Goal: Task Accomplishment & Management: Manage account settings

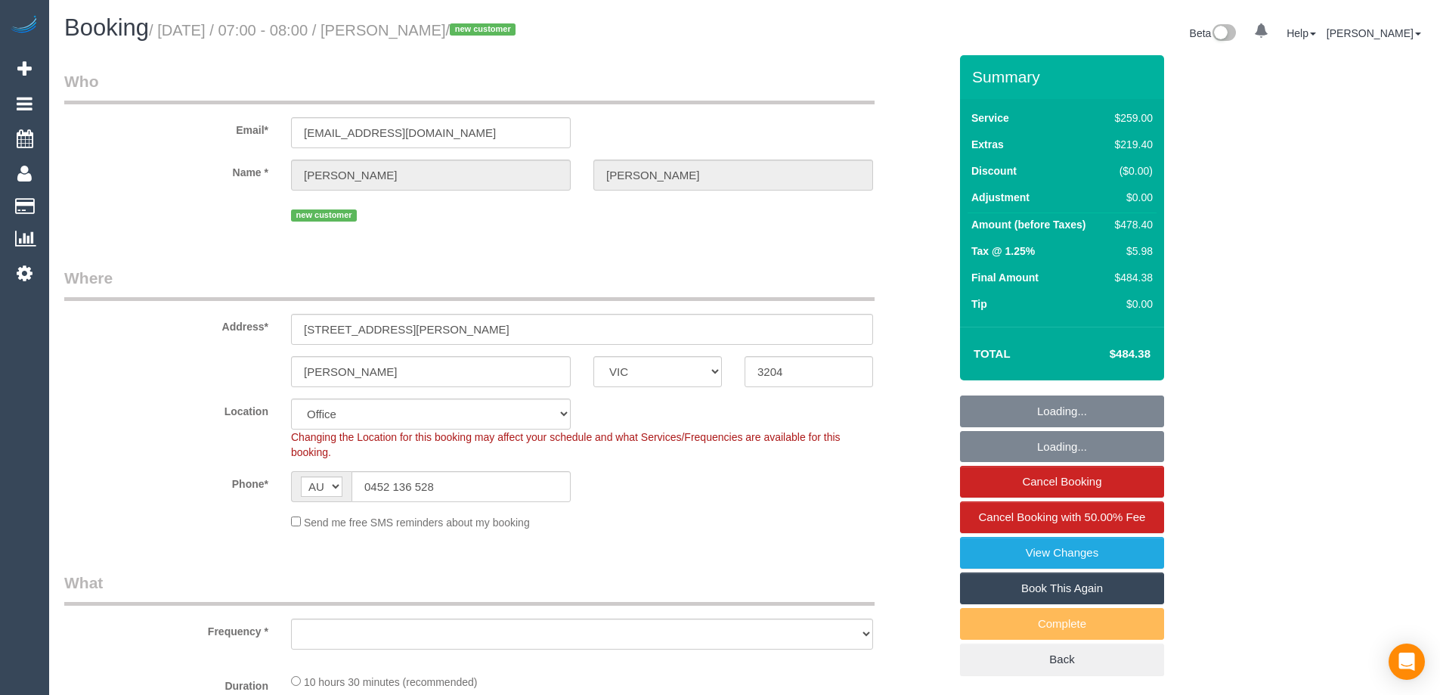
select select "VIC"
select select "object:710"
select select "string:stripe-pm_1SAOAQ2GScqysDRVVjnoUcvT"
select select "number:28"
select select "number:14"
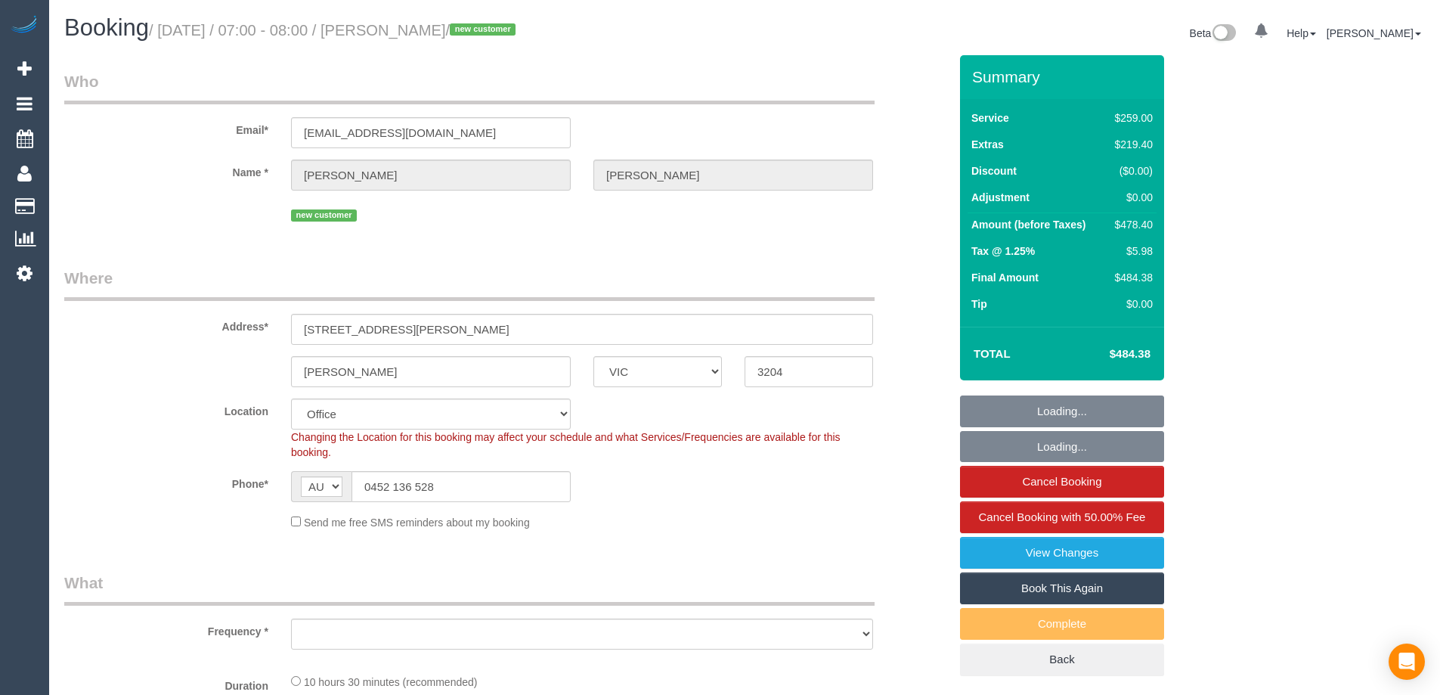
select select "number:19"
select select "number:25"
select select "number:13"
select select "object:817"
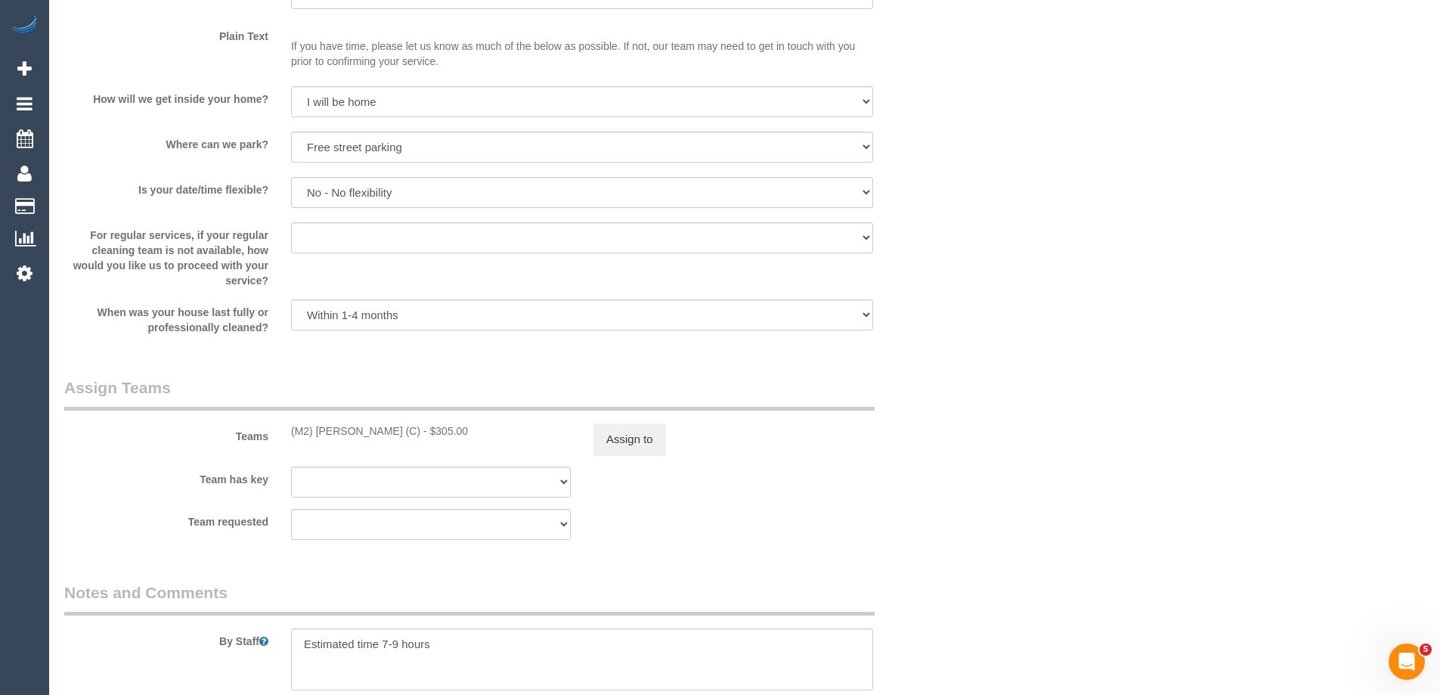
scroll to position [2192, 0]
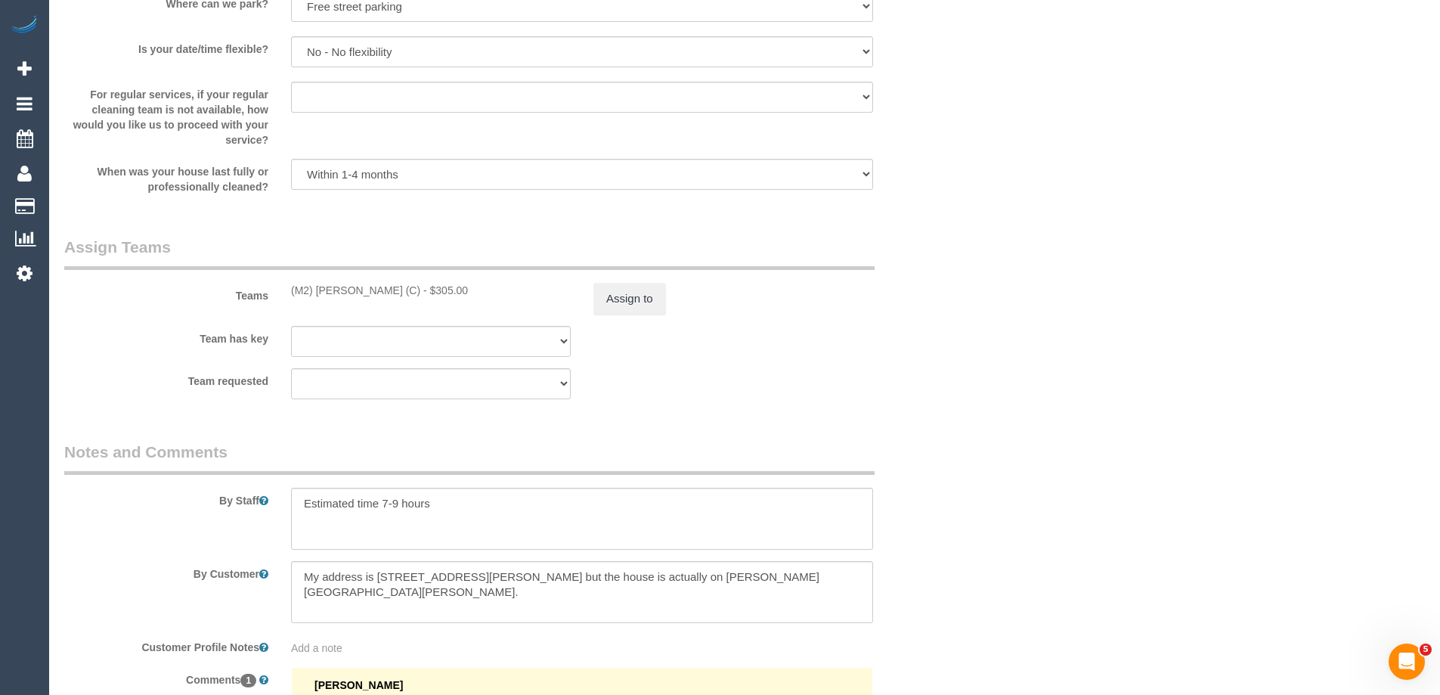
drag, startPoint x: 422, startPoint y: 293, endPoint x: 274, endPoint y: 292, distance: 148.9
click at [274, 292] on div "Teams (M2) Joseph Tshibangu (C) - $305.00 Assign to" at bounding box center [506, 275] width 907 height 79
copy div "(M2) [PERSON_NAME] (C)"
click at [635, 292] on button "Assign to" at bounding box center [629, 299] width 73 height 32
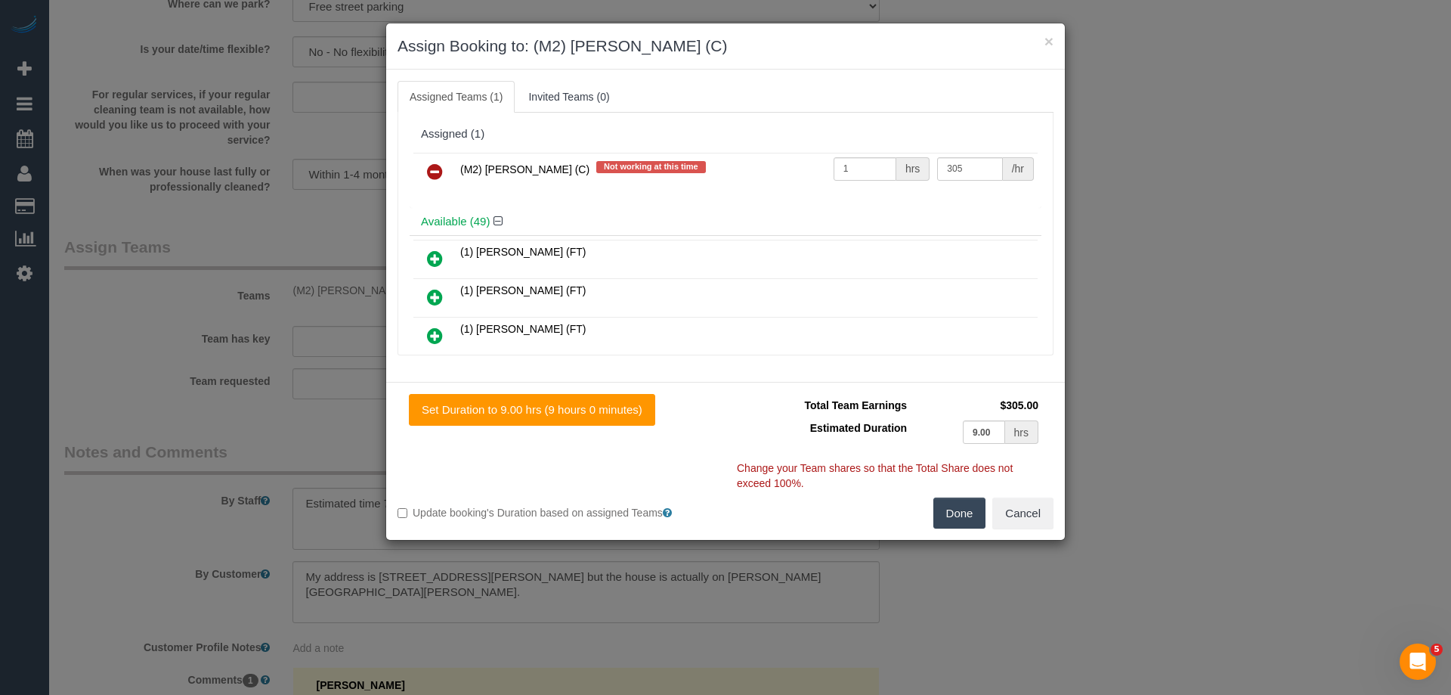
click at [424, 175] on link at bounding box center [435, 172] width 36 height 30
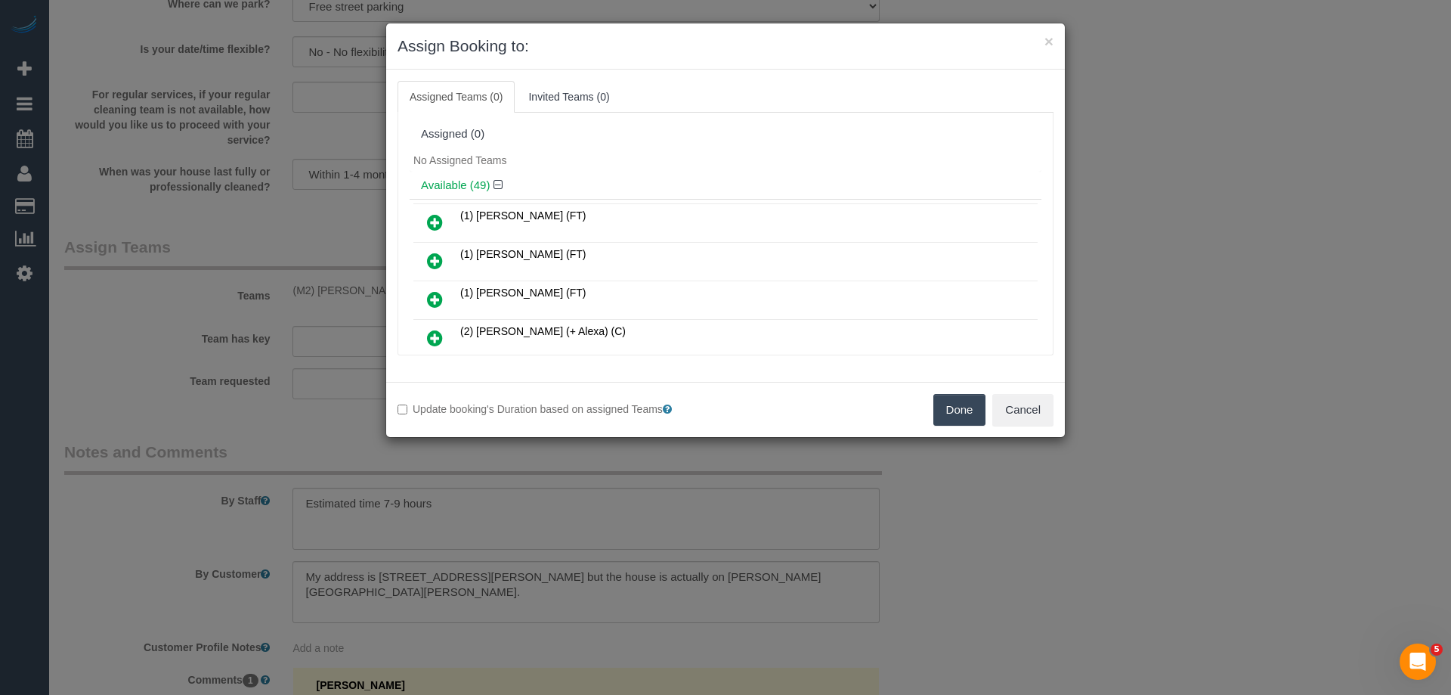
click at [958, 405] on button "Done" at bounding box center [959, 410] width 53 height 32
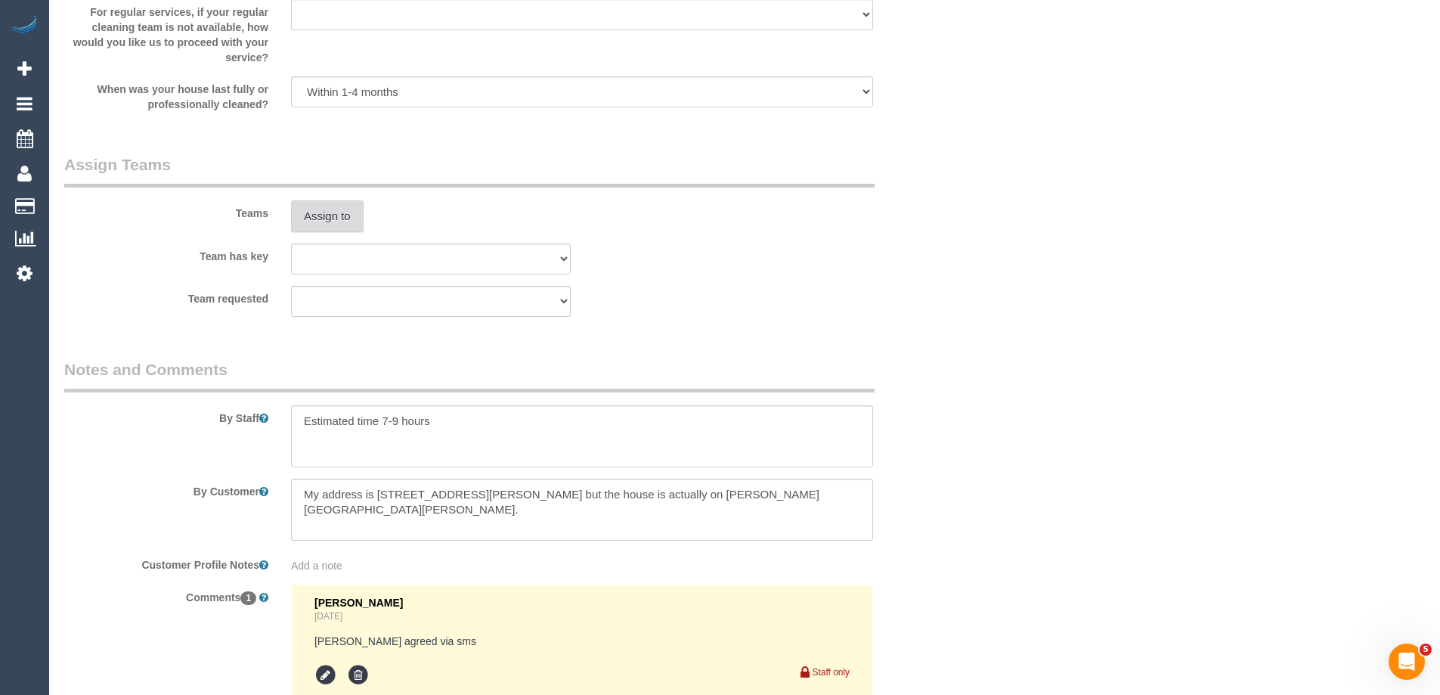
scroll to position [2458, 0]
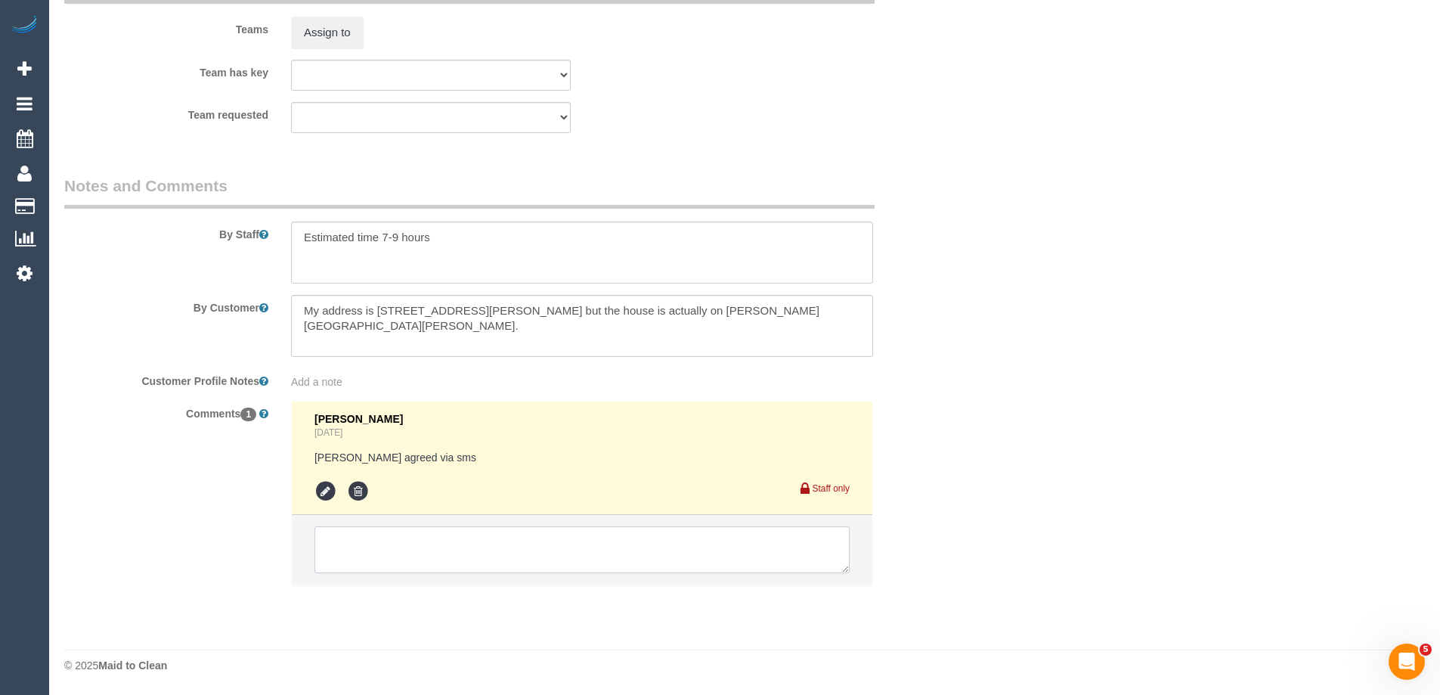
click at [435, 562] on textarea at bounding box center [581, 549] width 535 height 47
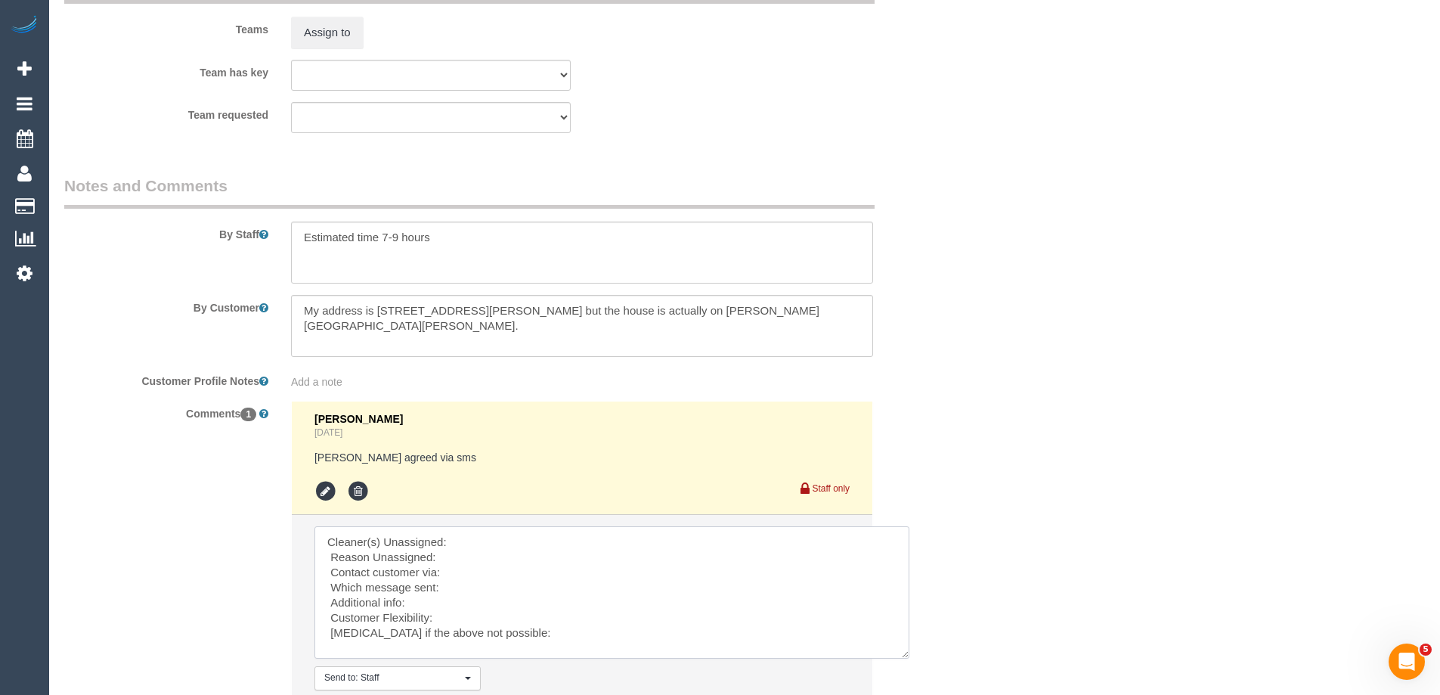
scroll to position [0, 0]
drag, startPoint x: 844, startPoint y: 565, endPoint x: 924, endPoint y: 686, distance: 144.4
click at [909, 658] on textarea at bounding box center [611, 592] width 595 height 132
click at [481, 538] on textarea at bounding box center [621, 609] width 615 height 166
paste textarea "(M2) [PERSON_NAME] (C)"
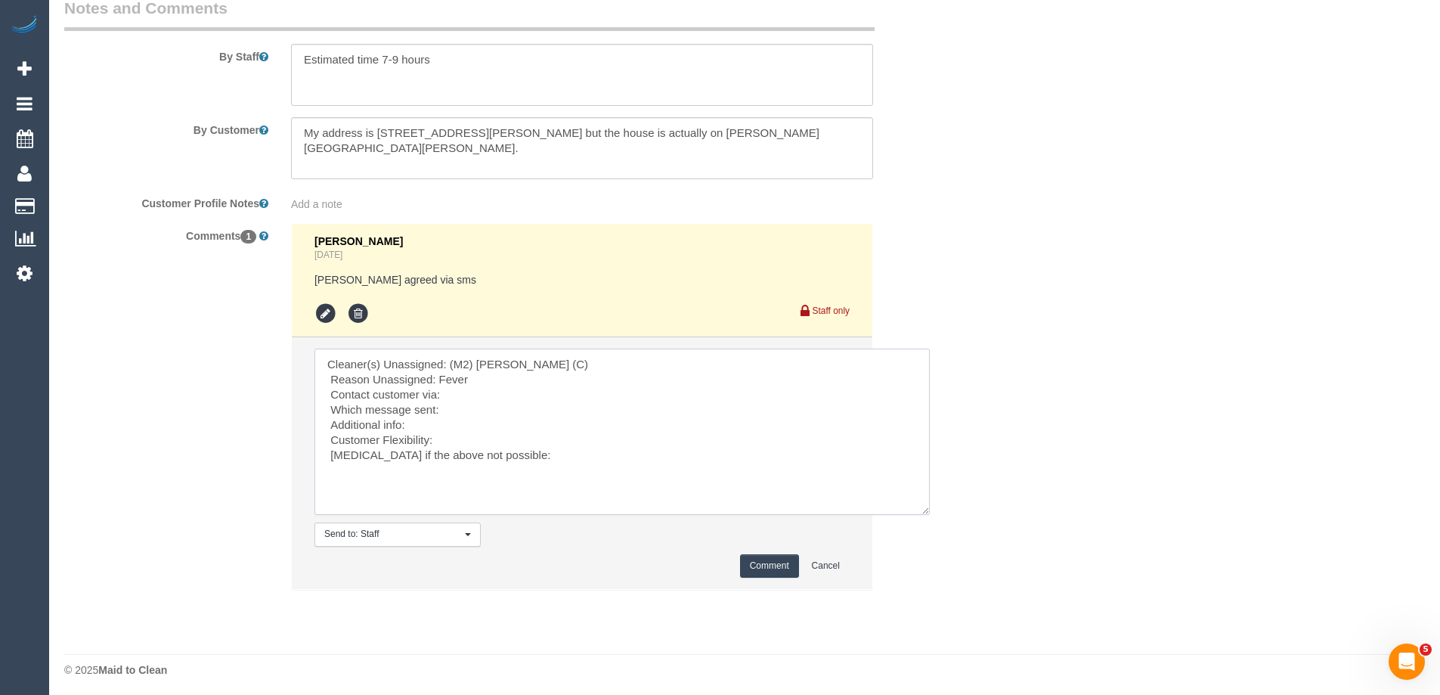
scroll to position [2640, 0]
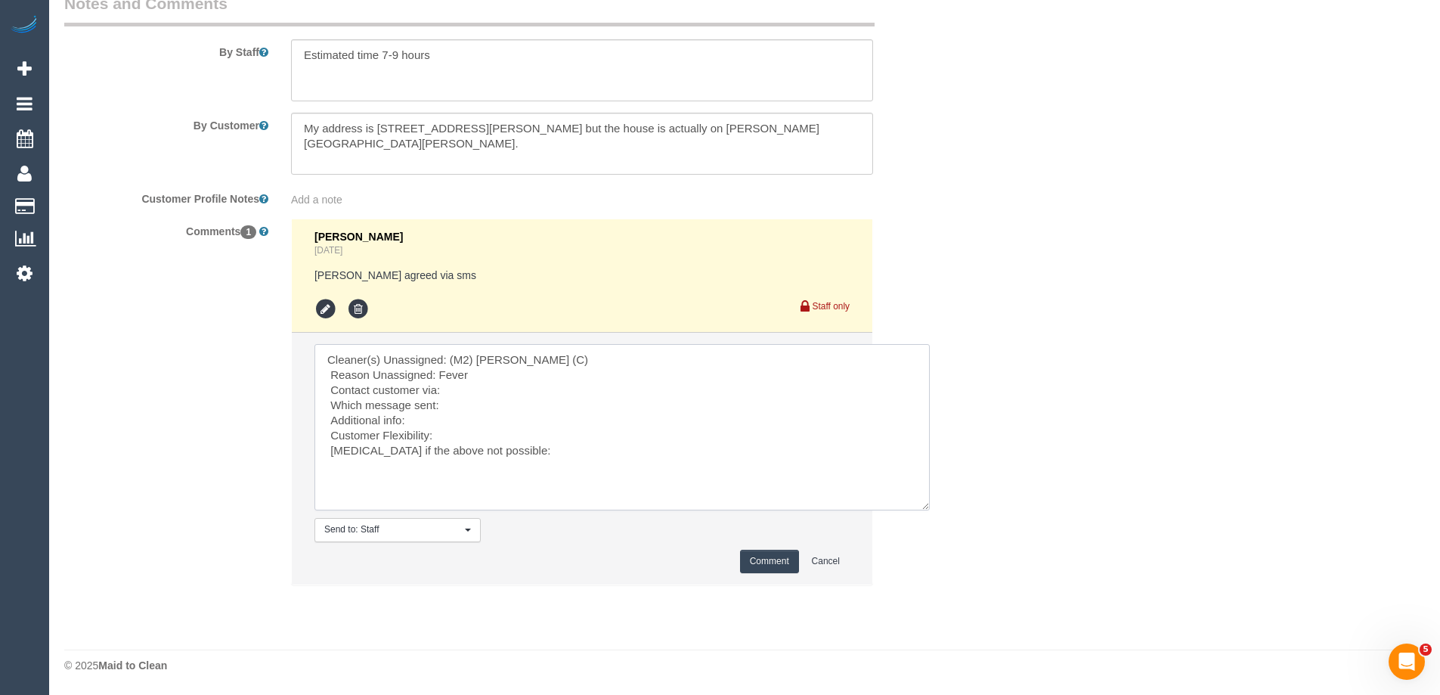
click at [473, 383] on textarea at bounding box center [621, 427] width 615 height 166
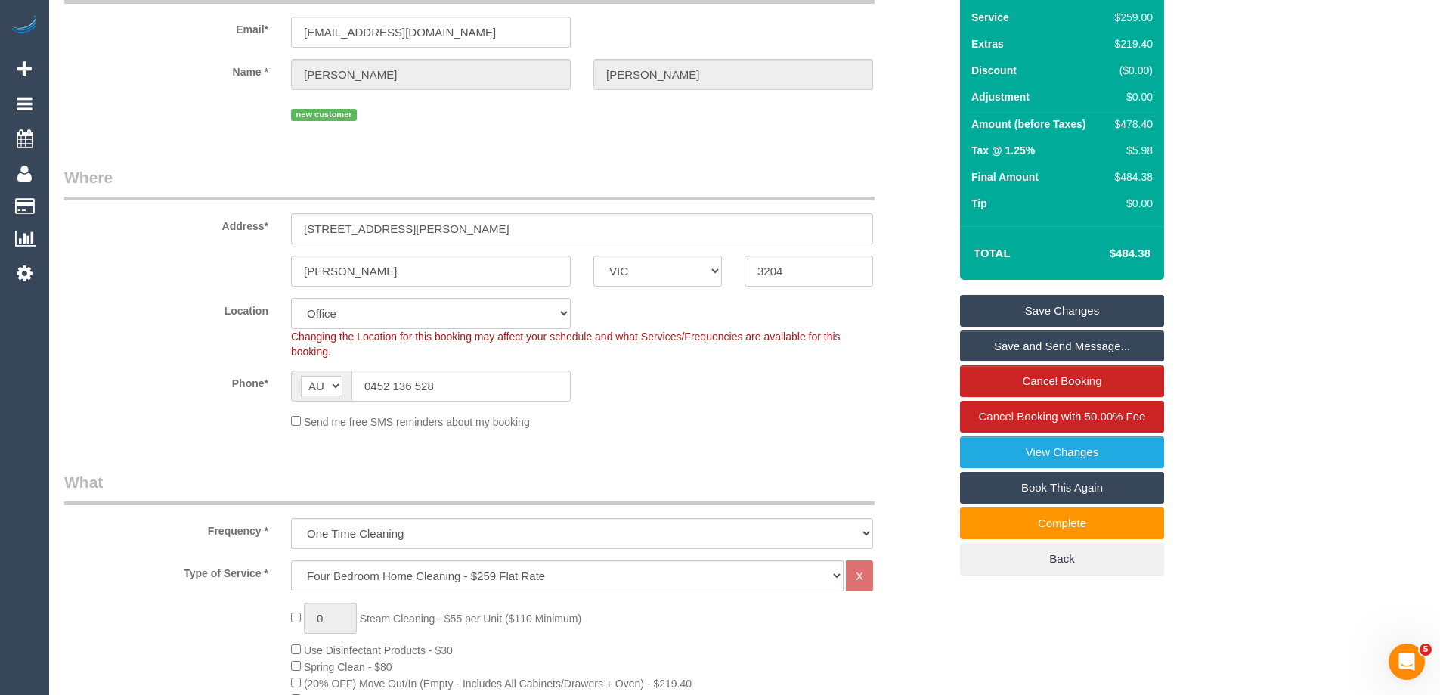
scroll to position [0, 0]
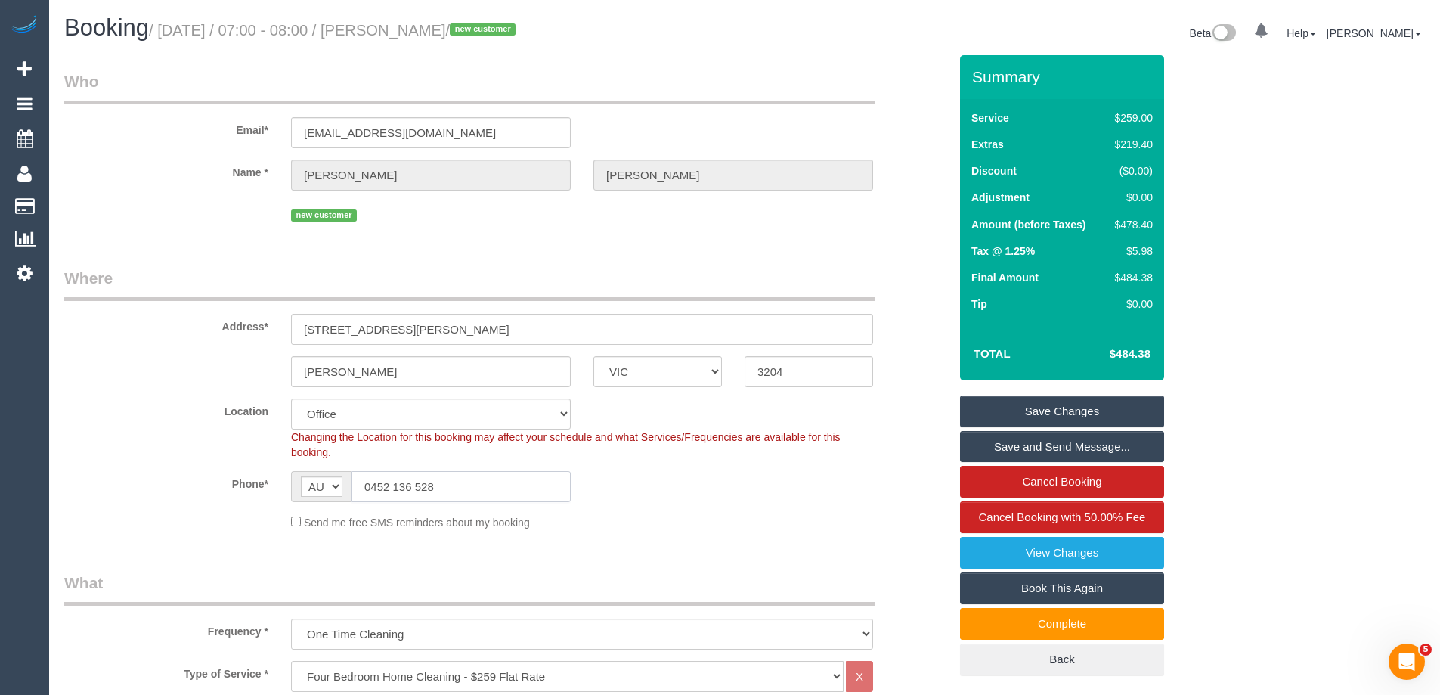
drag, startPoint x: 477, startPoint y: 493, endPoint x: 256, endPoint y: 482, distance: 220.9
click at [272, 486] on div "Phone* AF AL DZ AD AO AI AQ AG AR AM AW AU AT AZ BS BH BD BB BY BE BZ BJ BM BT …" at bounding box center [506, 486] width 907 height 31
click at [462, 489] on input "0452 136 528" at bounding box center [460, 486] width 219 height 31
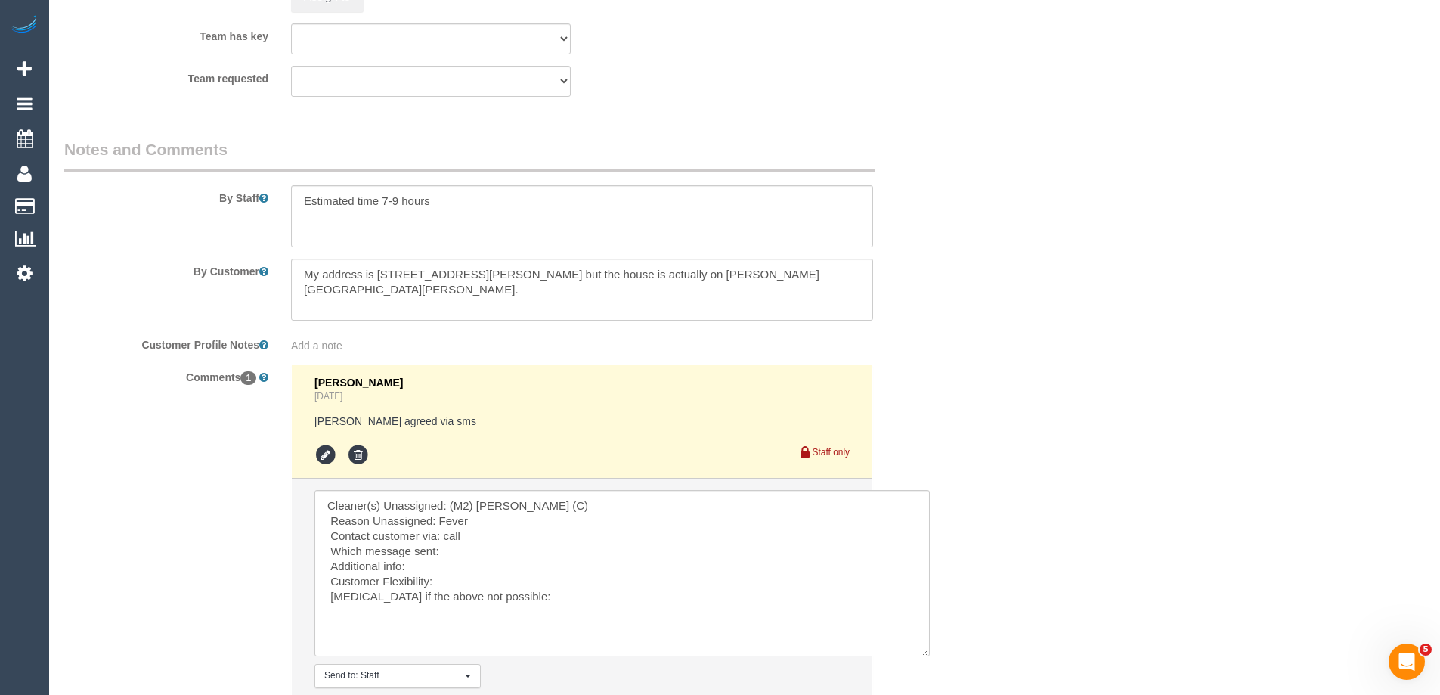
scroll to position [2640, 0]
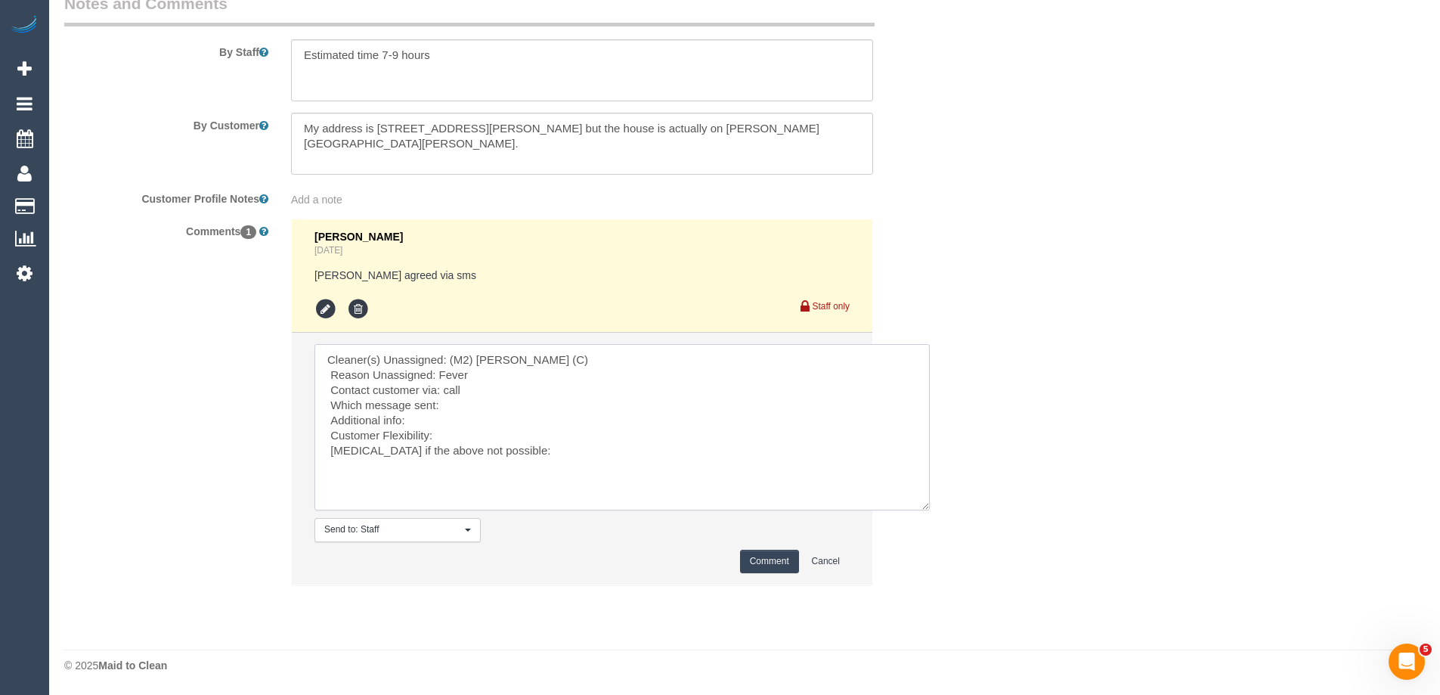
click at [494, 379] on textarea at bounding box center [621, 427] width 615 height 166
drag, startPoint x: 420, startPoint y: 391, endPoint x: 480, endPoint y: 388, distance: 59.8
click at [480, 388] on textarea at bounding box center [621, 427] width 615 height 166
click at [481, 389] on textarea at bounding box center [621, 427] width 615 height 166
click at [448, 394] on textarea at bounding box center [621, 427] width 615 height 166
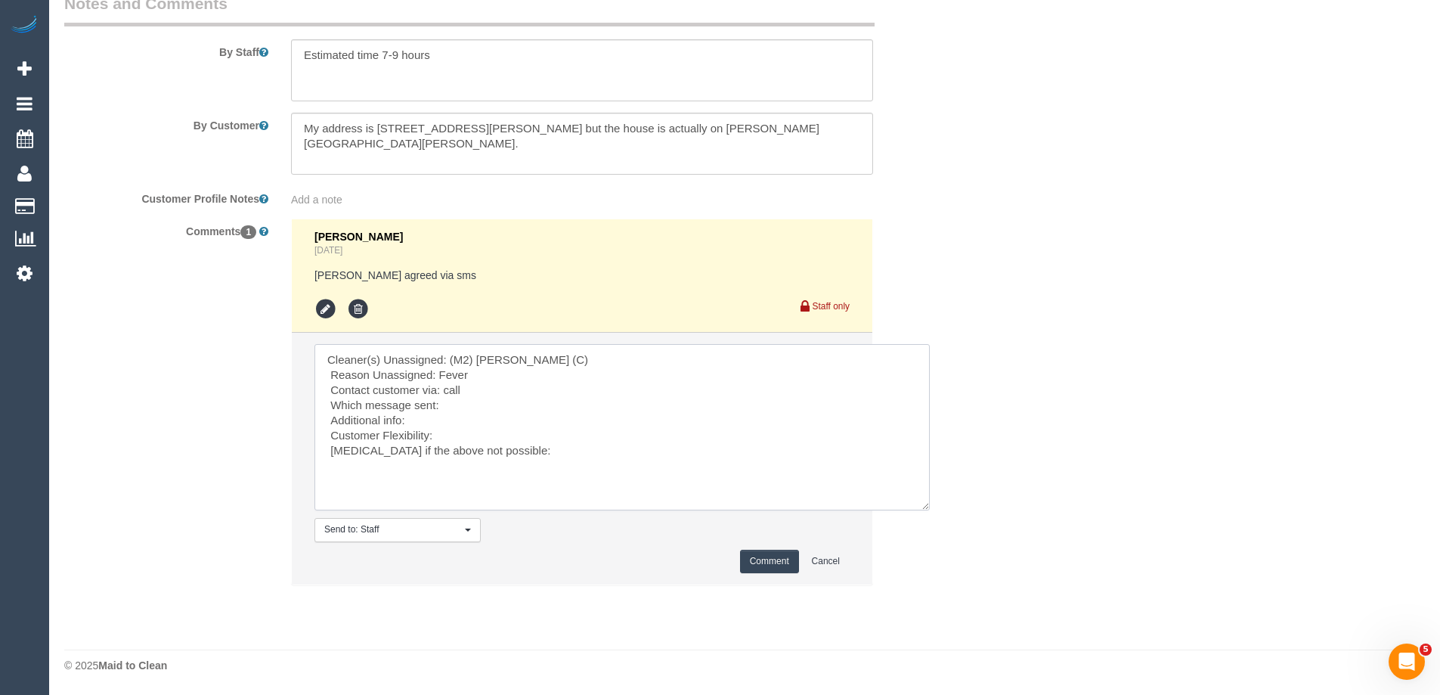
click at [475, 395] on textarea at bounding box center [621, 427] width 615 height 166
click at [545, 395] on textarea at bounding box center [621, 427] width 615 height 166
click at [463, 404] on textarea at bounding box center [621, 427] width 615 height 166
click at [427, 422] on textarea at bounding box center [621, 427] width 615 height 166
type textarea "Cleaner(s) Unassigned: (M2) Joseph Tshibangu (C) Reason Unassigned: Fever Conta…"
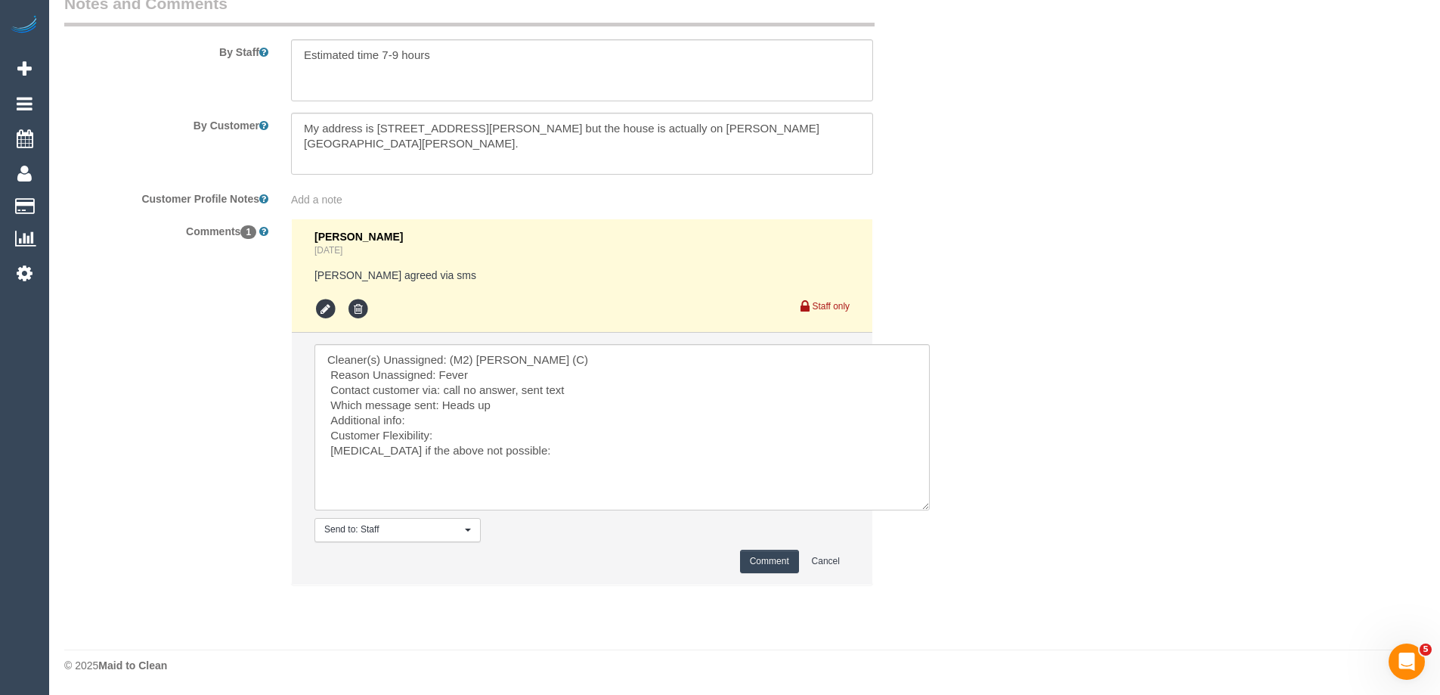
click at [751, 565] on button "Comment" at bounding box center [769, 560] width 59 height 23
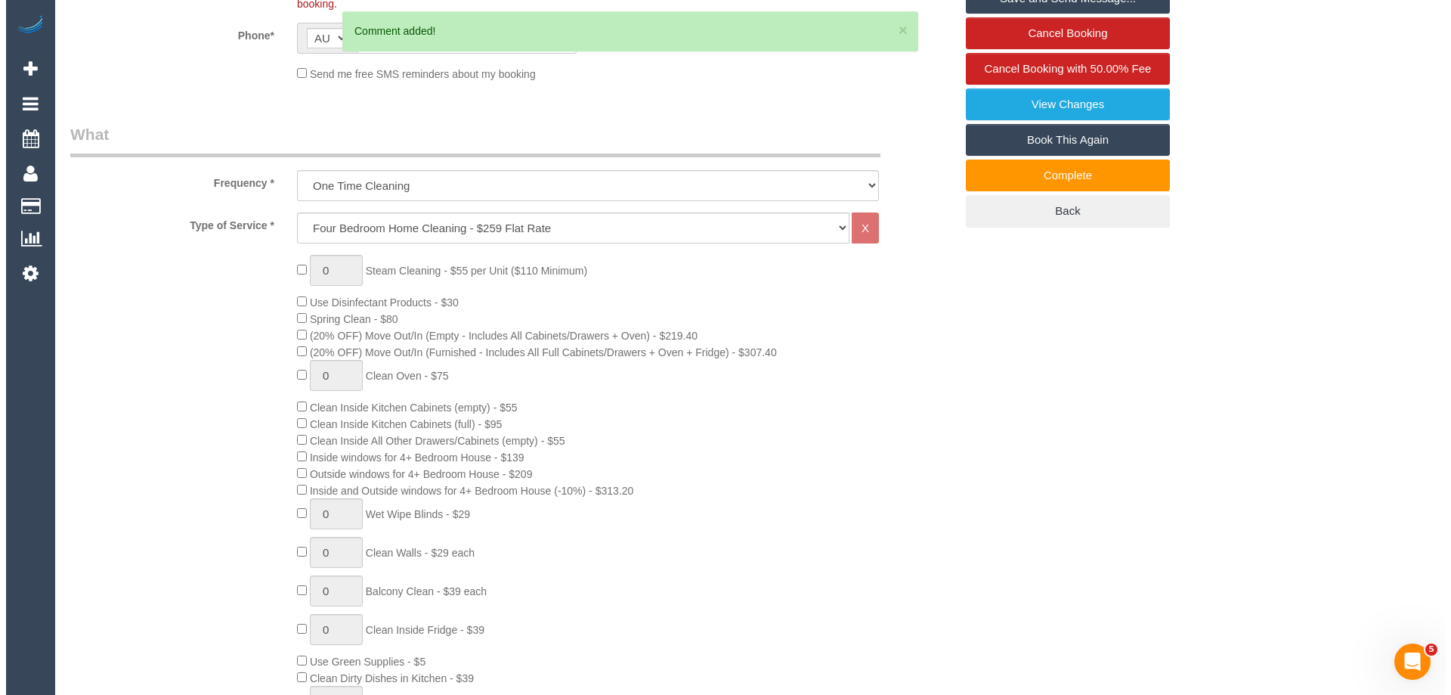
scroll to position [0, 0]
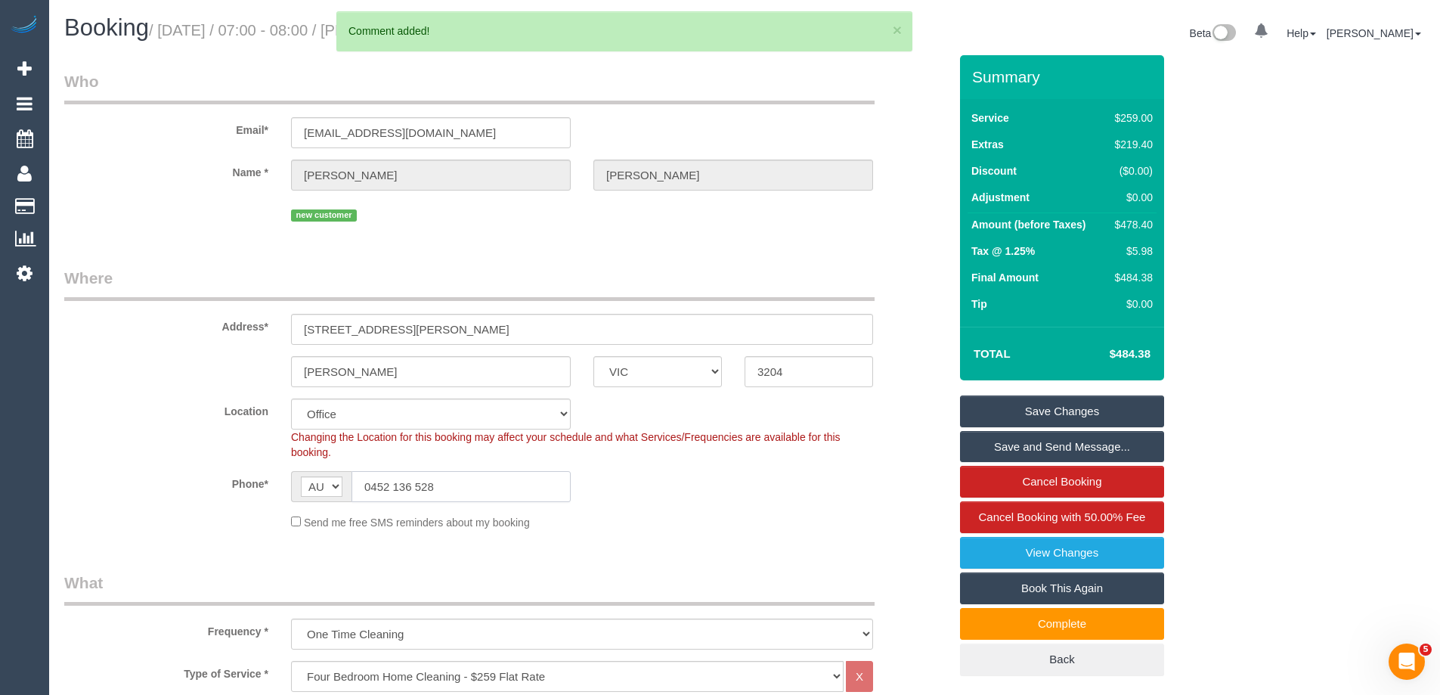
drag, startPoint x: 501, startPoint y: 487, endPoint x: 240, endPoint y: 487, distance: 260.7
click at [246, 488] on div "Phone* AF AL DZ AD AO AI AQ AG AR AM AW AU AT AZ BS BH BD BB BY BE BZ BJ BM BT …" at bounding box center [506, 486] width 907 height 31
click at [1073, 404] on link "Save Changes" at bounding box center [1062, 411] width 204 height 32
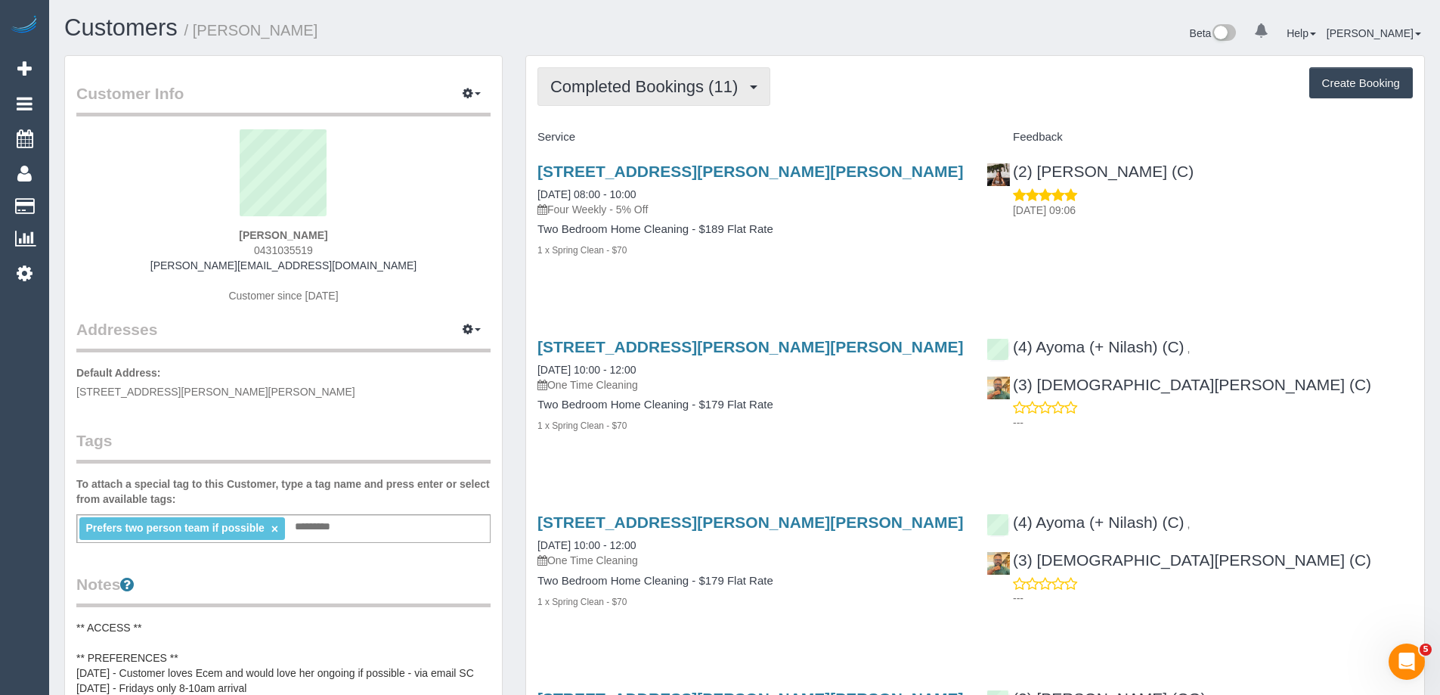
click at [642, 97] on button "Completed Bookings (11)" at bounding box center [653, 86] width 233 height 39
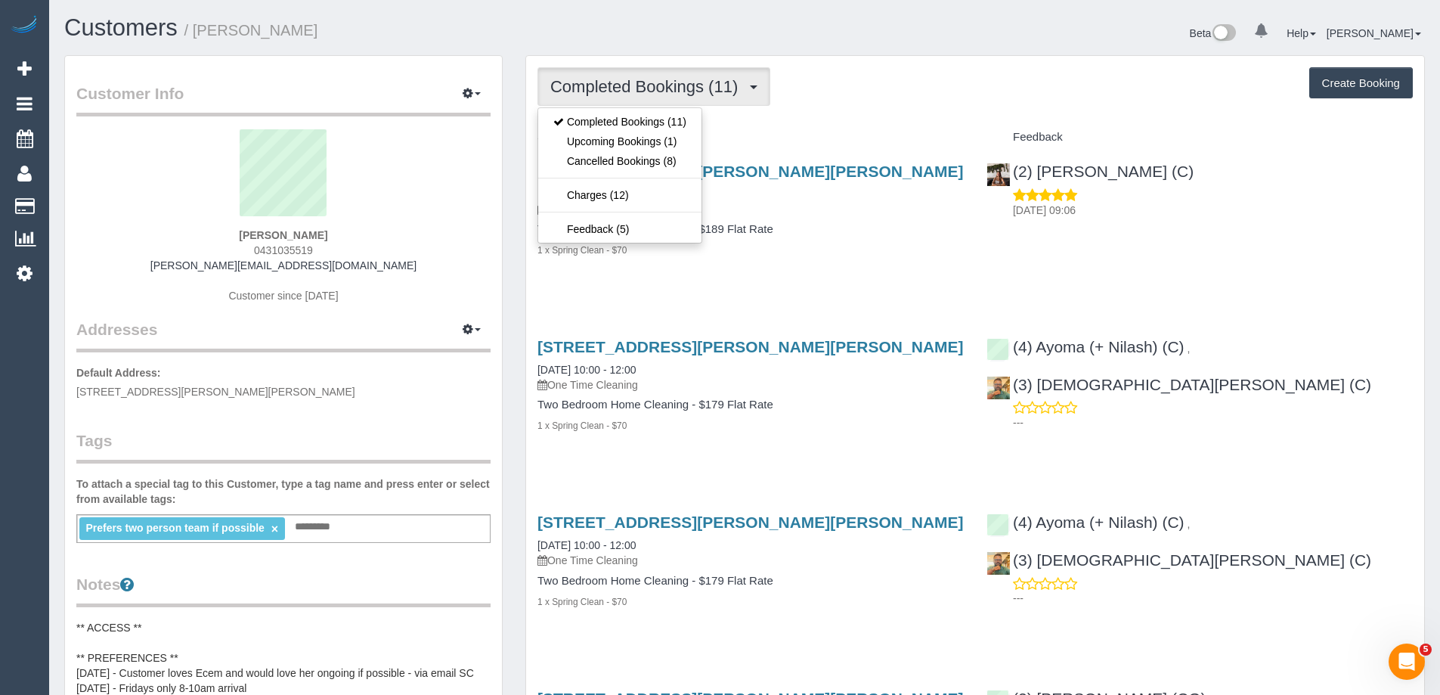
click at [1044, 82] on div "Completed Bookings (11) Completed Bookings (11) Upcoming Bookings (1) Cancelled…" at bounding box center [974, 86] width 875 height 39
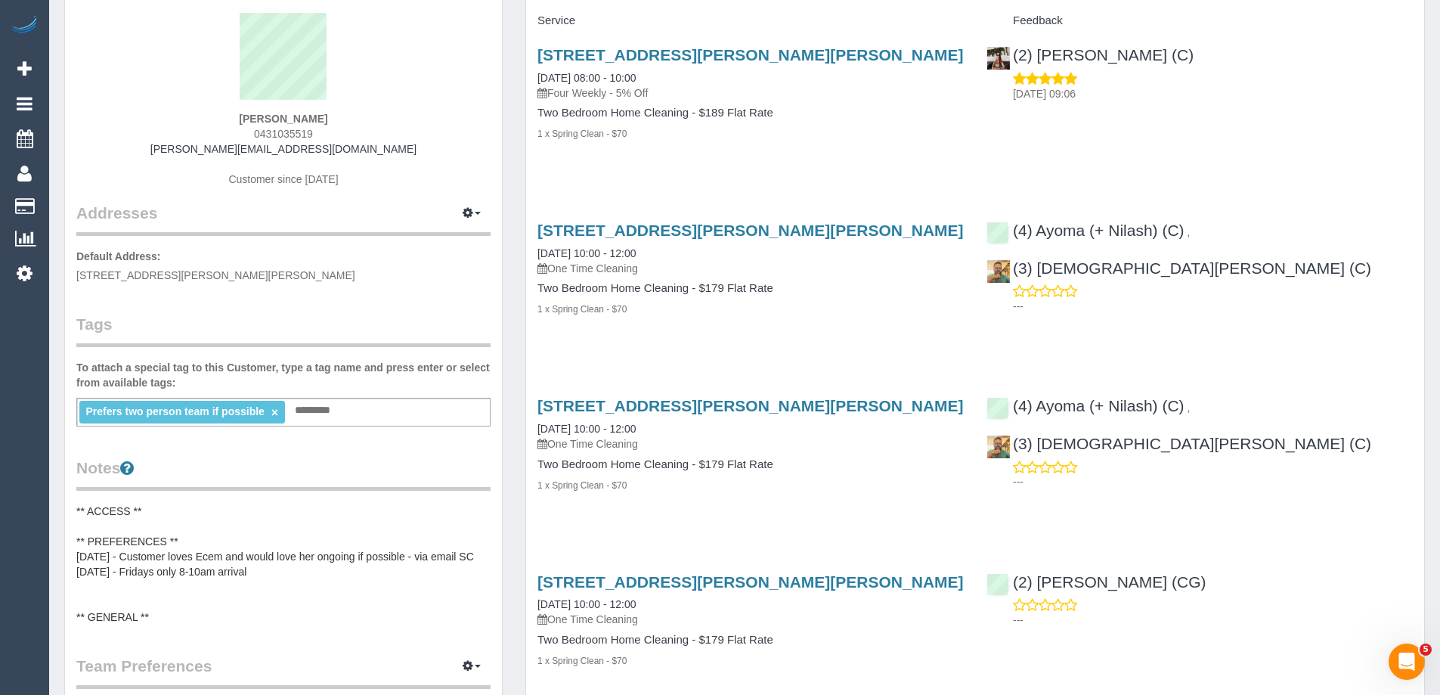
scroll to position [453, 0]
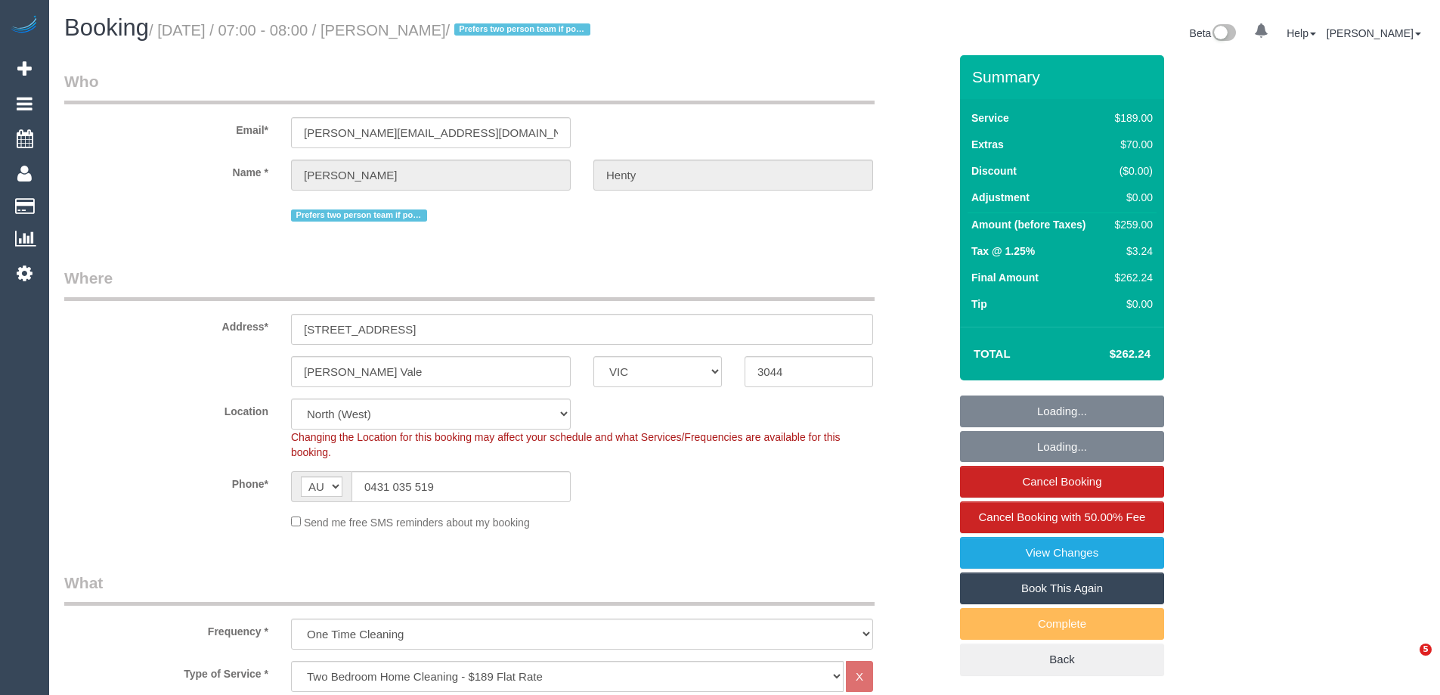
select select "VIC"
select select "string:stripe-pm_1NqYem2GScqysDRVYeNd1GRl"
select select "number:27"
select select "number:14"
select select "number:19"
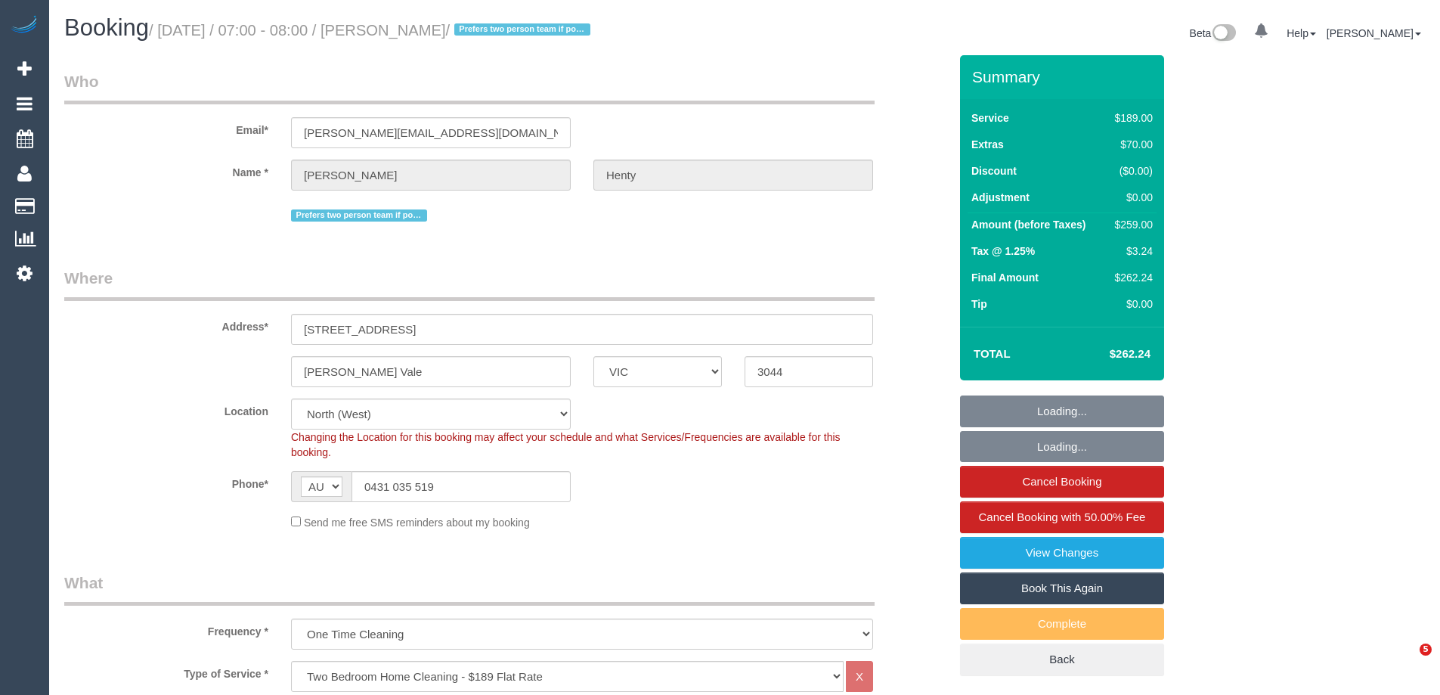
select select "number:36"
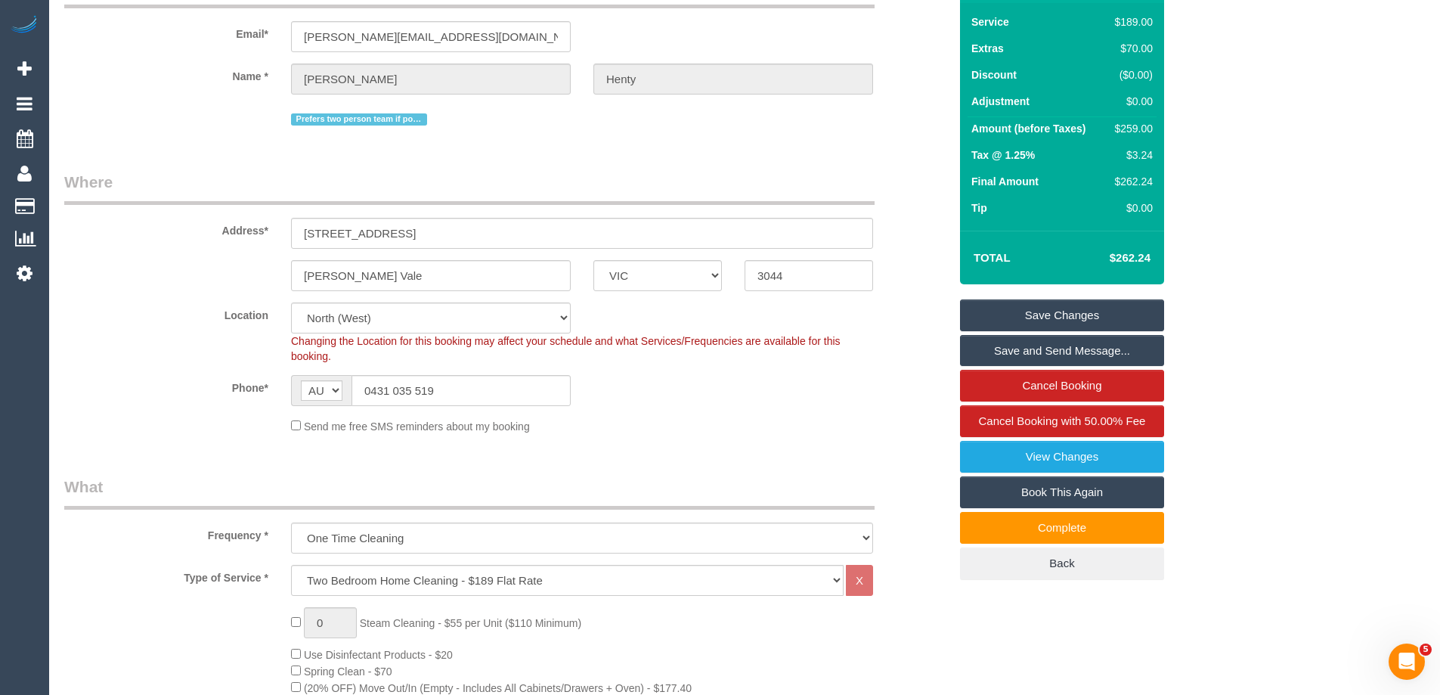
scroll to position [227, 0]
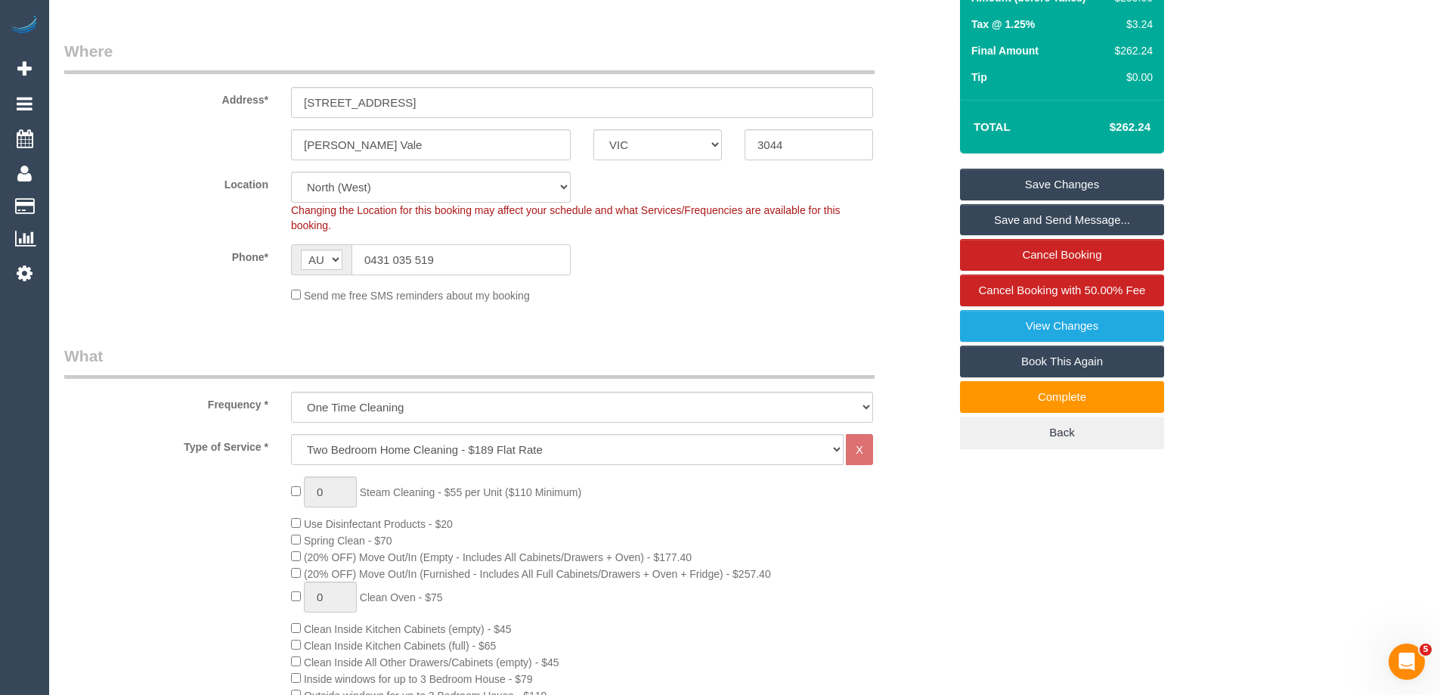
drag, startPoint x: 466, startPoint y: 245, endPoint x: 245, endPoint y: 252, distance: 220.8
click at [235, 252] on div "Phone* AF AL DZ AD AO AI AQ AG AR AM AW AU AT AZ BS BH BD BB BY BE BZ BJ BM BT …" at bounding box center [506, 259] width 907 height 31
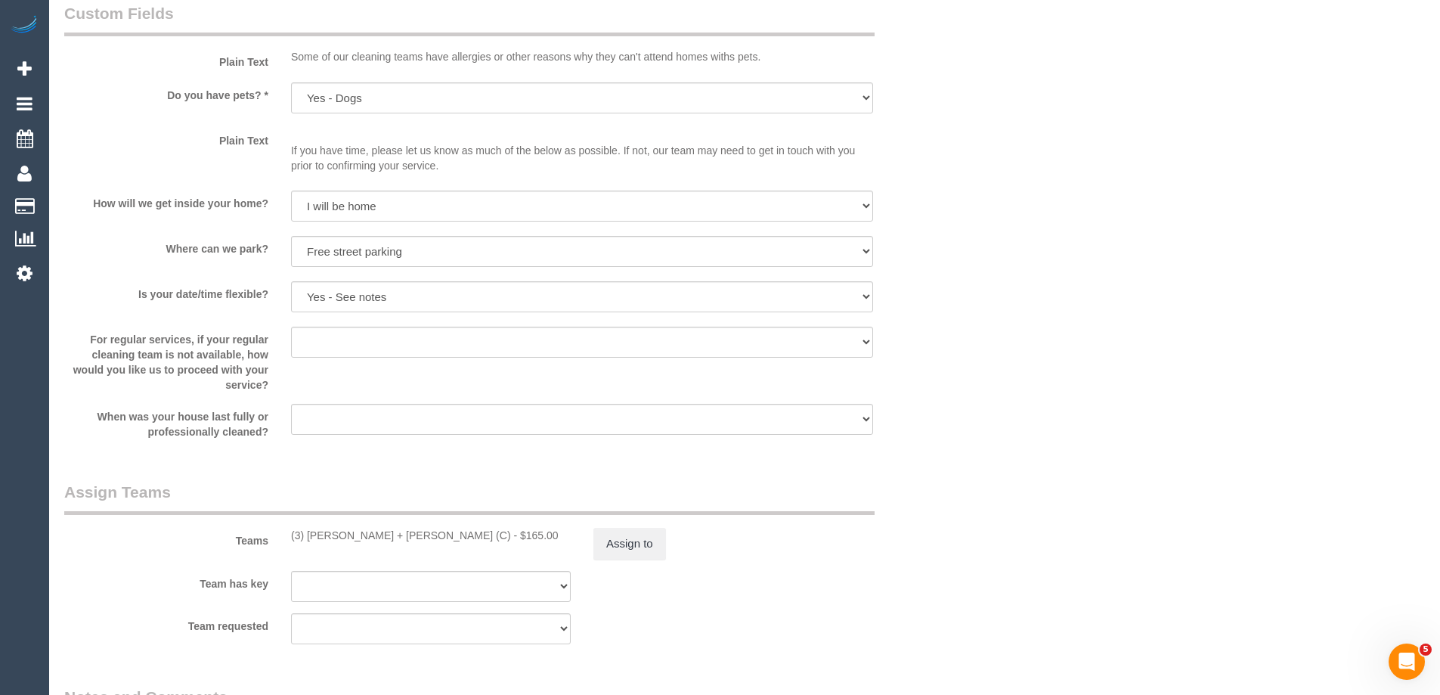
scroll to position [2267, 0]
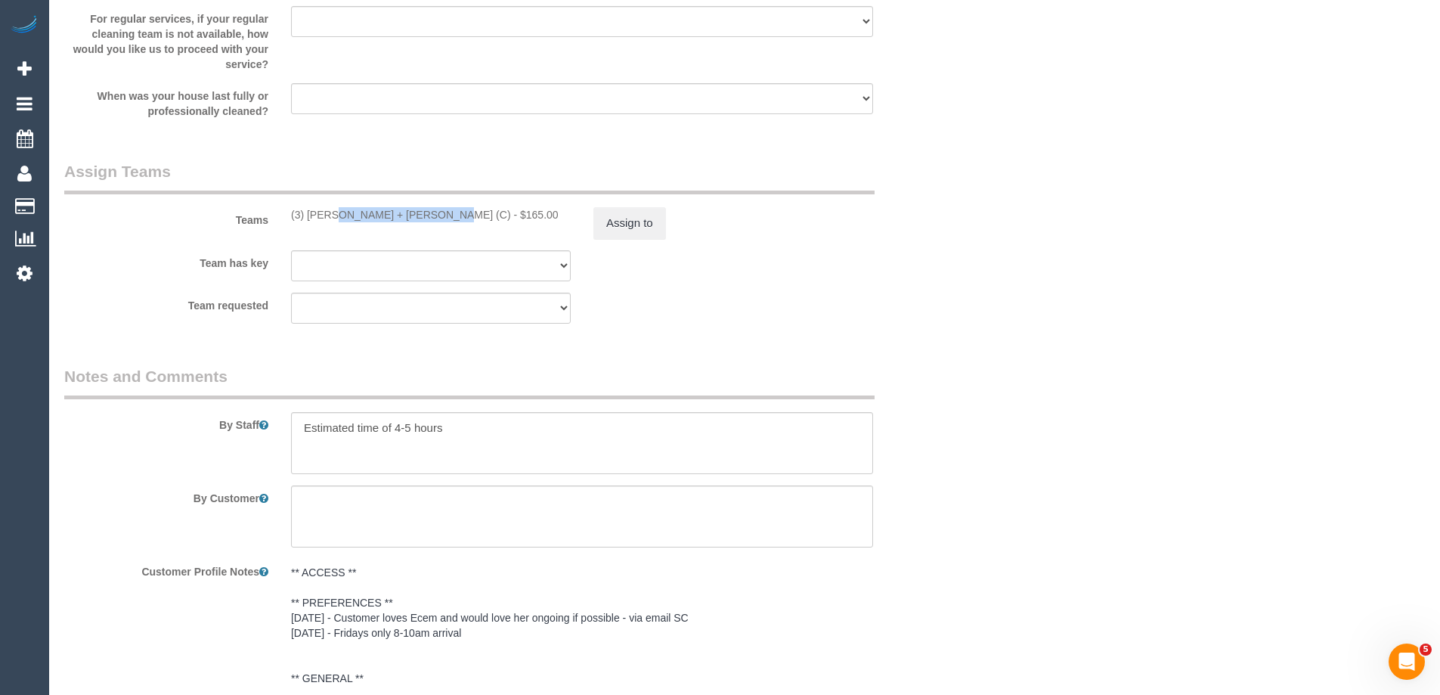
drag, startPoint x: 387, startPoint y: 215, endPoint x: 283, endPoint y: 211, distance: 104.4
click at [283, 211] on div "(3) Denis + Kaira (C) - $165.00" at bounding box center [431, 214] width 302 height 15
copy div "(3) [PERSON_NAME] + [PERSON_NAME] (C)"
click at [640, 215] on button "Assign to" at bounding box center [629, 223] width 73 height 32
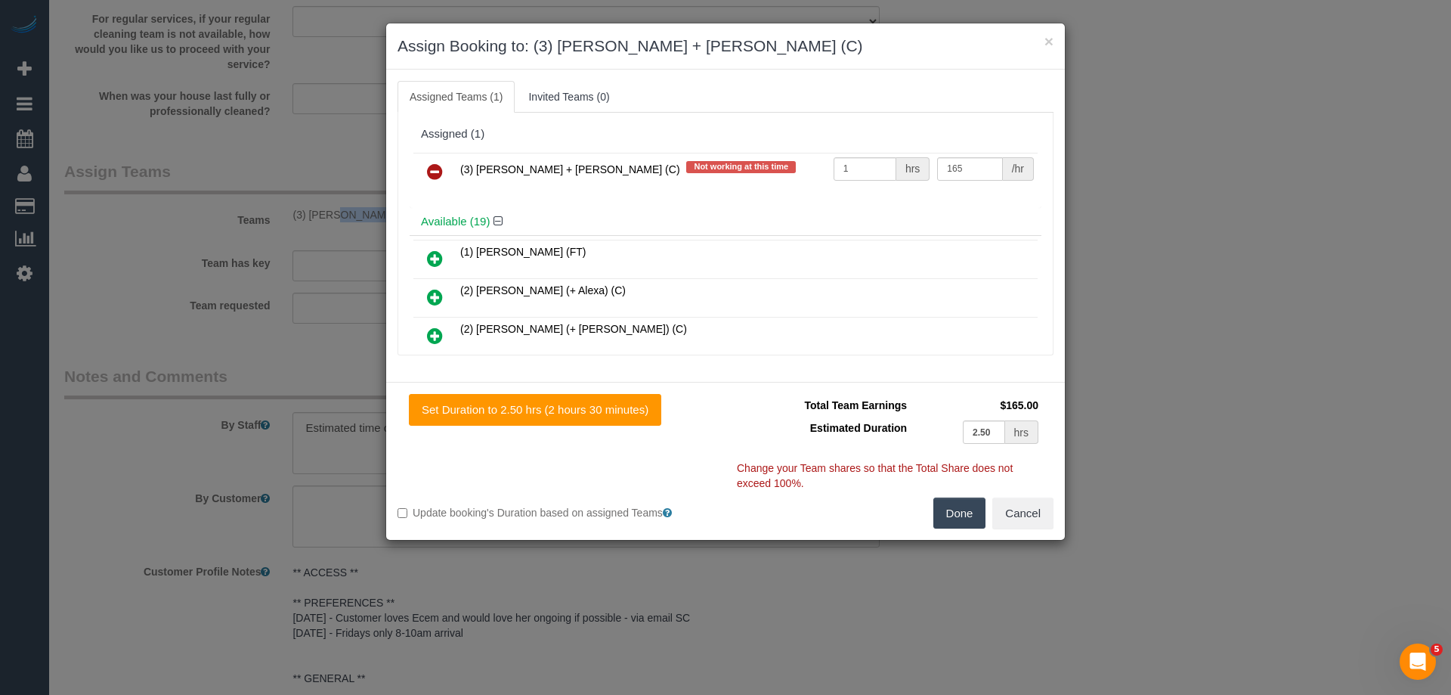
click at [429, 168] on icon at bounding box center [435, 171] width 16 height 18
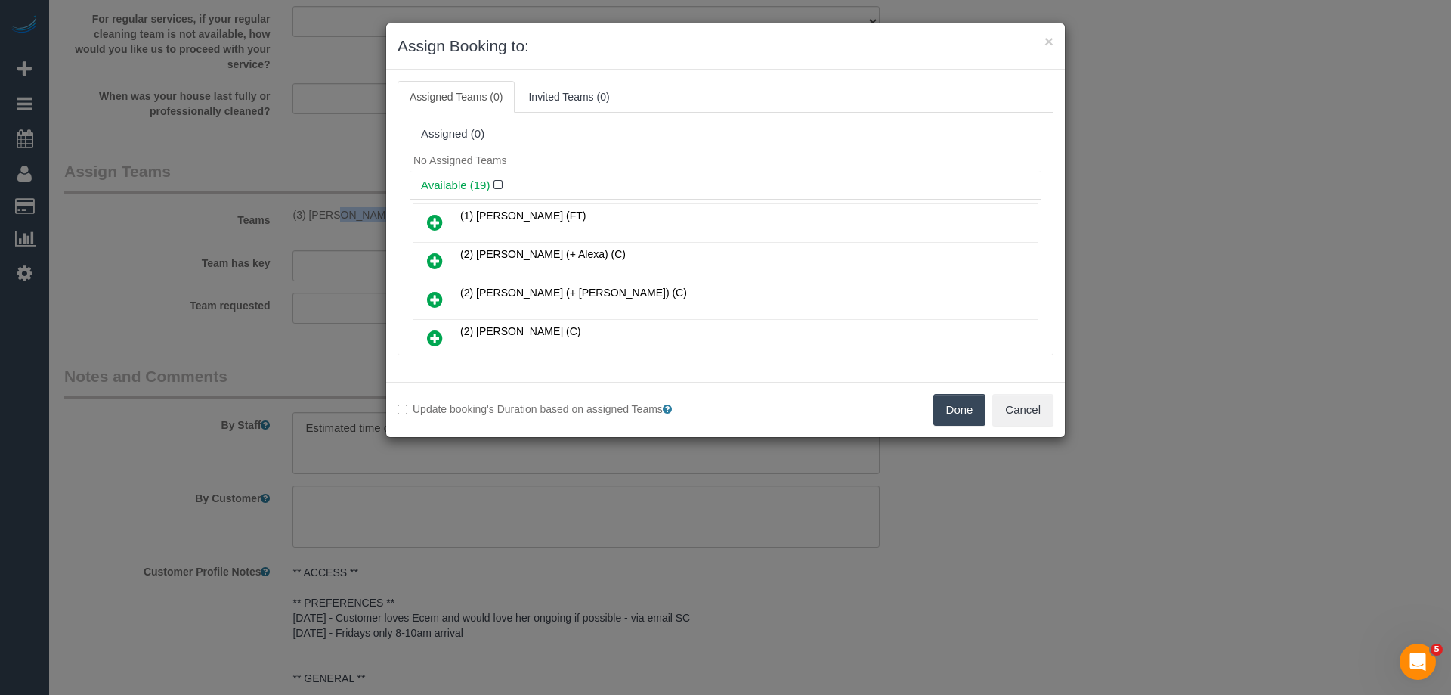
click at [955, 410] on button "Done" at bounding box center [959, 410] width 53 height 32
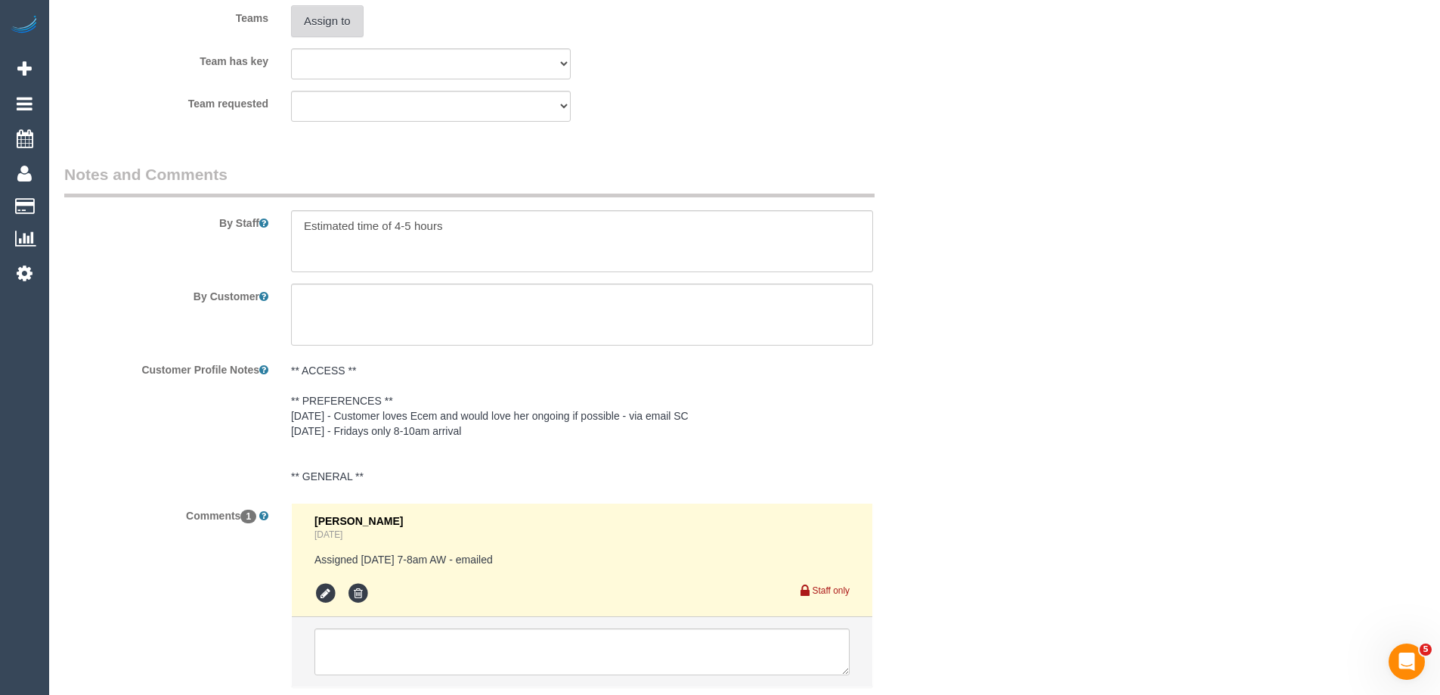
scroll to position [2571, 0]
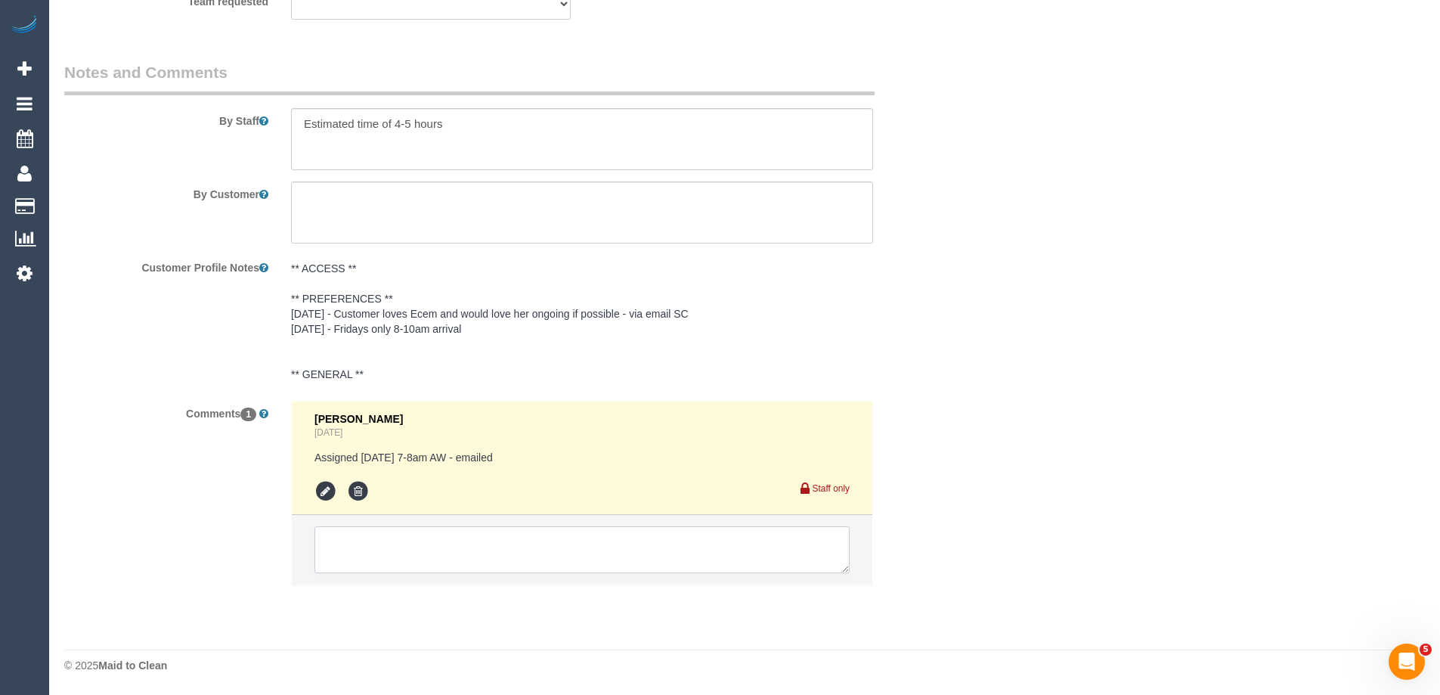
click at [456, 549] on textarea at bounding box center [581, 549] width 535 height 47
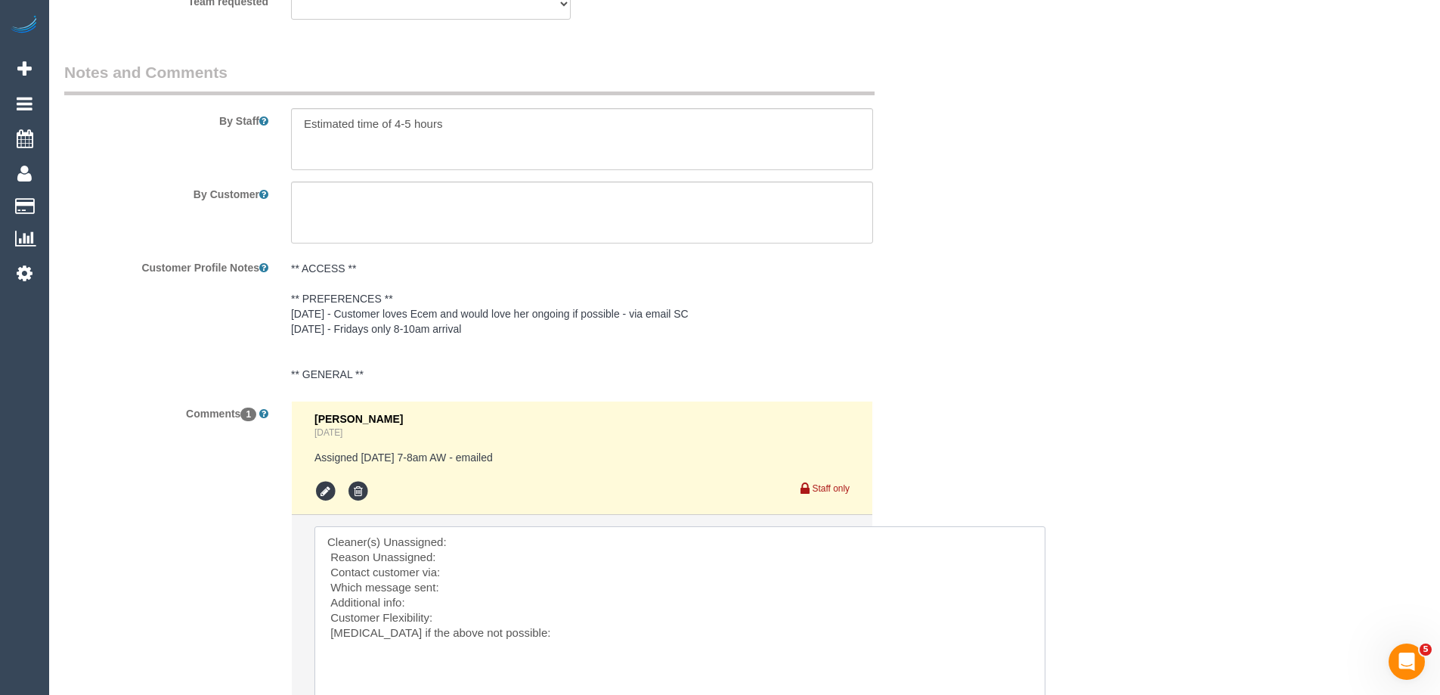
drag, startPoint x: 843, startPoint y: 571, endPoint x: 1038, endPoint y: 724, distance: 248.7
click at [474, 539] on textarea at bounding box center [679, 626] width 731 height 200
paste textarea "(3) [PERSON_NAME] + [PERSON_NAME] (C)"
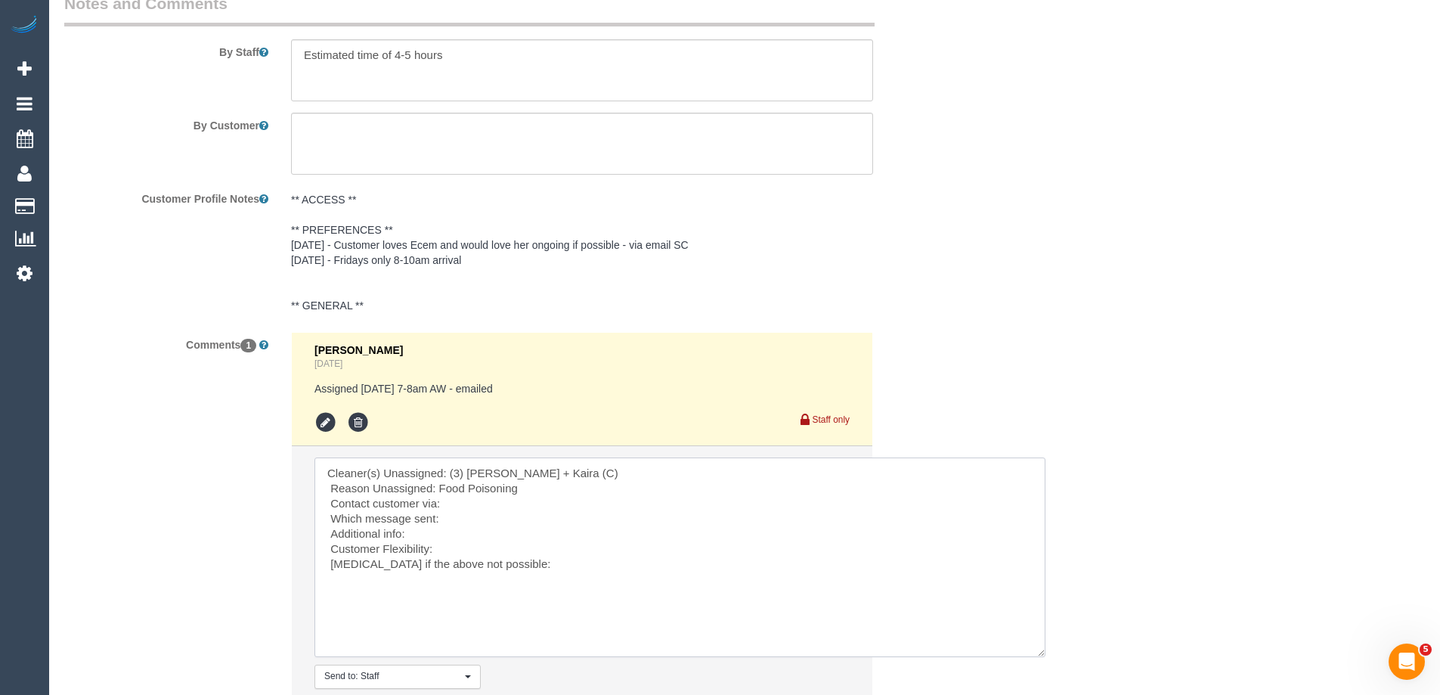
scroll to position [2722, 0]
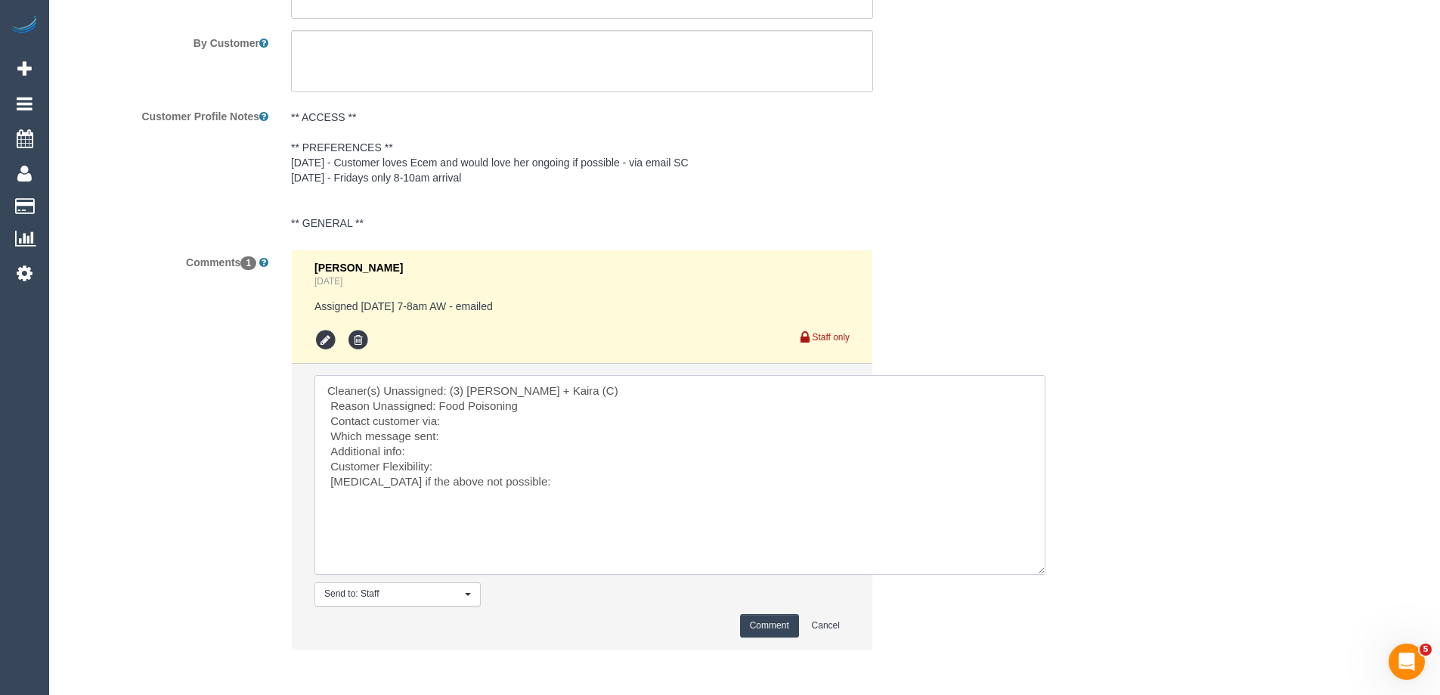
click at [468, 423] on textarea at bounding box center [679, 475] width 731 height 200
click at [453, 423] on textarea at bounding box center [679, 475] width 731 height 200
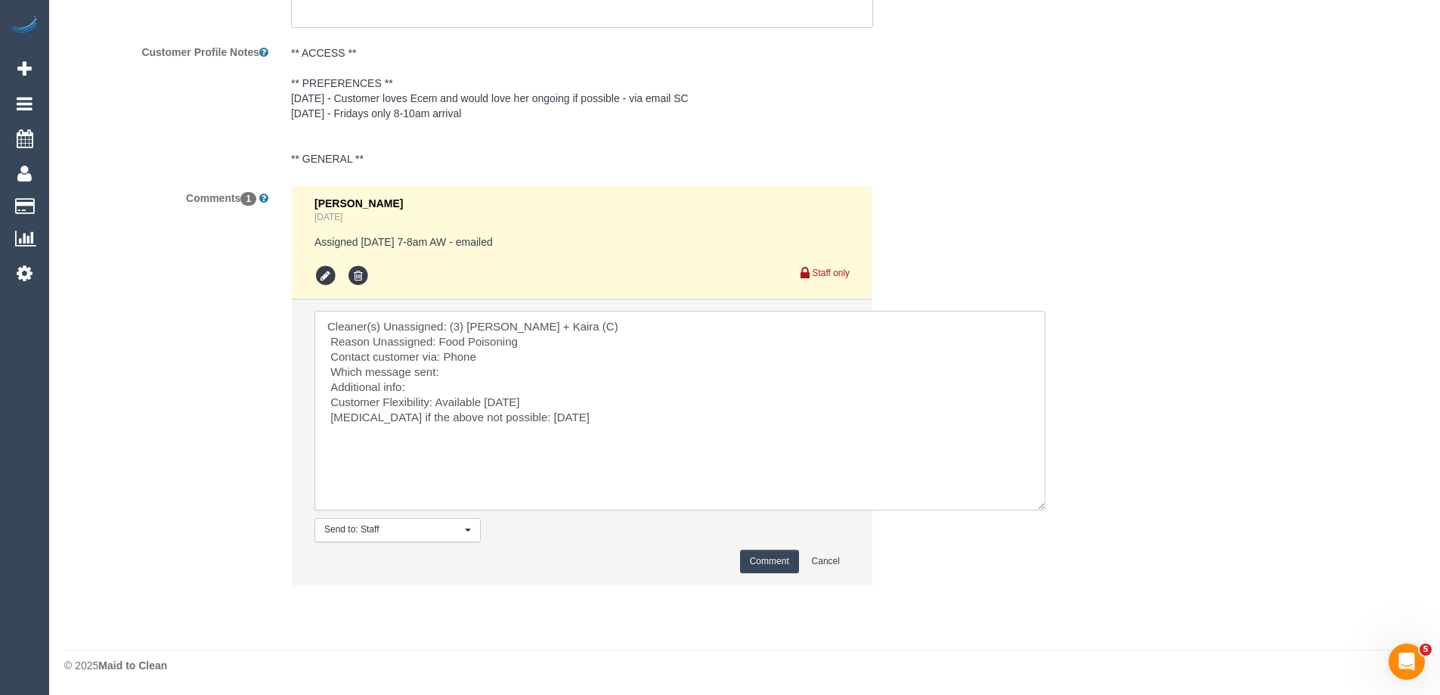
click at [423, 383] on textarea at bounding box center [679, 411] width 731 height 200
drag, startPoint x: 497, startPoint y: 418, endPoint x: 721, endPoint y: 429, distance: 224.7
click at [721, 429] on textarea at bounding box center [679, 411] width 731 height 200
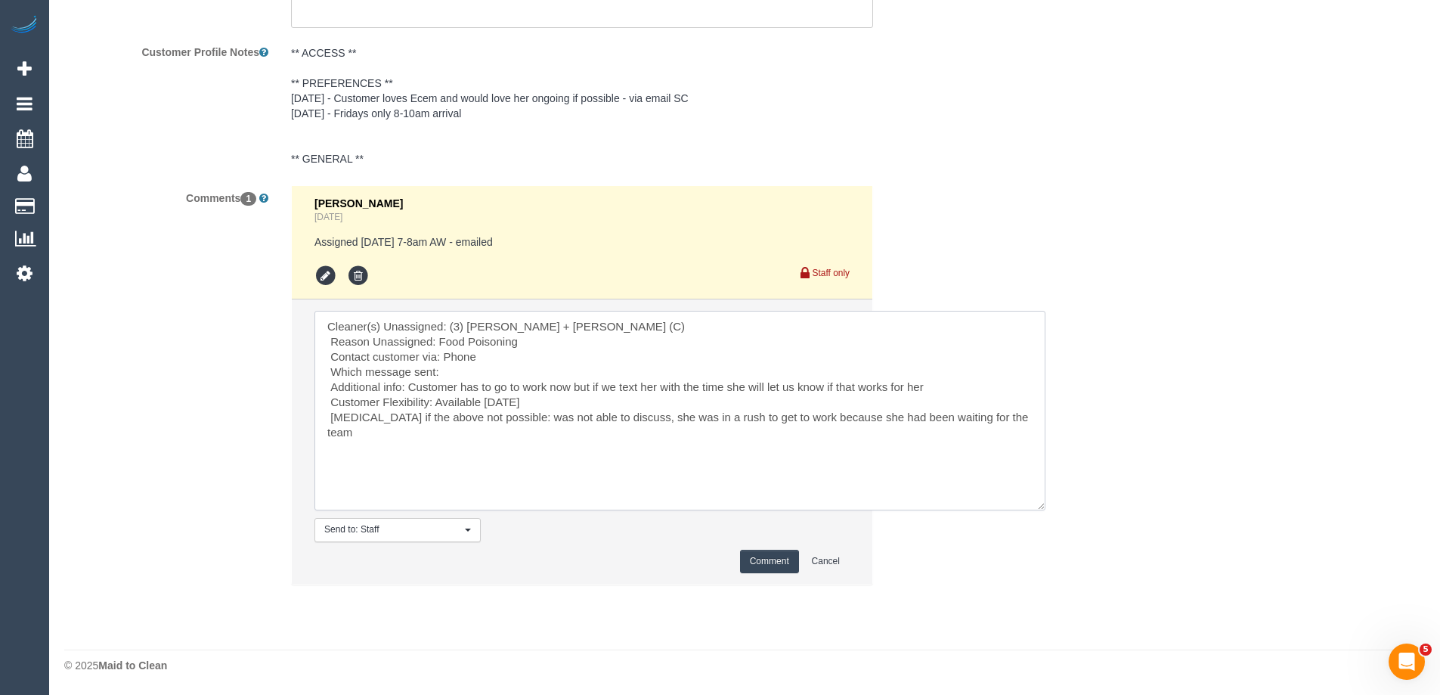
type textarea "Cleaner(s) Unassigned: (3) Denis + Kaira (C) Reason Unassigned: Food Poisoning …"
click at [763, 555] on button "Comment" at bounding box center [769, 560] width 59 height 23
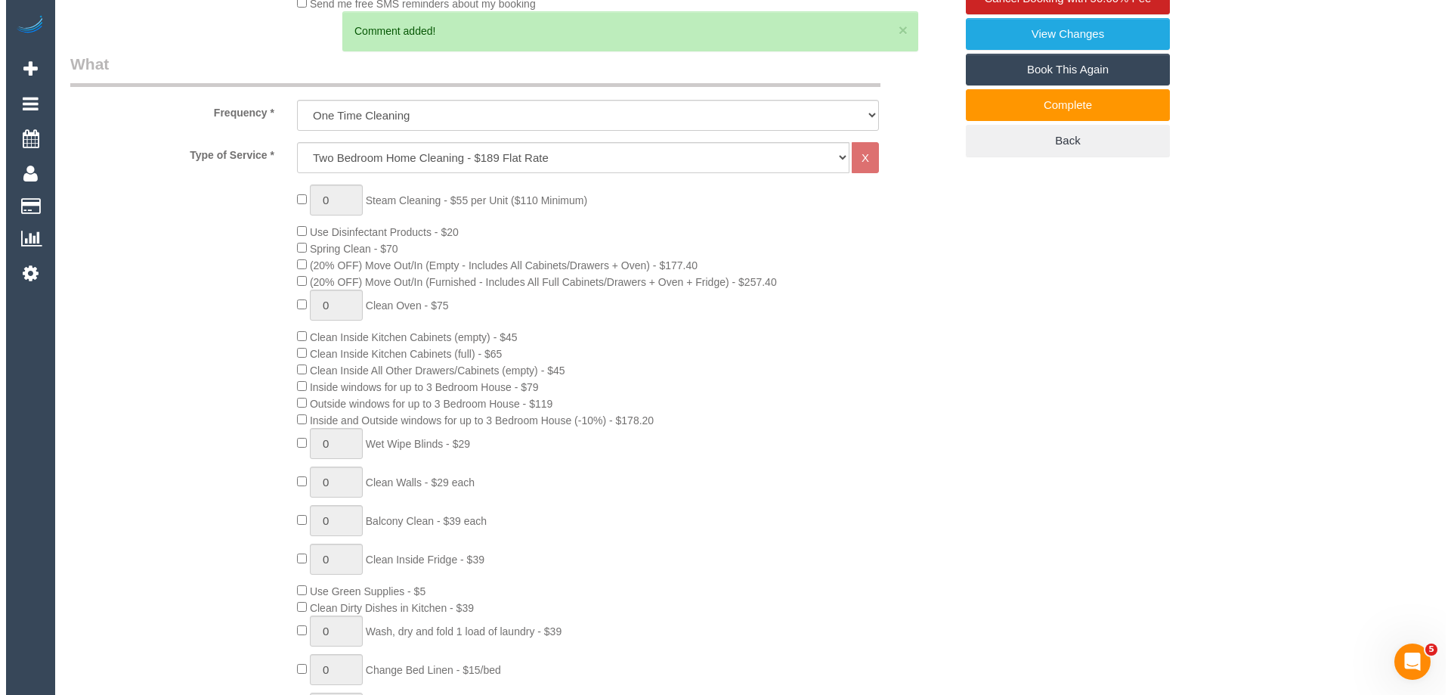
scroll to position [0, 0]
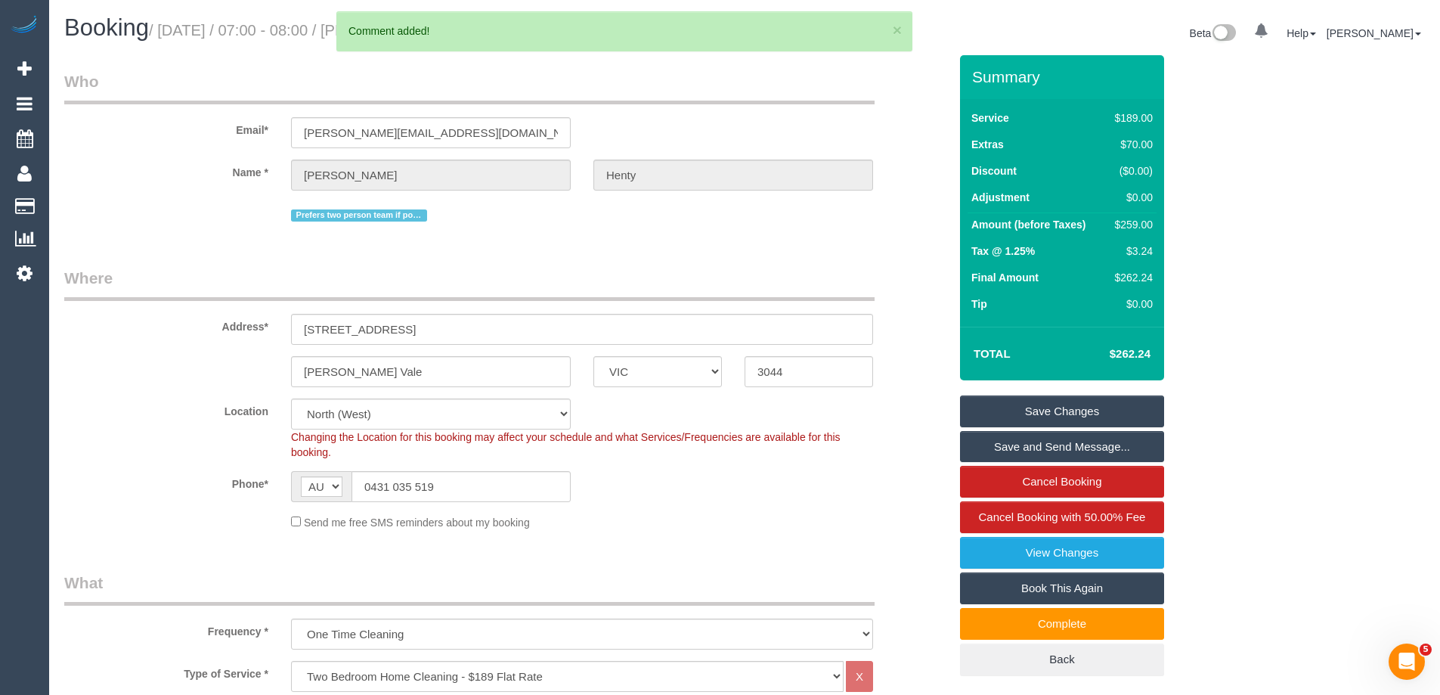
click at [1064, 408] on link "Save Changes" at bounding box center [1062, 411] width 204 height 32
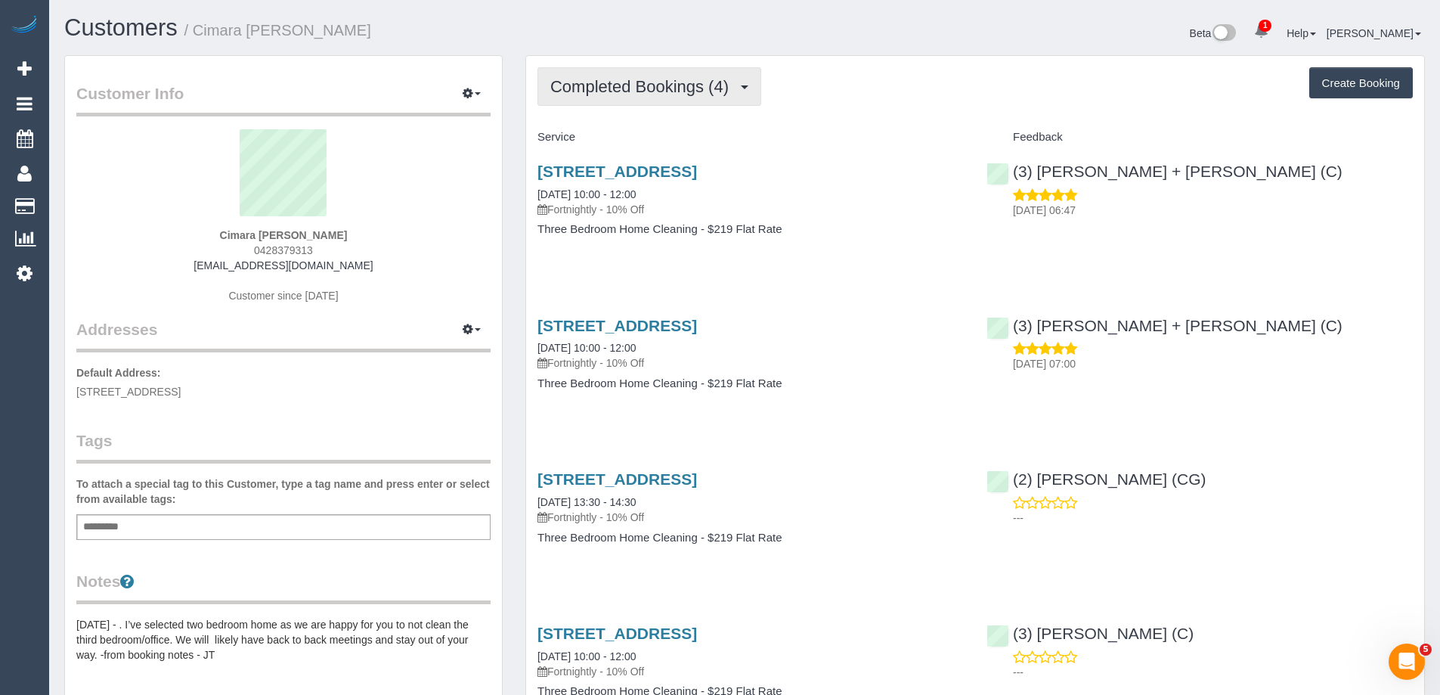
click at [645, 101] on button "Completed Bookings (4)" at bounding box center [649, 86] width 224 height 39
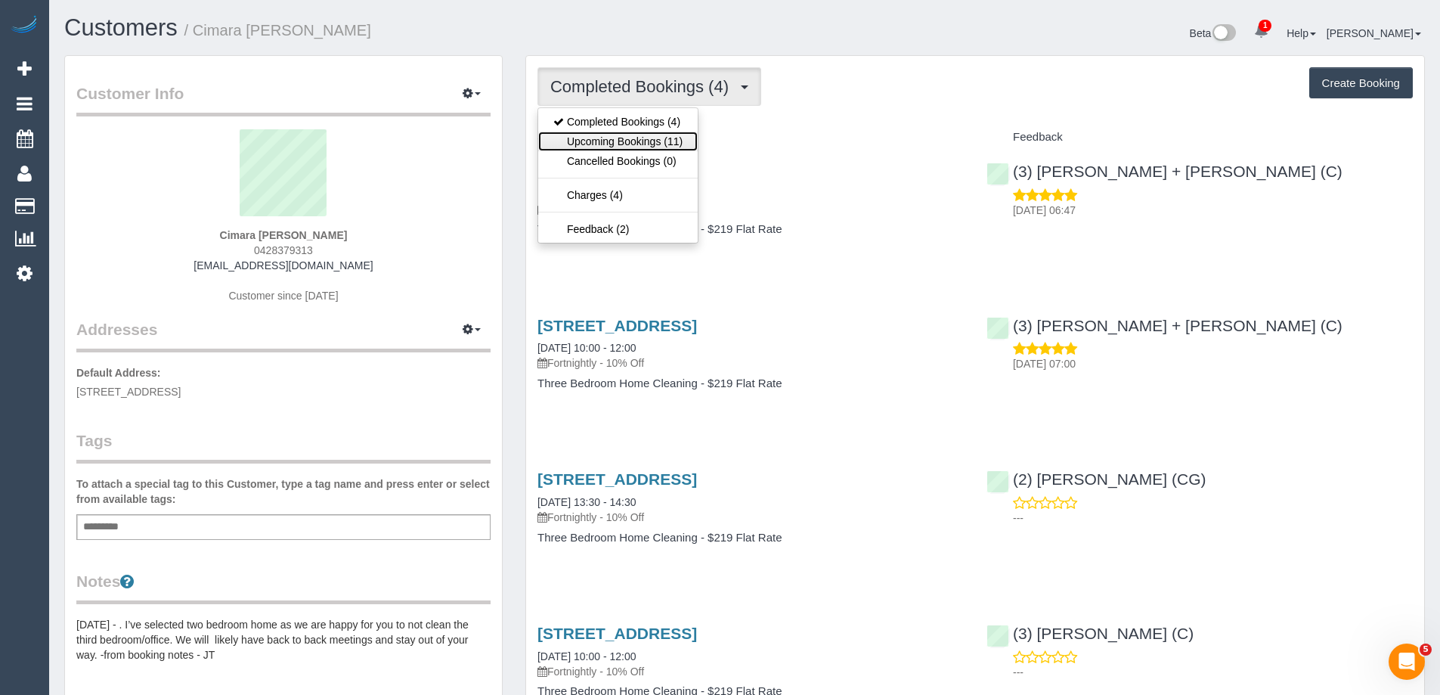
click at [661, 145] on link "Upcoming Bookings (11)" at bounding box center [617, 142] width 159 height 20
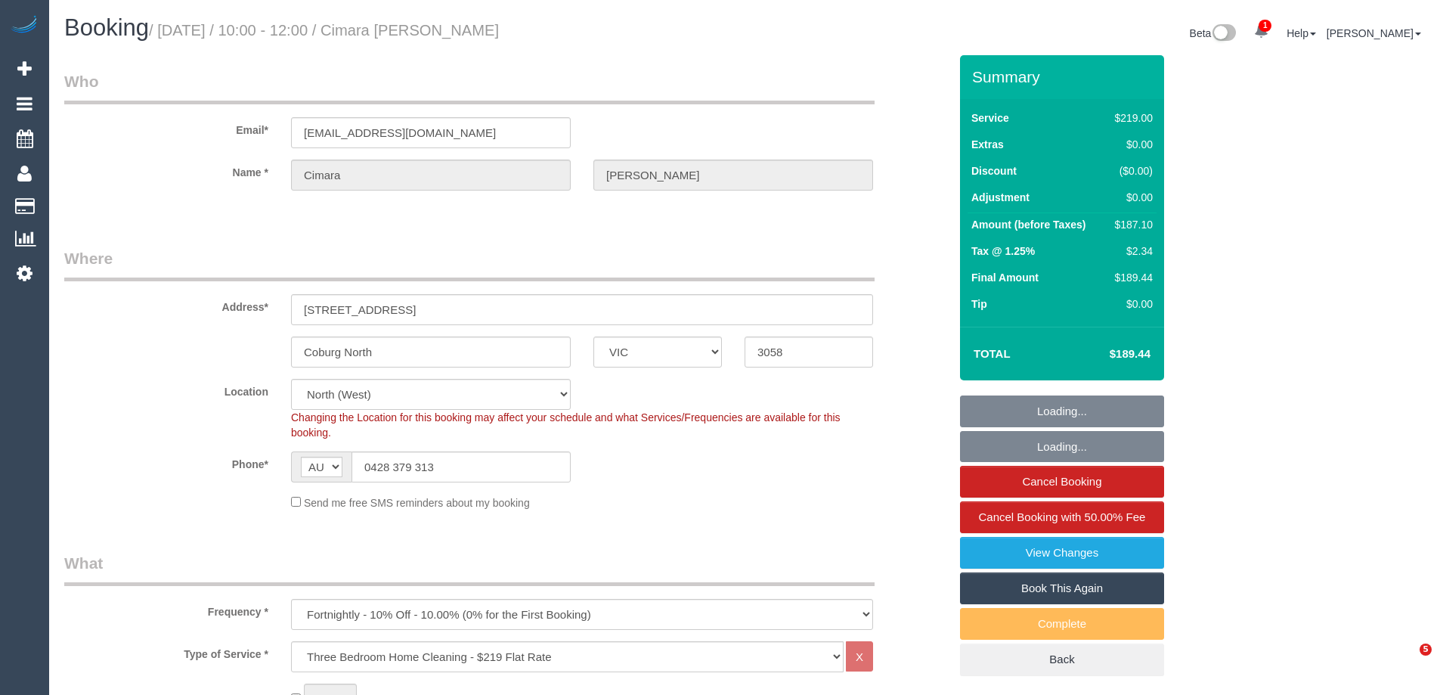
select select "VIC"
select select "number:28"
select select "number:14"
select select "number:19"
select select "number:36"
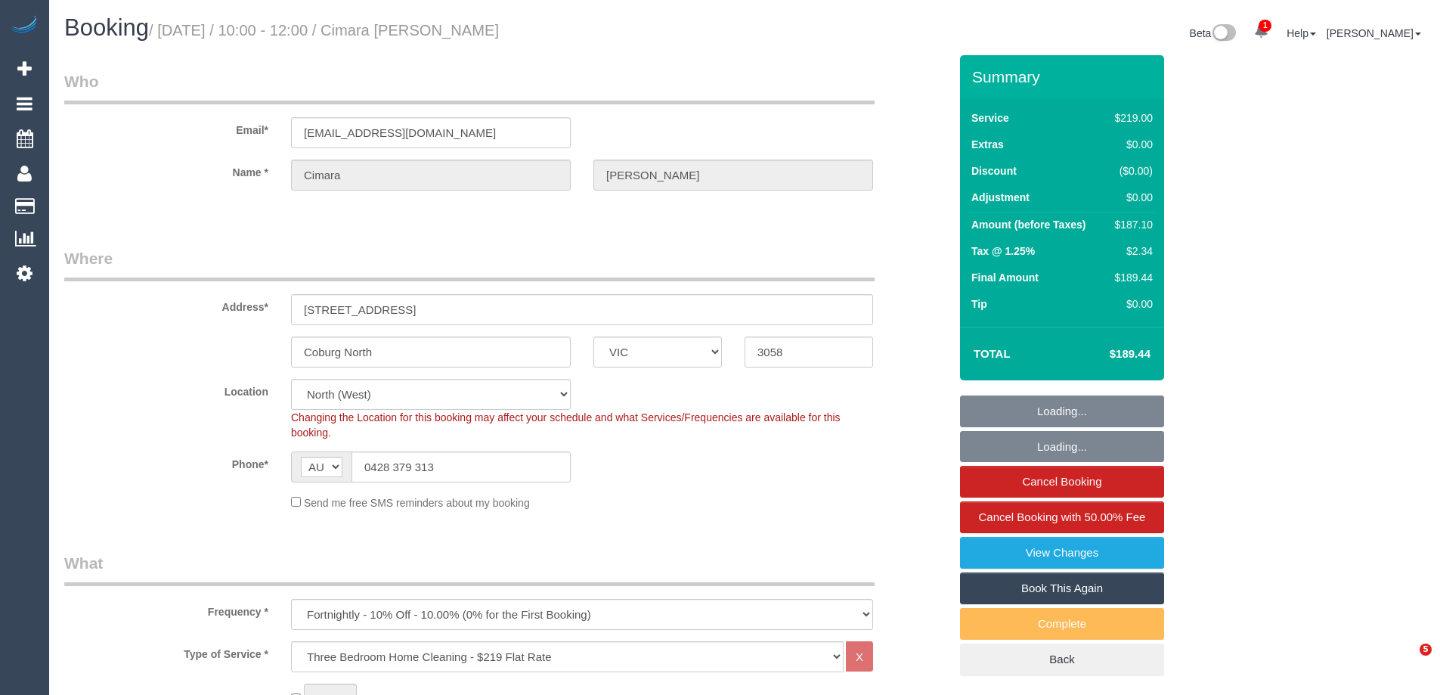
select select "number:35"
select select "number:26"
select select "object:1478"
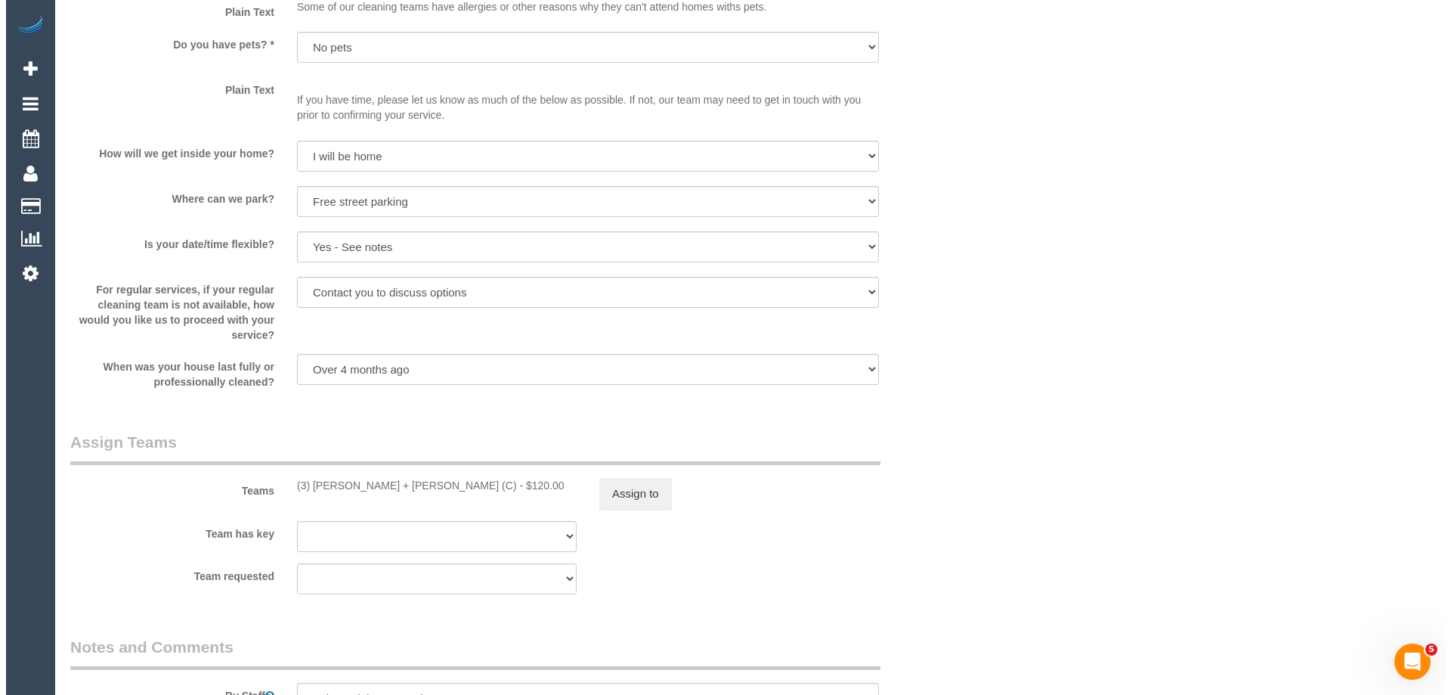
scroll to position [2116, 0]
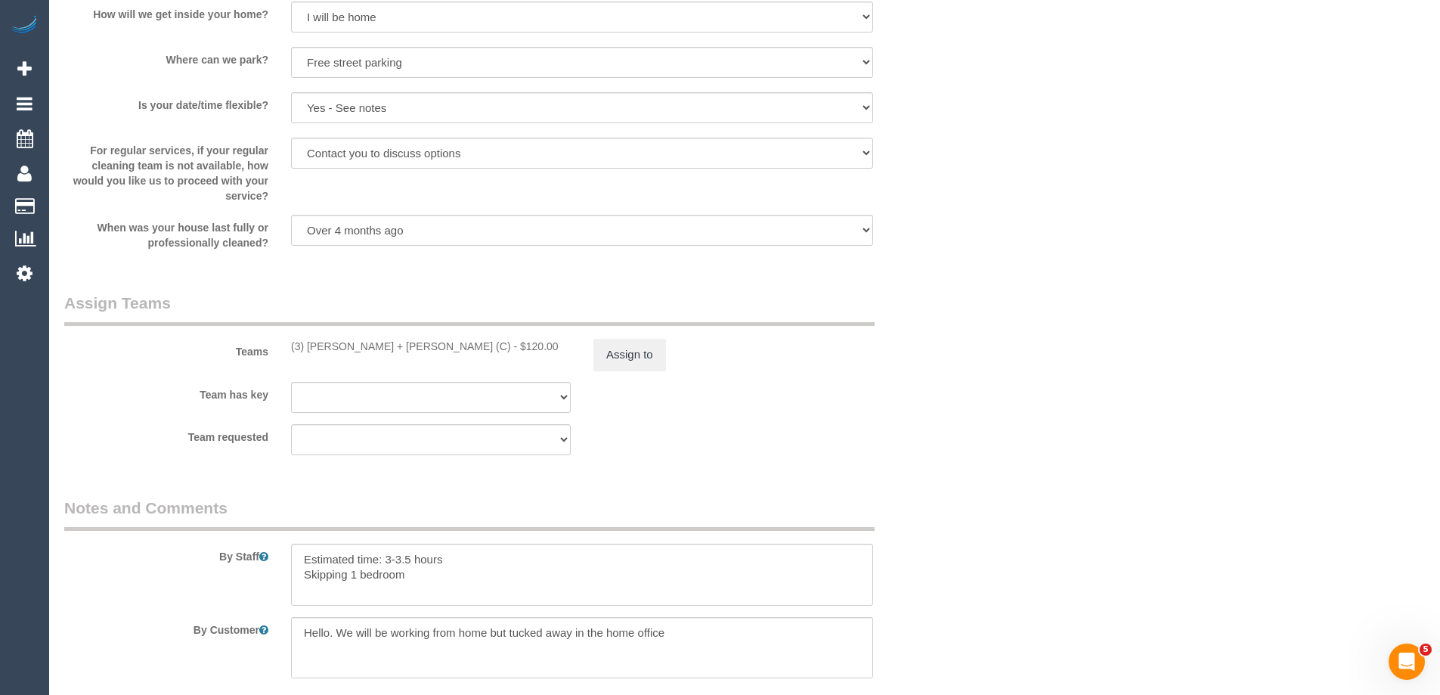
drag, startPoint x: 391, startPoint y: 348, endPoint x: 278, endPoint y: 342, distance: 113.5
click at [278, 342] on div "Teams (3) Denis + Kaira (C) - $120.00 Assign to" at bounding box center [506, 331] width 907 height 79
copy div "(3) [PERSON_NAME] + [PERSON_NAME] (C)"
click at [658, 352] on button "Assign to" at bounding box center [629, 355] width 73 height 32
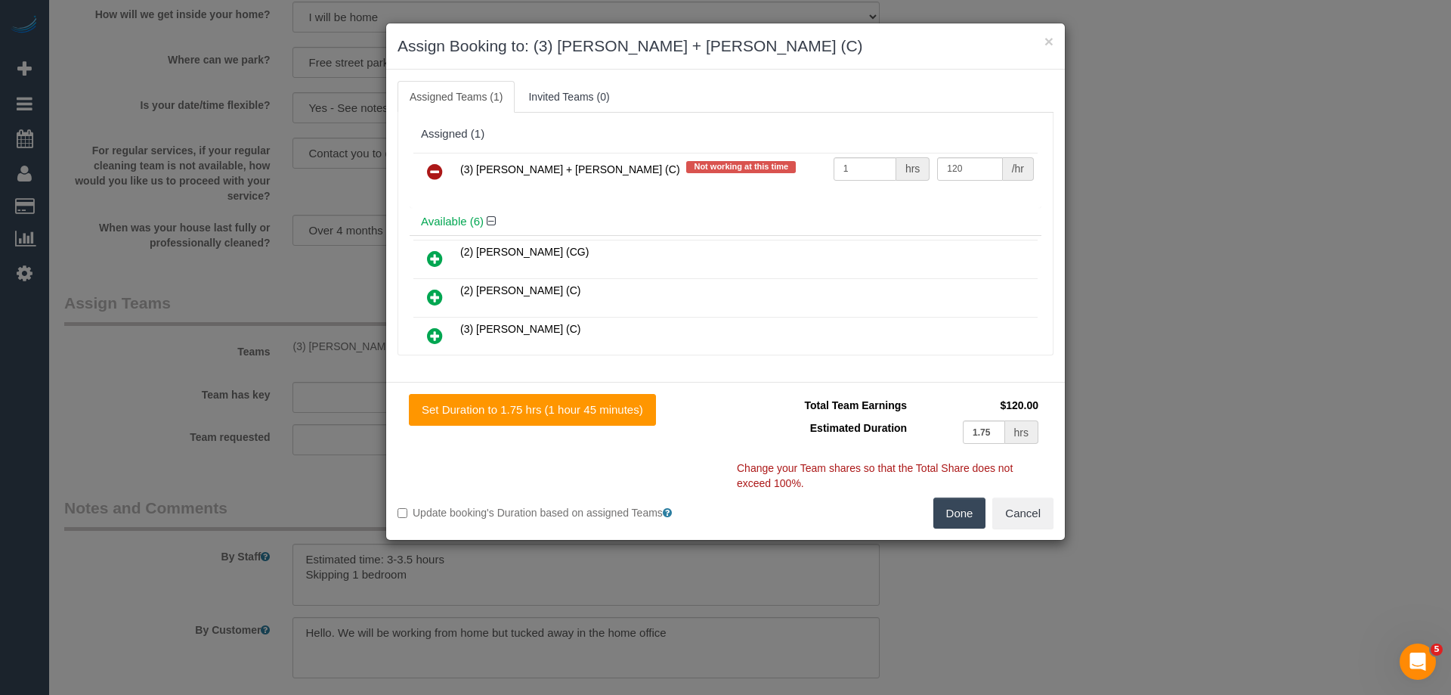
click at [438, 170] on icon at bounding box center [435, 171] width 16 height 18
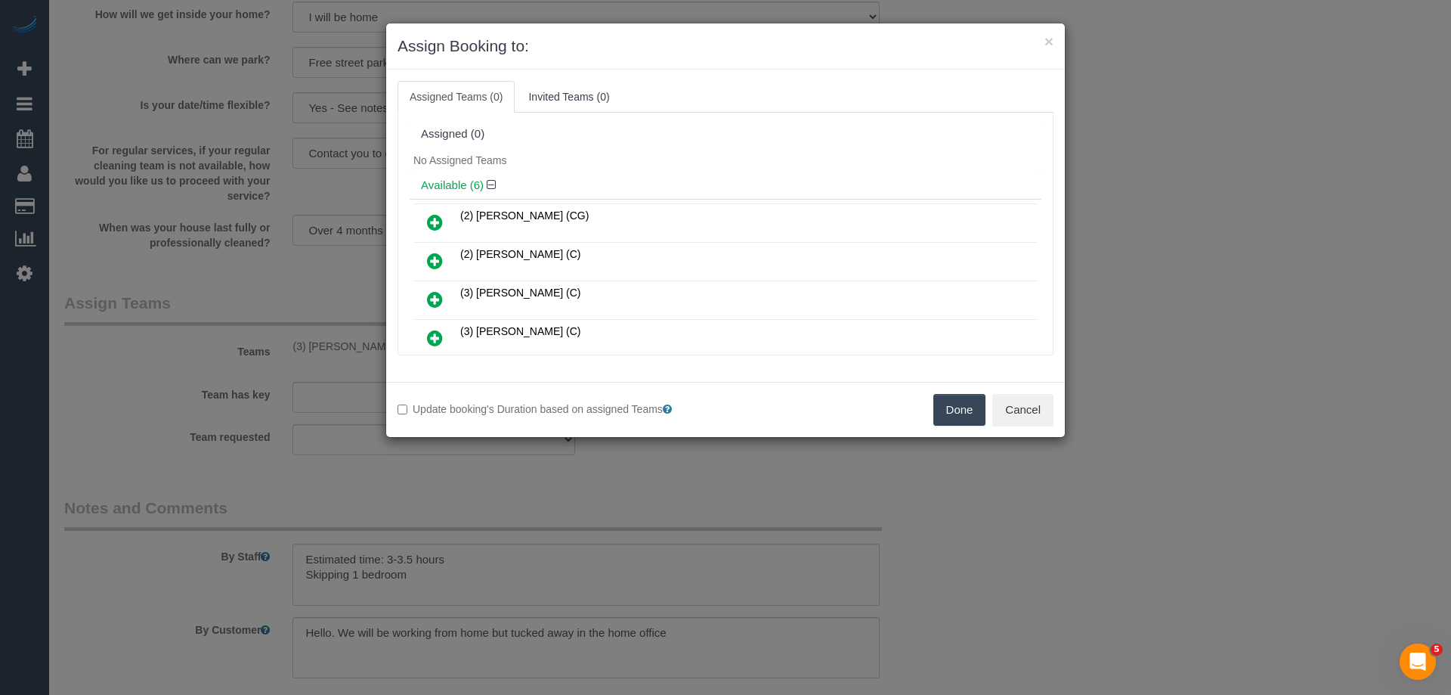
click at [952, 407] on button "Done" at bounding box center [959, 410] width 53 height 32
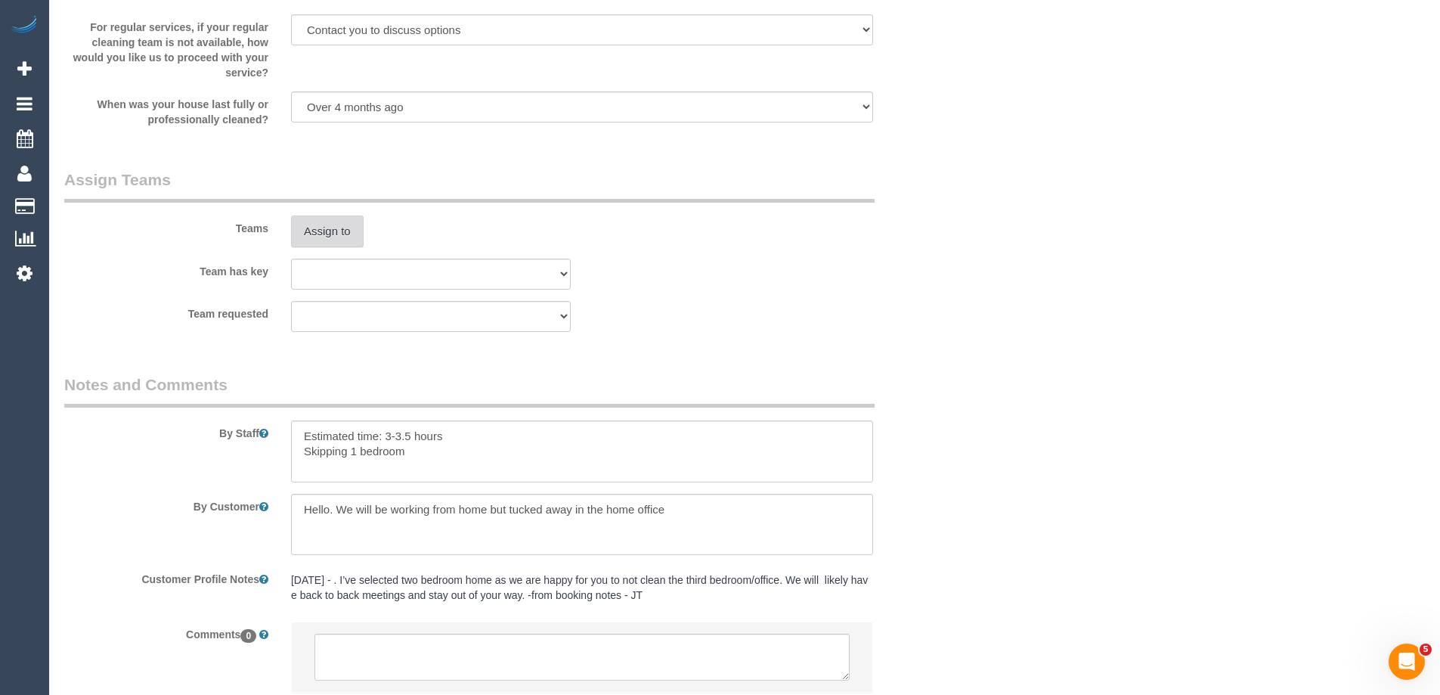
scroll to position [2347, 0]
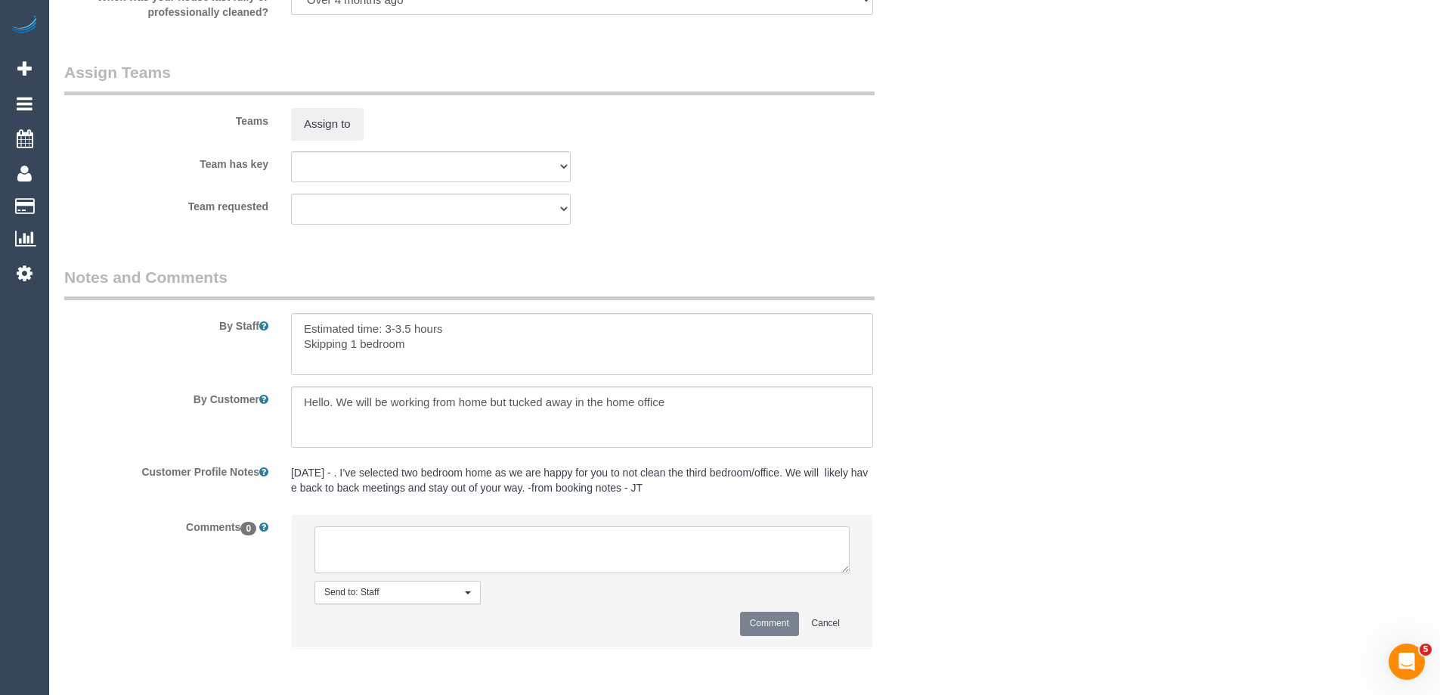
click at [494, 571] on textarea at bounding box center [581, 549] width 535 height 47
drag, startPoint x: 845, startPoint y: 568, endPoint x: 979, endPoint y: 710, distance: 195.7
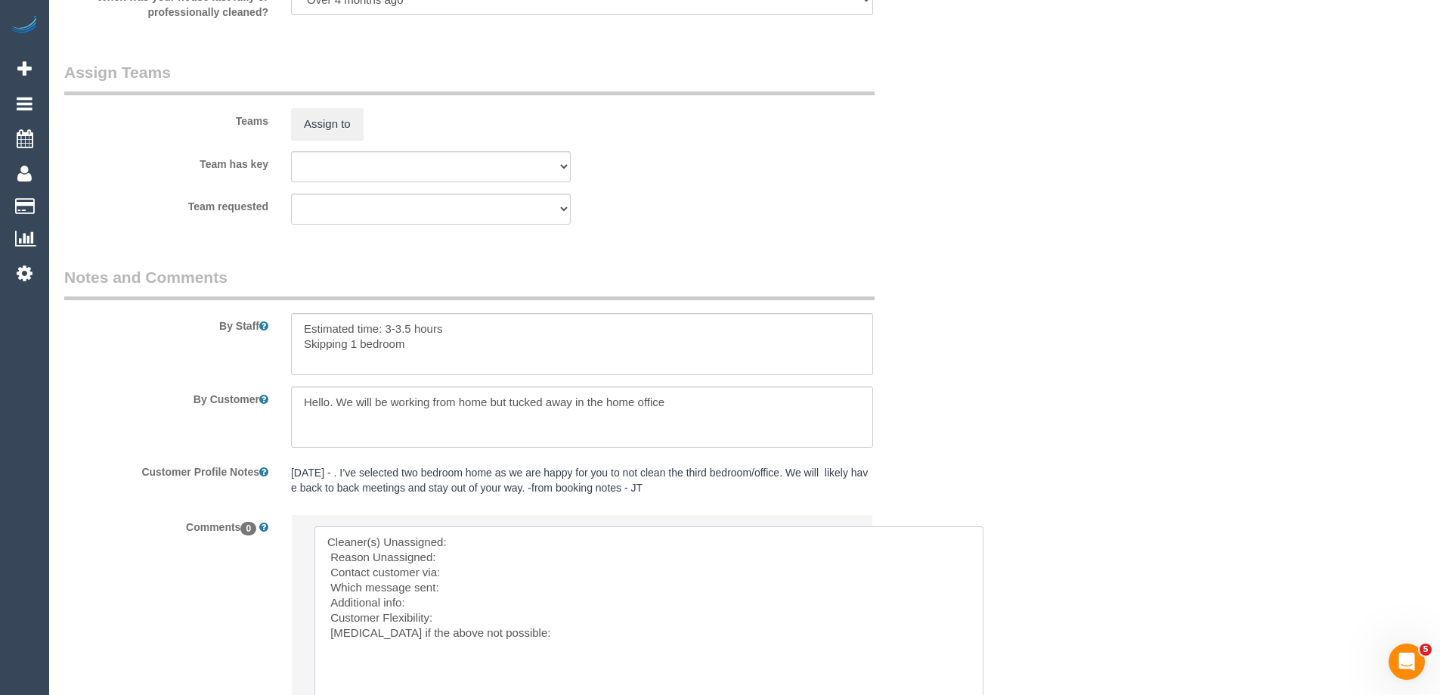
click at [532, 536] on textarea at bounding box center [648, 621] width 669 height 190
paste textarea "(3) Denis + Kaira (C)"
click at [493, 537] on textarea at bounding box center [648, 621] width 669 height 190
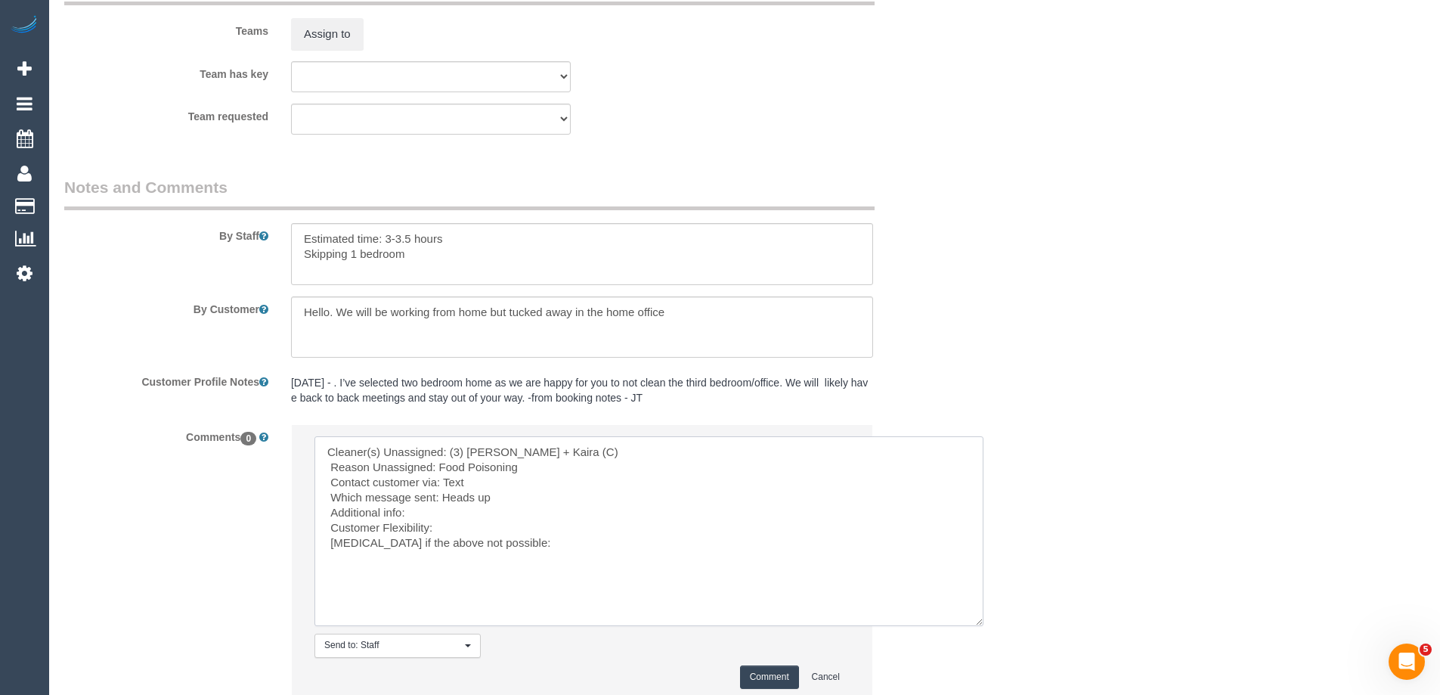
scroll to position [2552, 0]
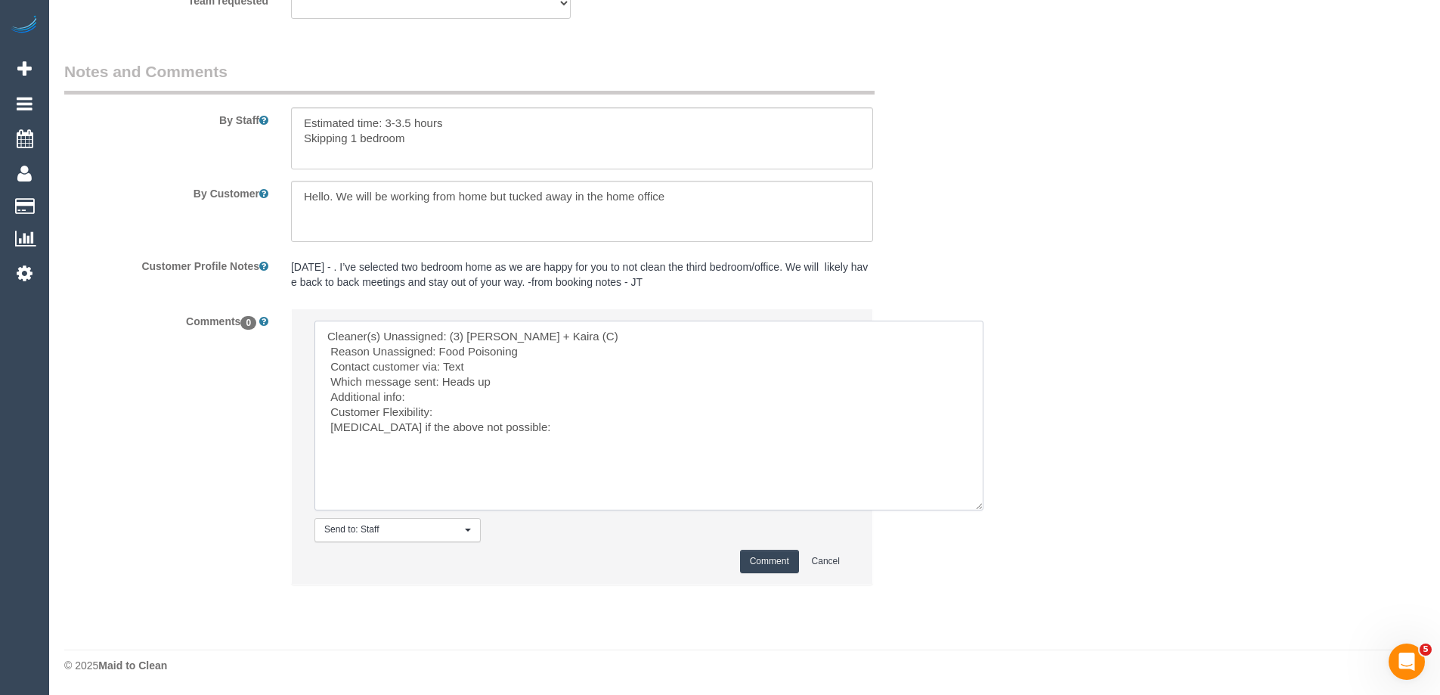
type textarea "Cleaner(s) Unassigned: (3) Denis + Kaira (C) Reason Unassigned: Food Poisoning …"
click at [760, 557] on button "Comment" at bounding box center [769, 560] width 59 height 23
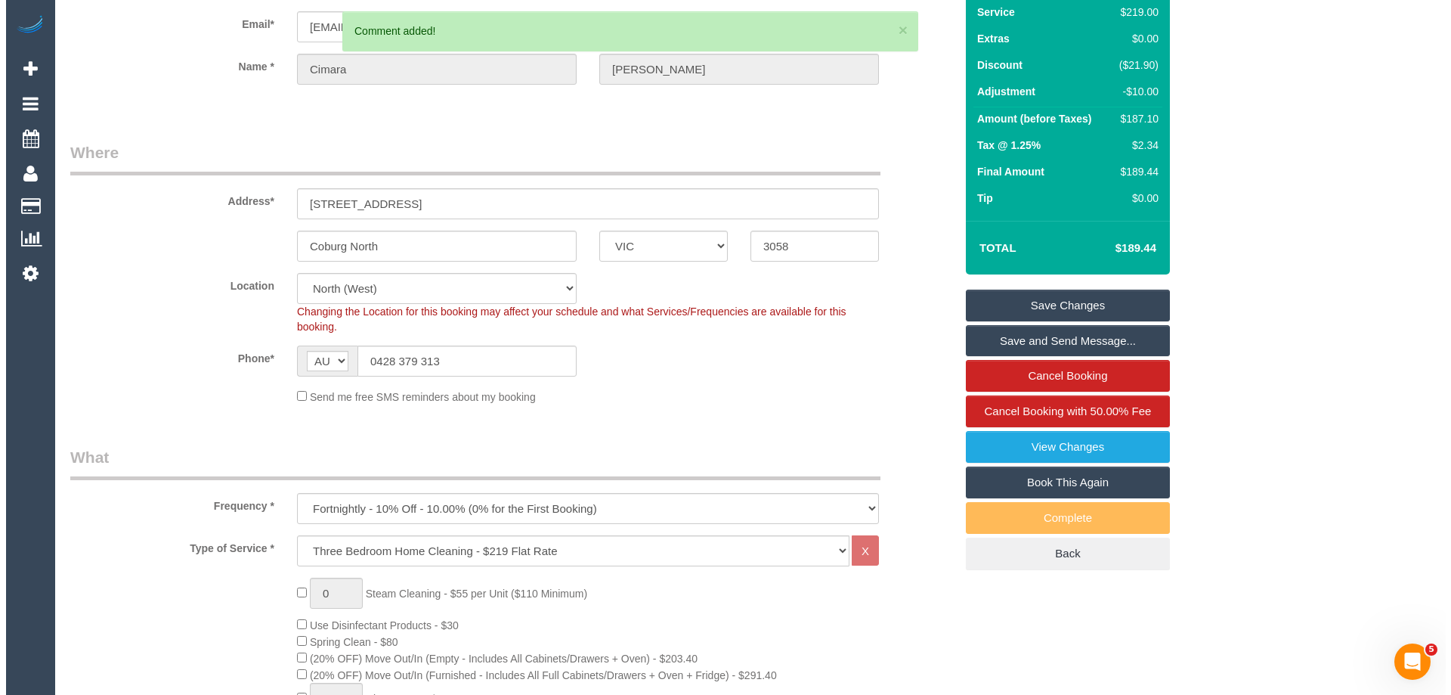
scroll to position [0, 0]
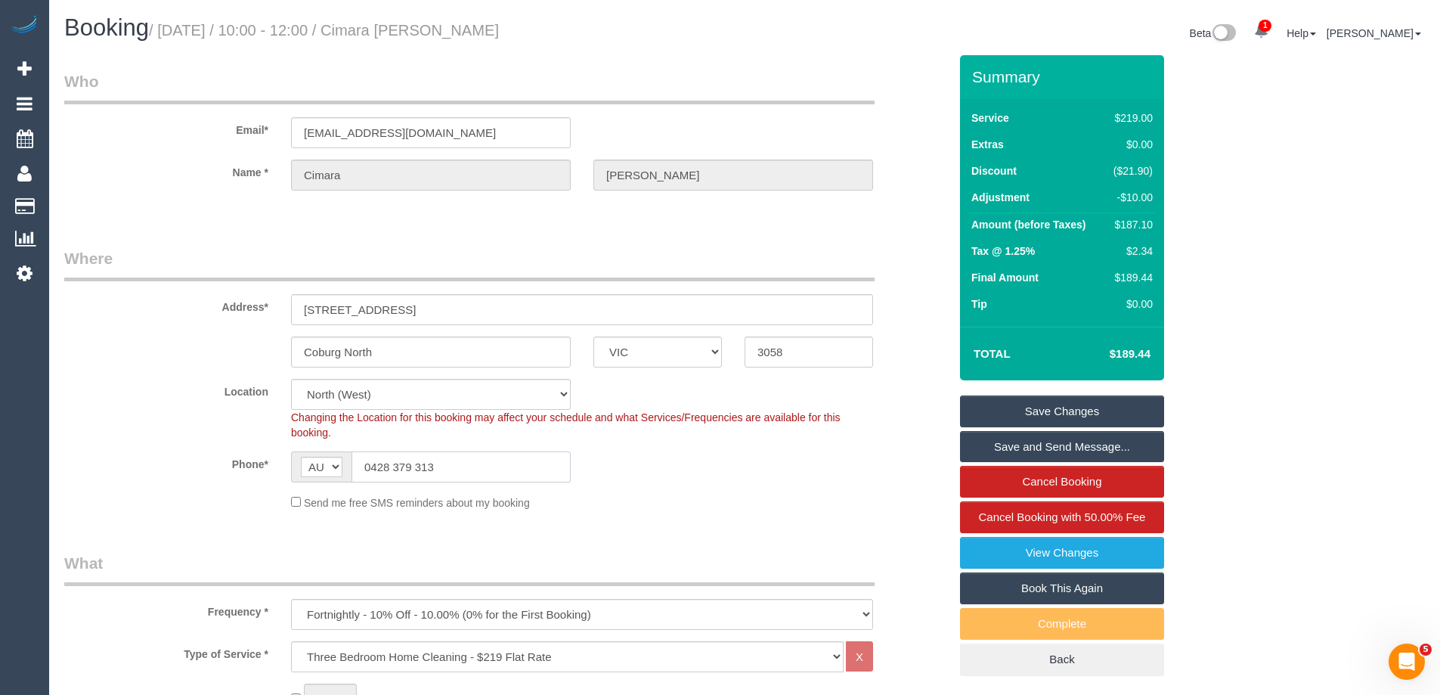
drag, startPoint x: 457, startPoint y: 472, endPoint x: 150, endPoint y: 459, distance: 307.9
click at [152, 460] on div "Phone* AF AL DZ AD AO AI AQ AG AR AM AW AU AT AZ BS BH BD BB BY BE BZ BJ BM BT …" at bounding box center [506, 466] width 907 height 31
click at [1058, 404] on link "Save Changes" at bounding box center [1062, 411] width 204 height 32
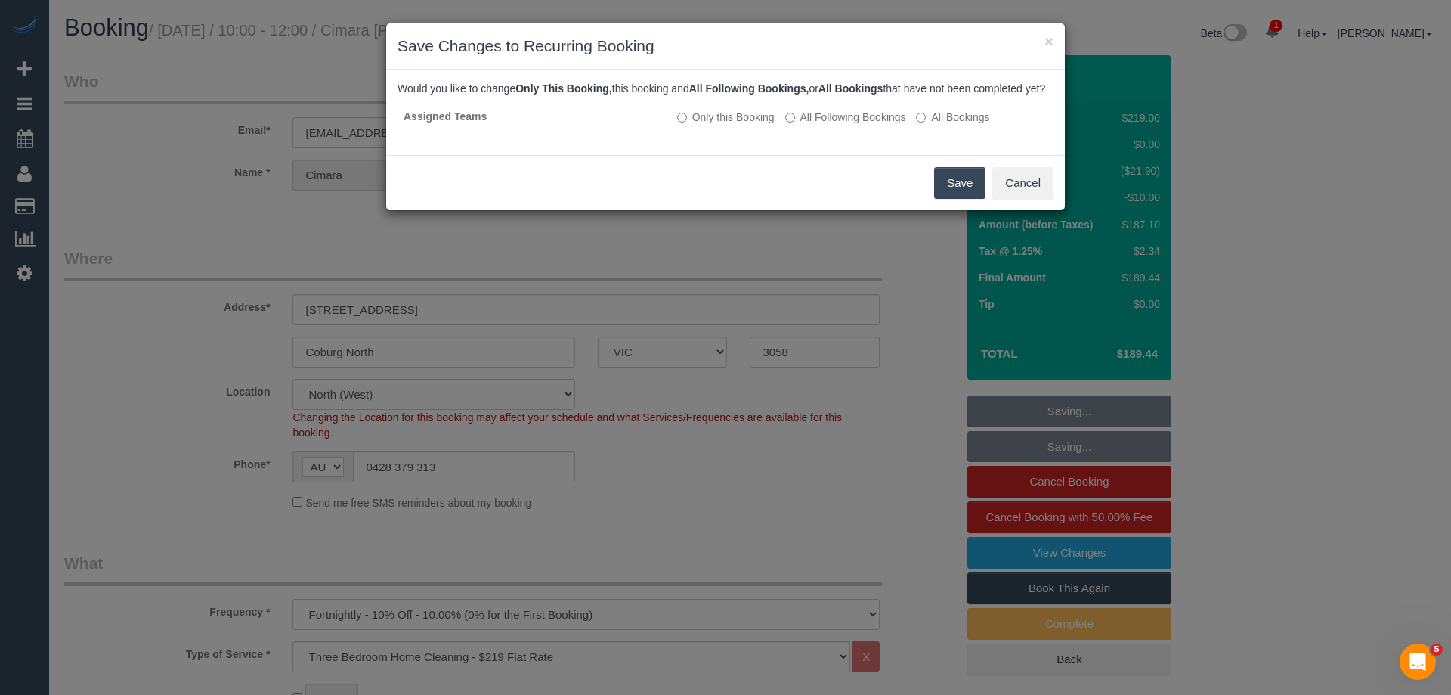
click at [956, 199] on button "Save" at bounding box center [959, 183] width 51 height 32
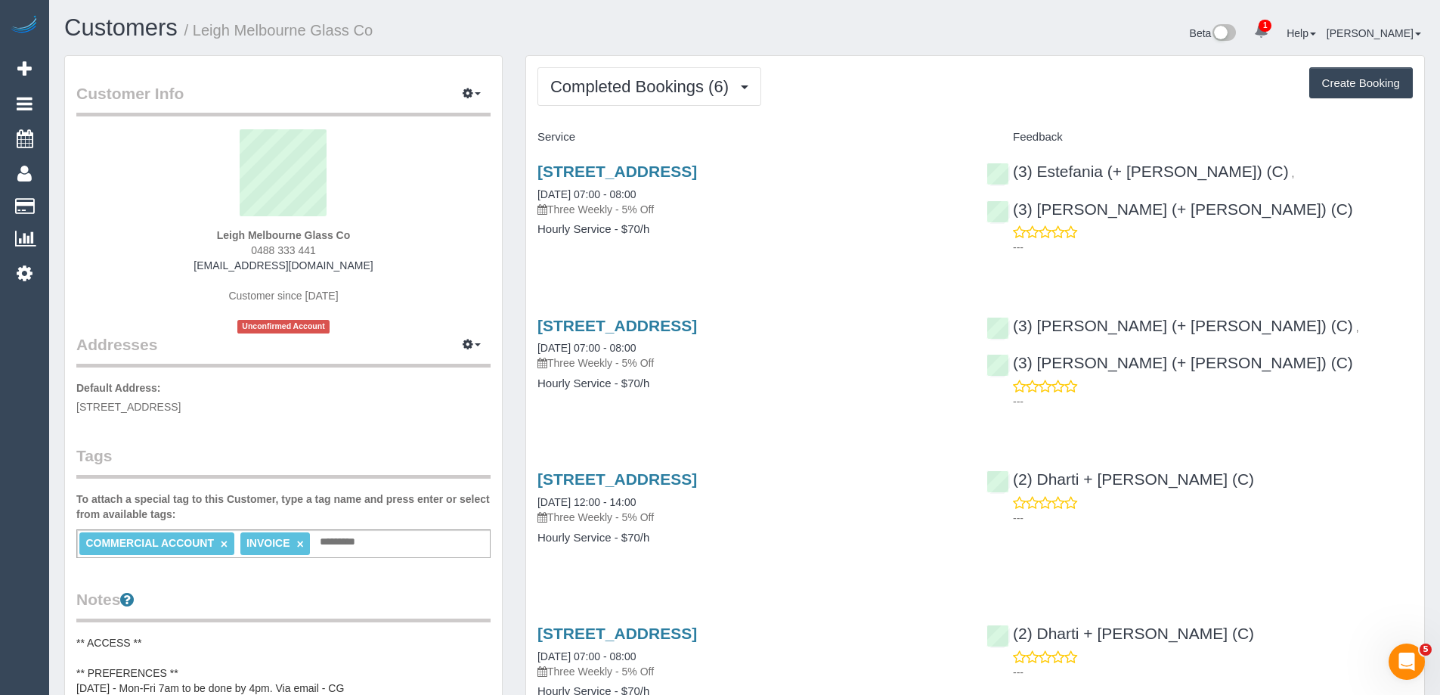
drag, startPoint x: 327, startPoint y: 252, endPoint x: 207, endPoint y: 249, distance: 119.5
click at [207, 249] on div "Leigh Melbourne Glass Co 0488 333 441 leigh@melbourneglass.co Customer since 20…" at bounding box center [283, 231] width 414 height 204
copy span "0488 333 441"
click at [637, 100] on button "Completed Bookings (6)" at bounding box center [649, 86] width 224 height 39
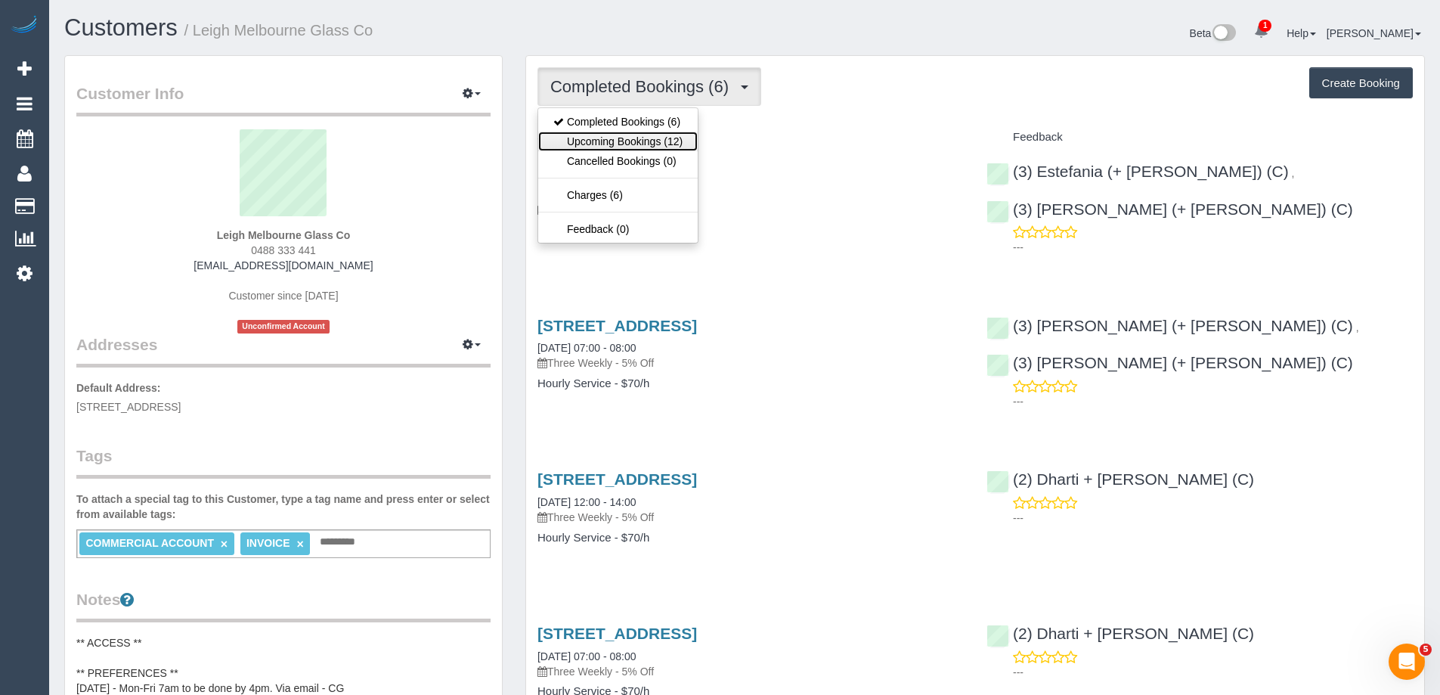
click at [633, 141] on link "Upcoming Bookings (12)" at bounding box center [617, 142] width 159 height 20
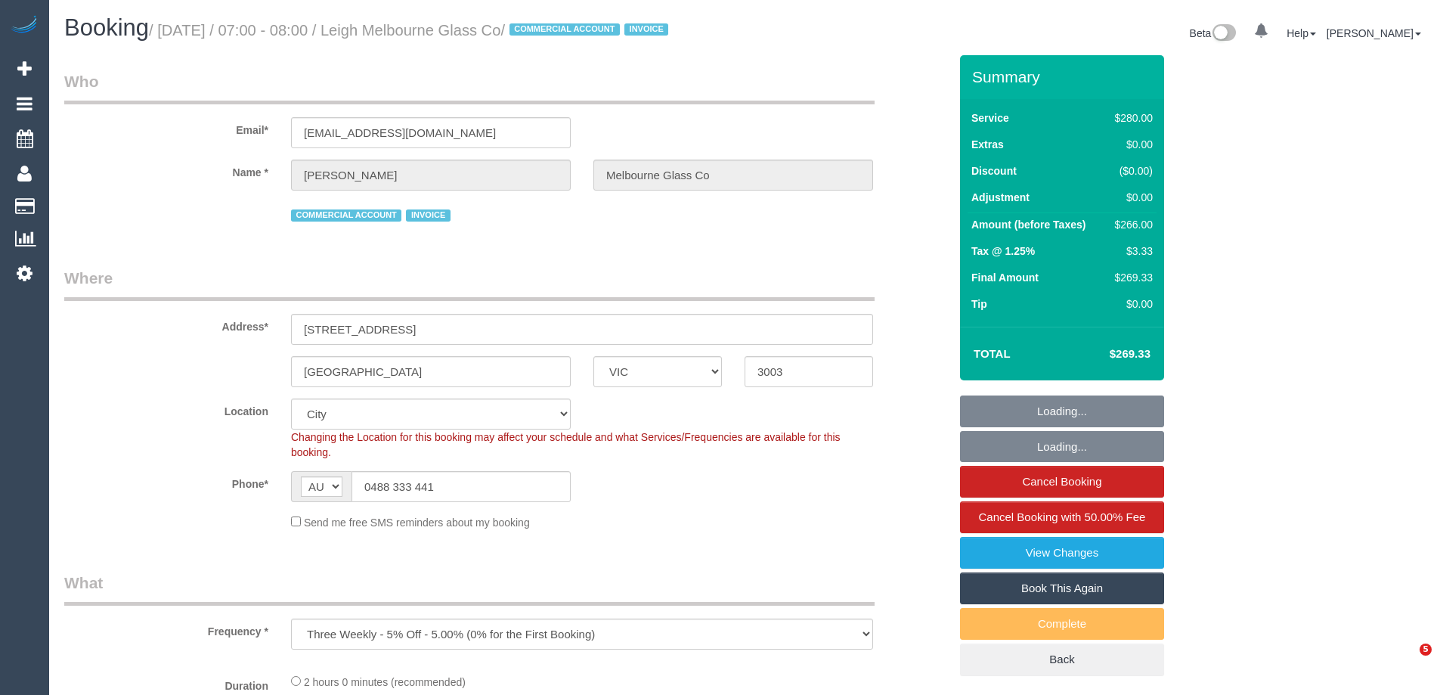
select select "VIC"
select select "object:695"
select select "2"
select select "number:28"
select select "number:14"
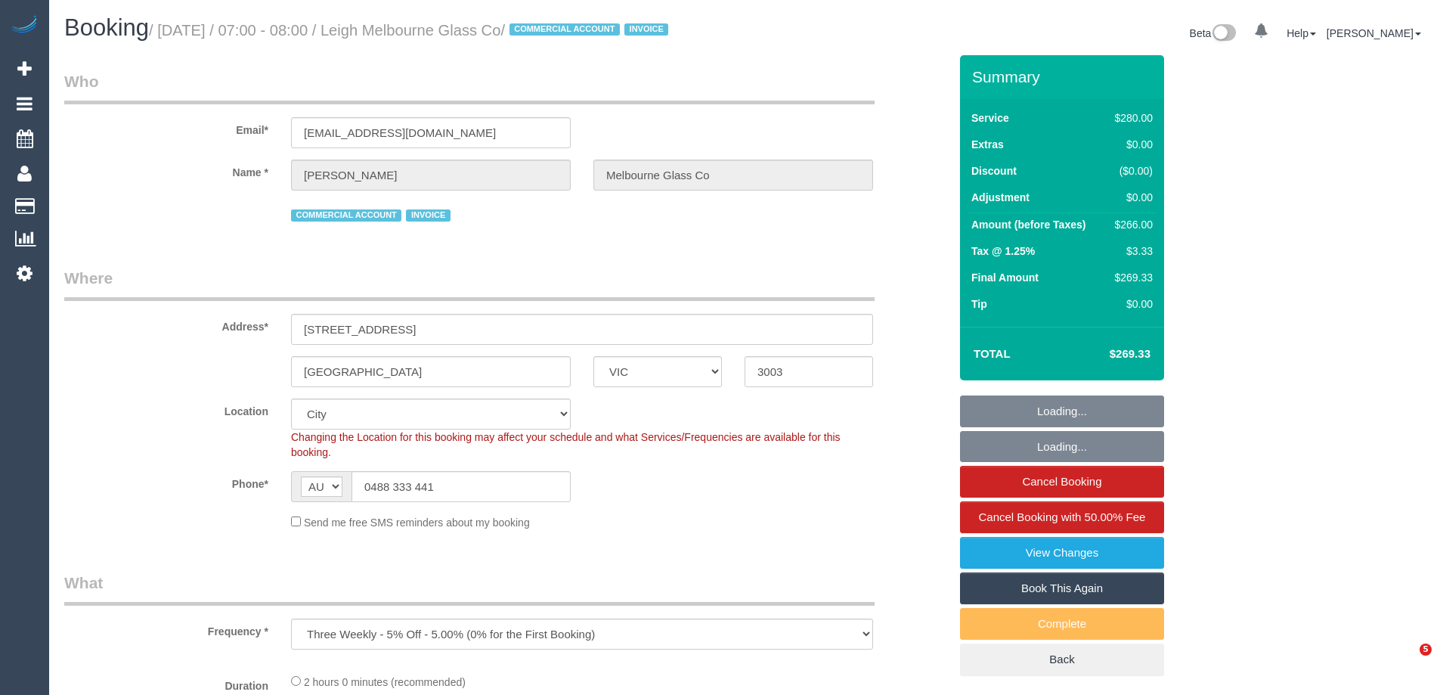
select select "number:19"
select select "number:36"
select select "VIC"
select select "number:28"
select select "number:14"
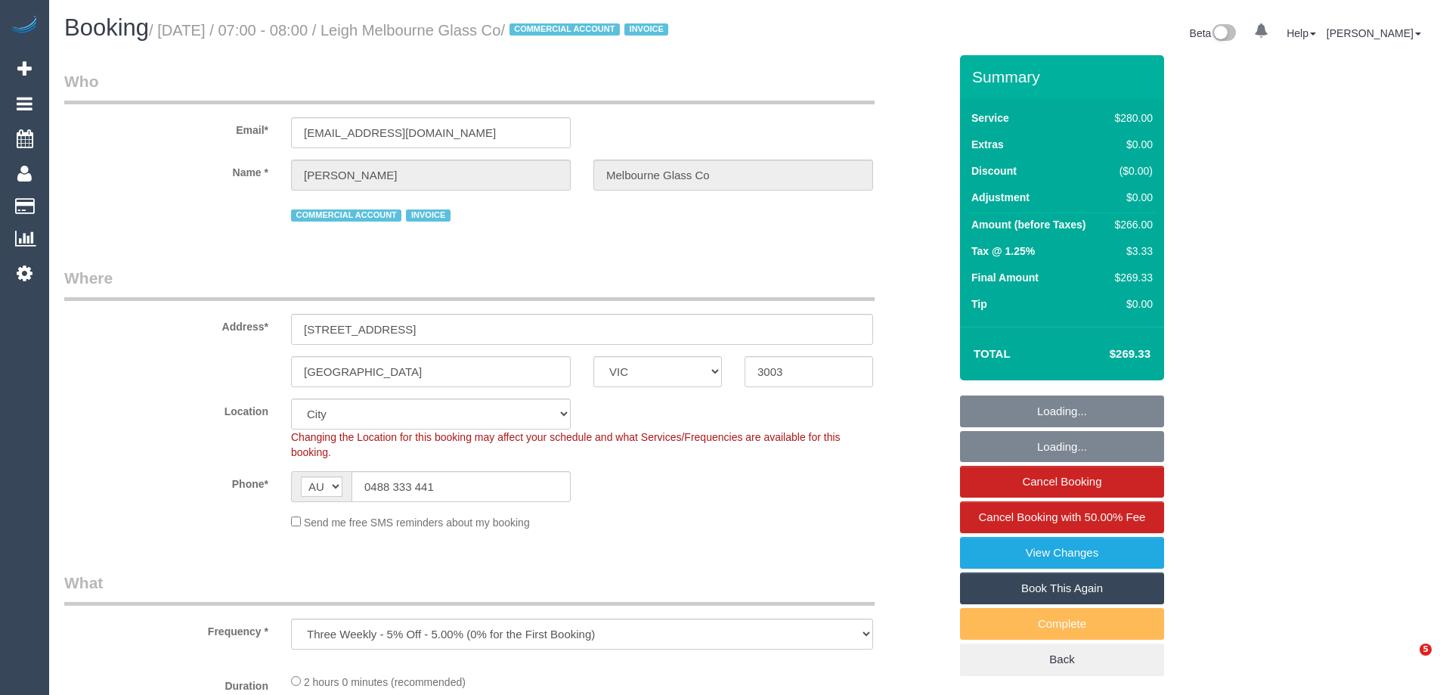
select select "number:19"
select select "number:36"
select select "2"
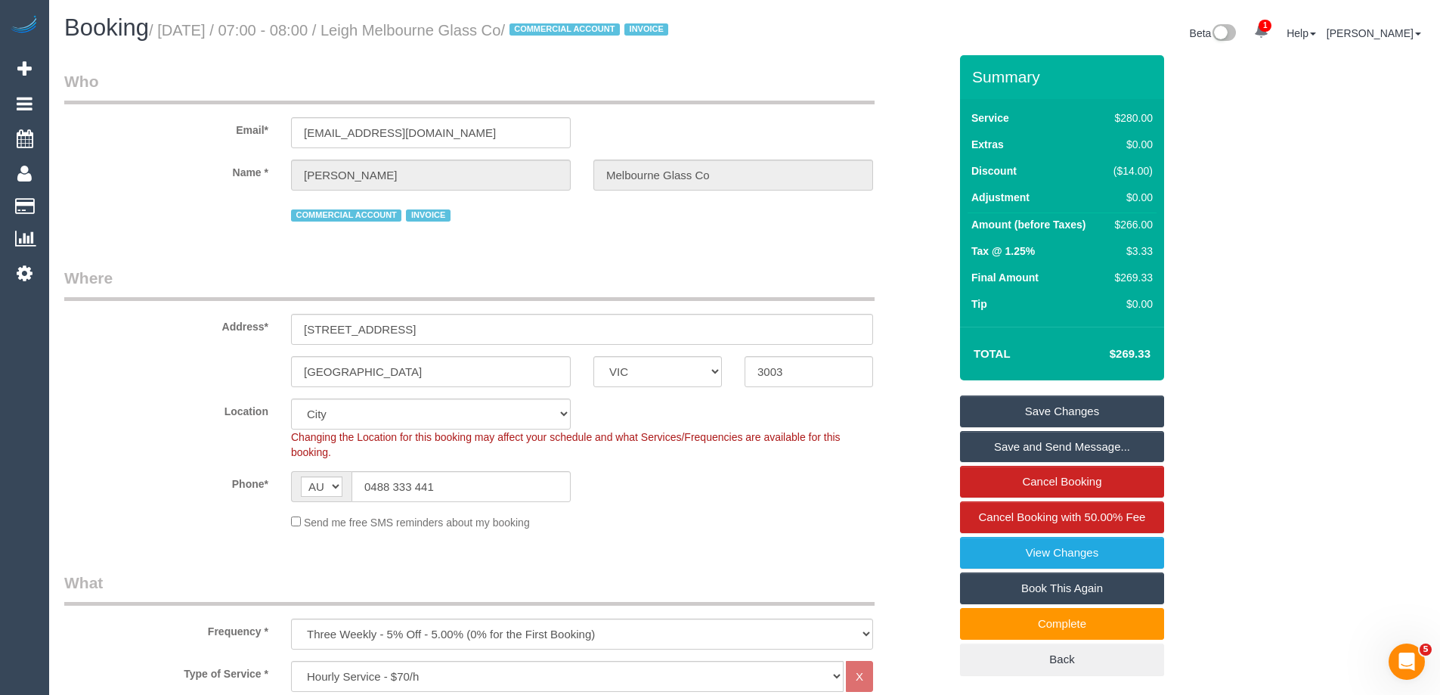
click at [621, 530] on div "Send me free SMS reminders about my booking" at bounding box center [582, 521] width 605 height 17
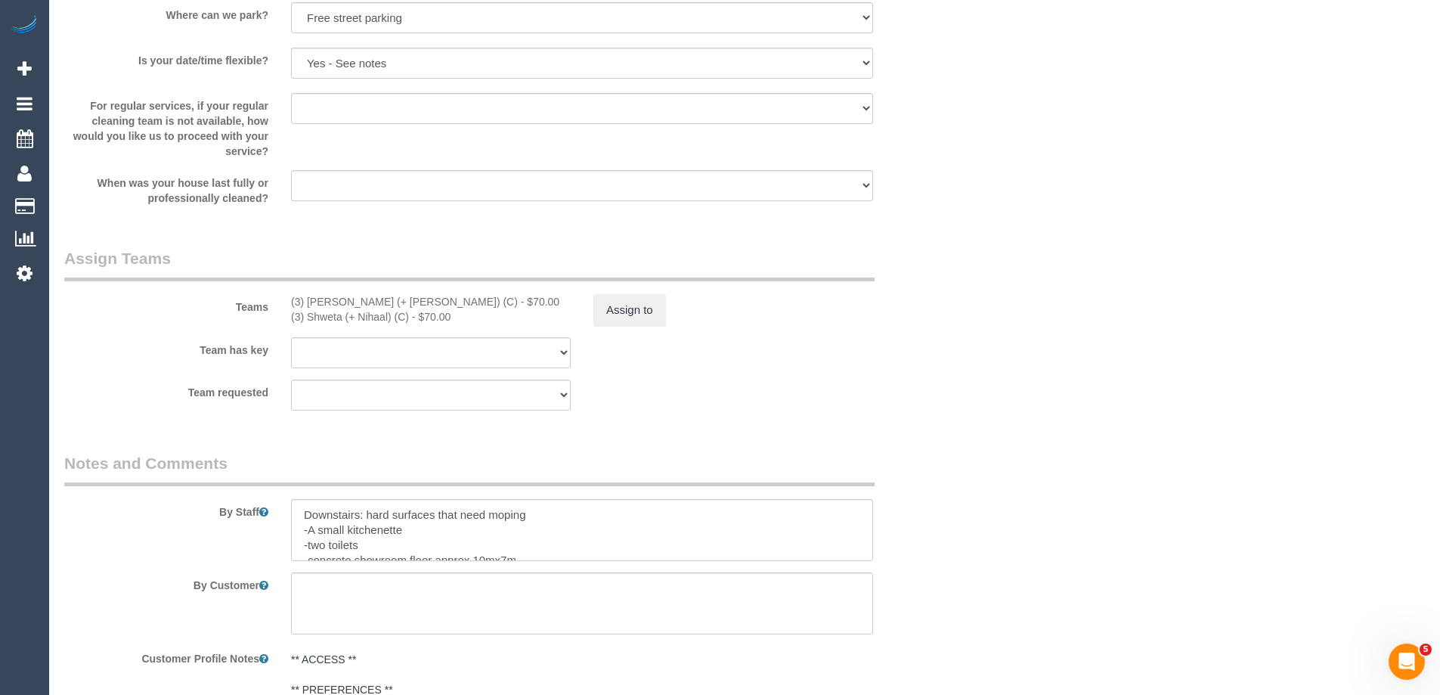
scroll to position [2267, 0]
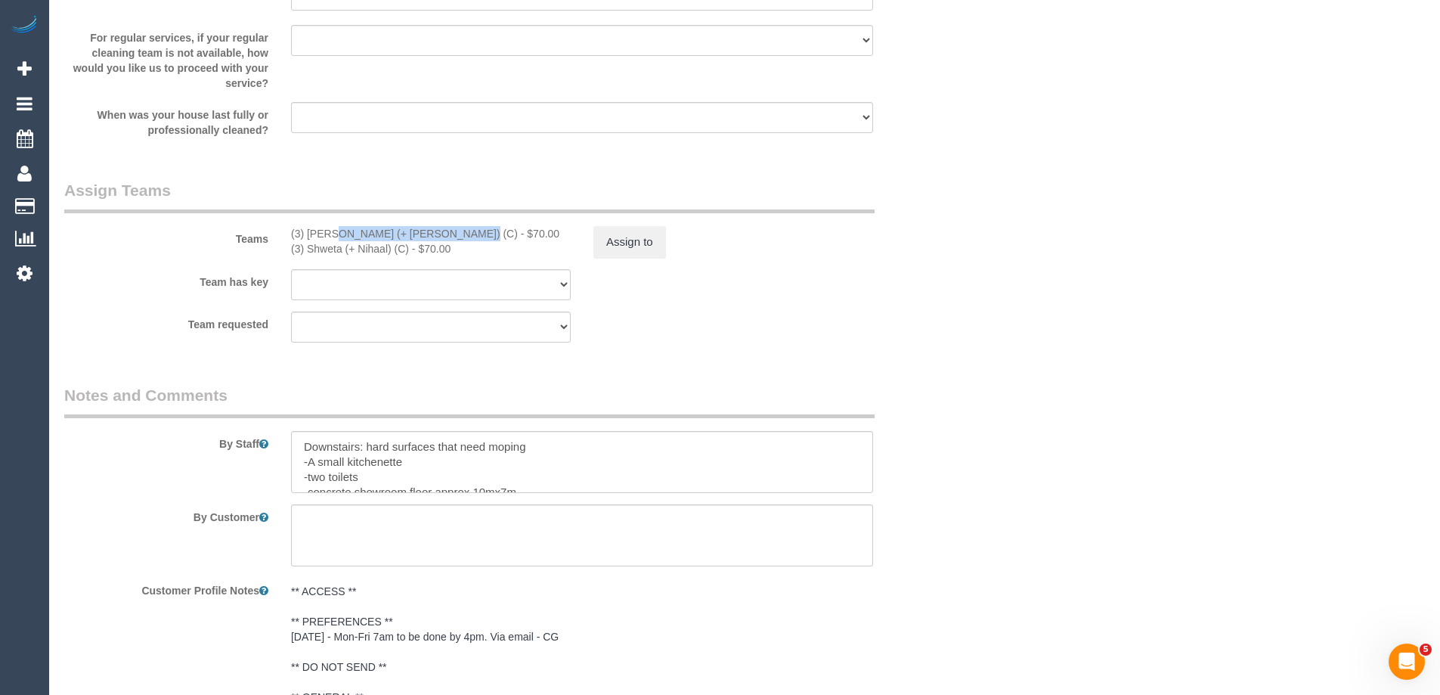
drag, startPoint x: 410, startPoint y: 252, endPoint x: 282, endPoint y: 253, distance: 128.5
click at [282, 253] on div "(3) [PERSON_NAME] (+ [PERSON_NAME]) (C) - $70.00 (3) Shweta (+ Nihaal) (C) - $7…" at bounding box center [431, 241] width 302 height 30
copy div "(3) [PERSON_NAME] (+ [PERSON_NAME]) (C)"
click at [654, 254] on button "Assign to" at bounding box center [629, 242] width 73 height 32
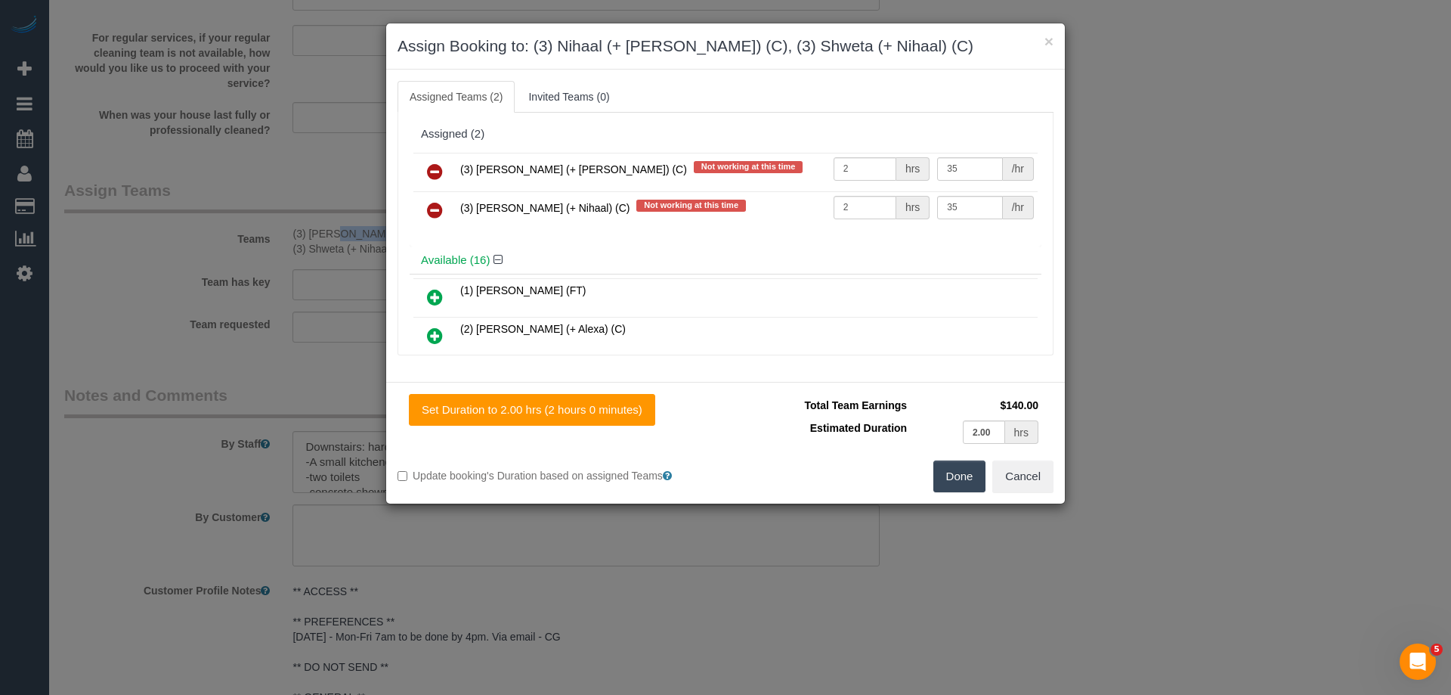
click at [435, 169] on icon at bounding box center [435, 171] width 16 height 18
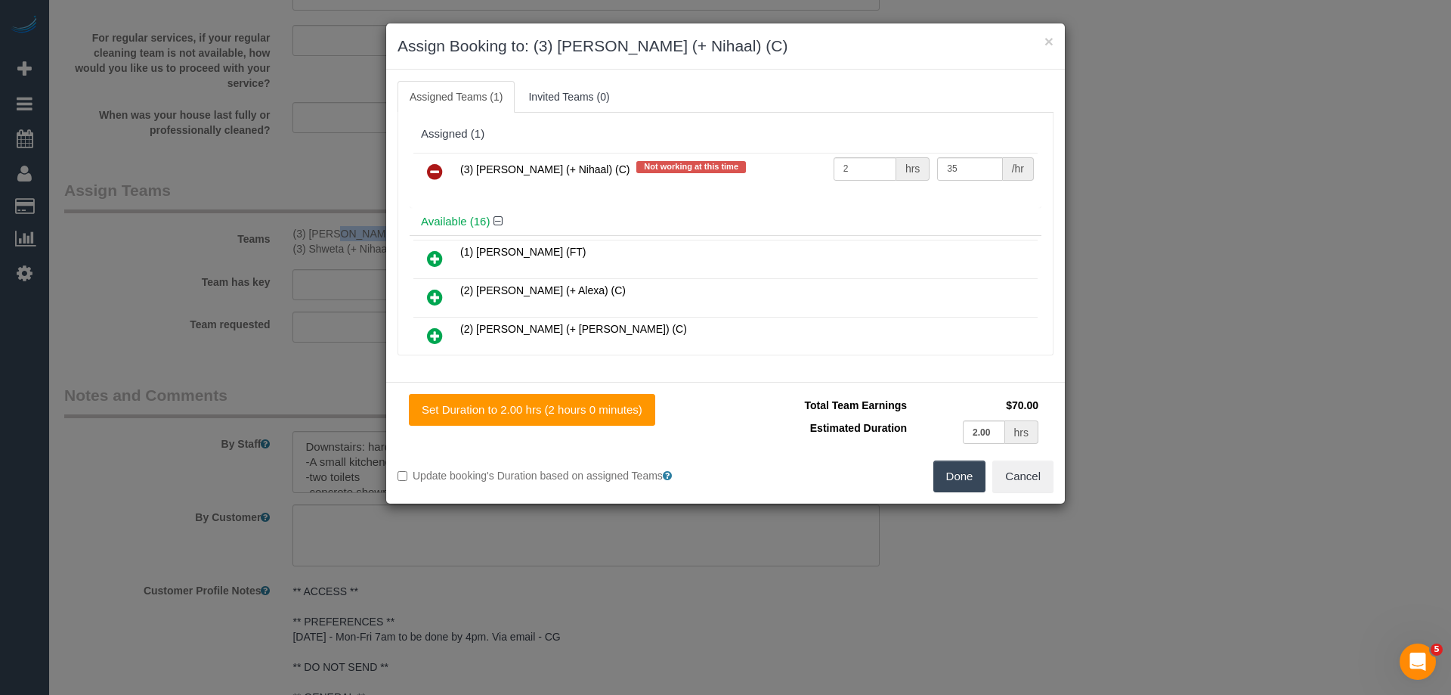
click at [432, 178] on icon at bounding box center [435, 171] width 16 height 18
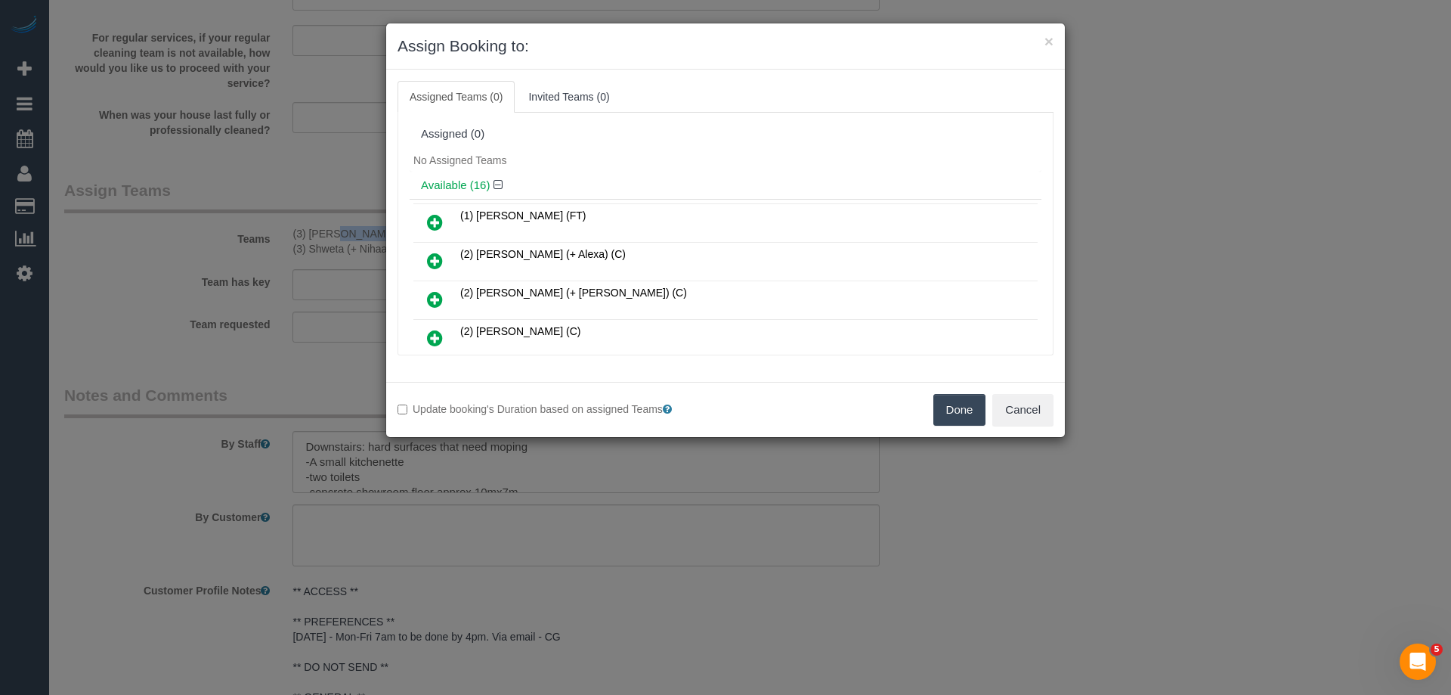
click at [963, 406] on button "Done" at bounding box center [959, 410] width 53 height 32
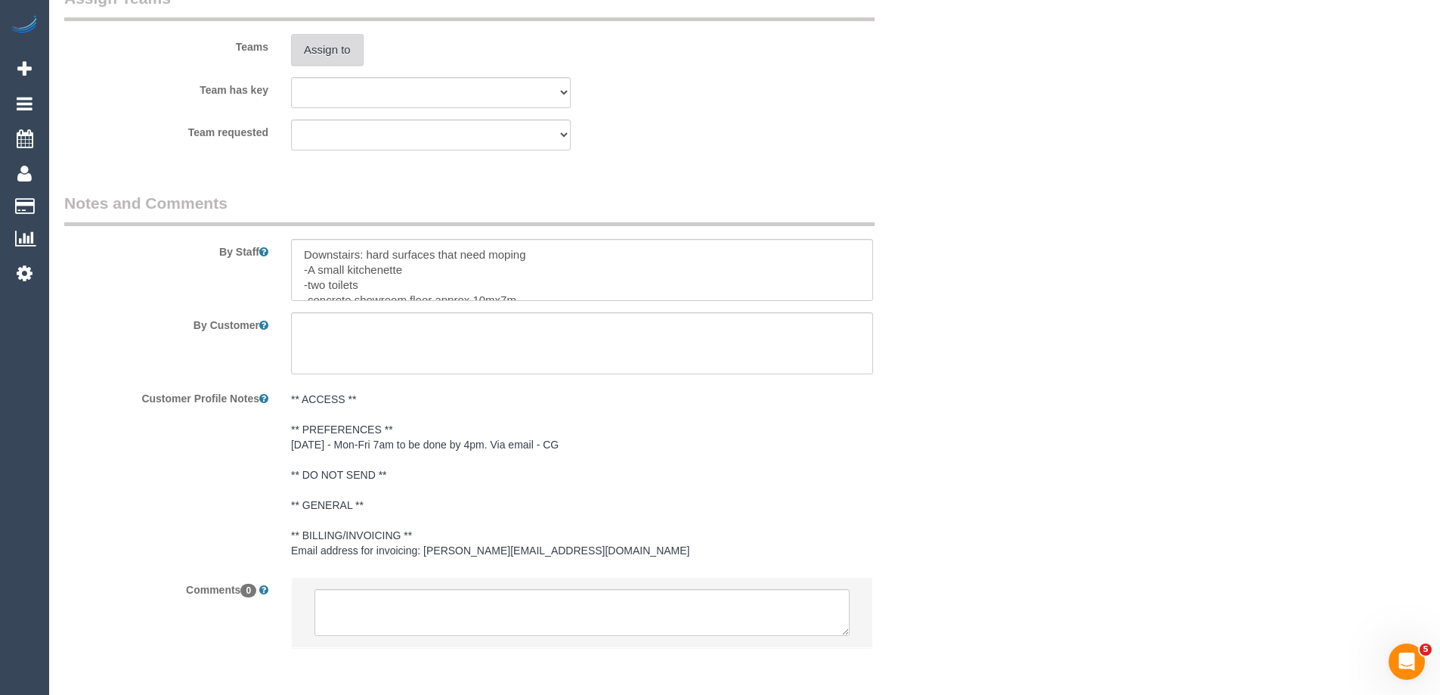
scroll to position [2540, 0]
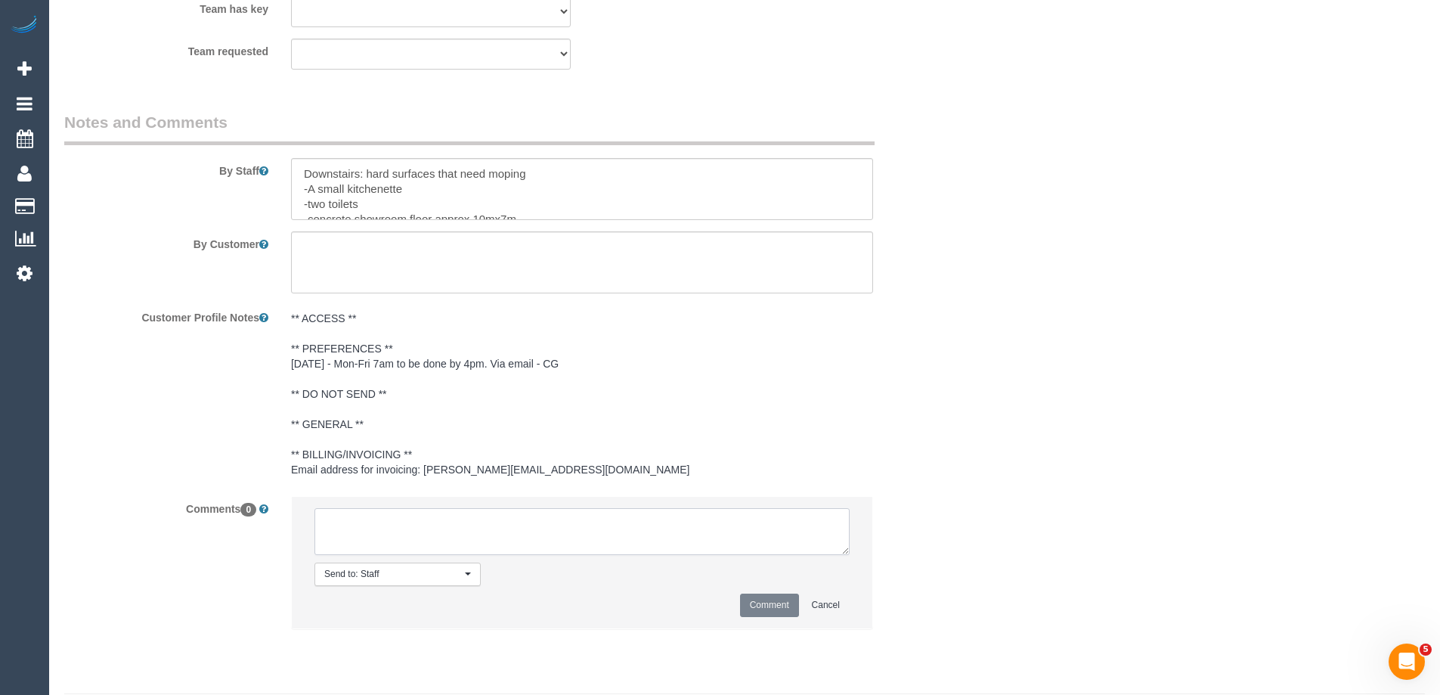
click at [435, 548] on textarea at bounding box center [581, 531] width 535 height 47
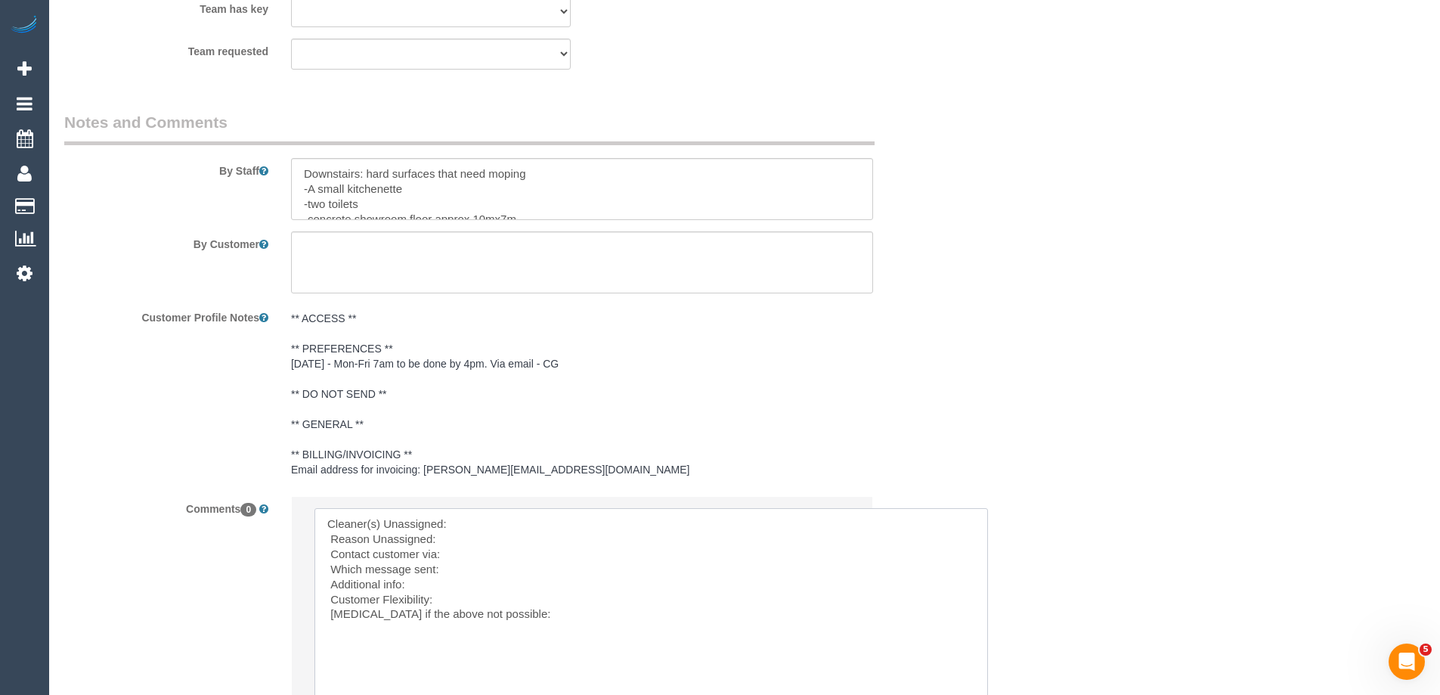
drag, startPoint x: 840, startPoint y: 568, endPoint x: 931, endPoint y: 632, distance: 111.1
click at [491, 540] on textarea at bounding box center [708, 608] width 788 height 200
paste textarea "(3) Nihaal (+ Shweta) (C)"
click at [510, 632] on textarea at bounding box center [708, 608] width 788 height 200
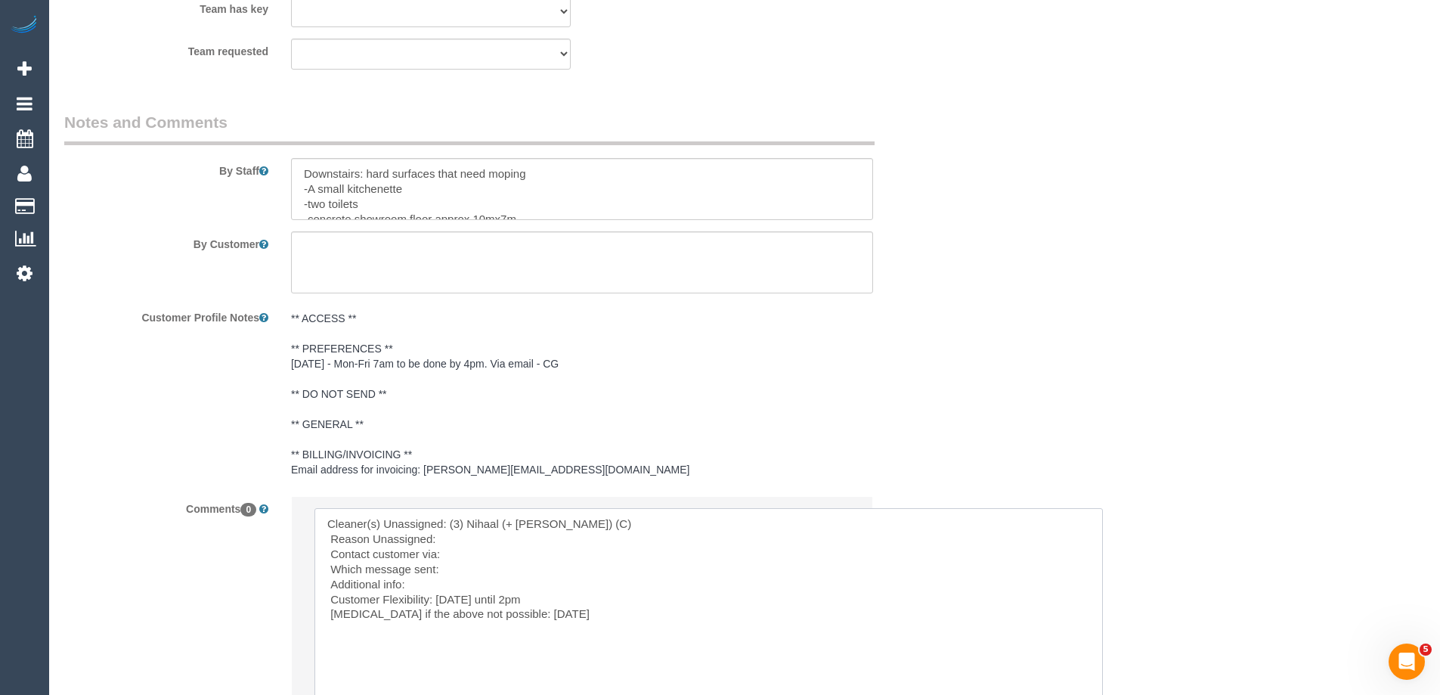
click at [553, 615] on textarea at bounding box center [708, 608] width 788 height 200
drag, startPoint x: 469, startPoint y: 615, endPoint x: 718, endPoint y: 619, distance: 249.4
click at [718, 619] on textarea at bounding box center [708, 608] width 788 height 200
click at [663, 634] on textarea at bounding box center [708, 608] width 788 height 200
paste textarea "until 2pm ( cleaning must be finished by 4pm )"
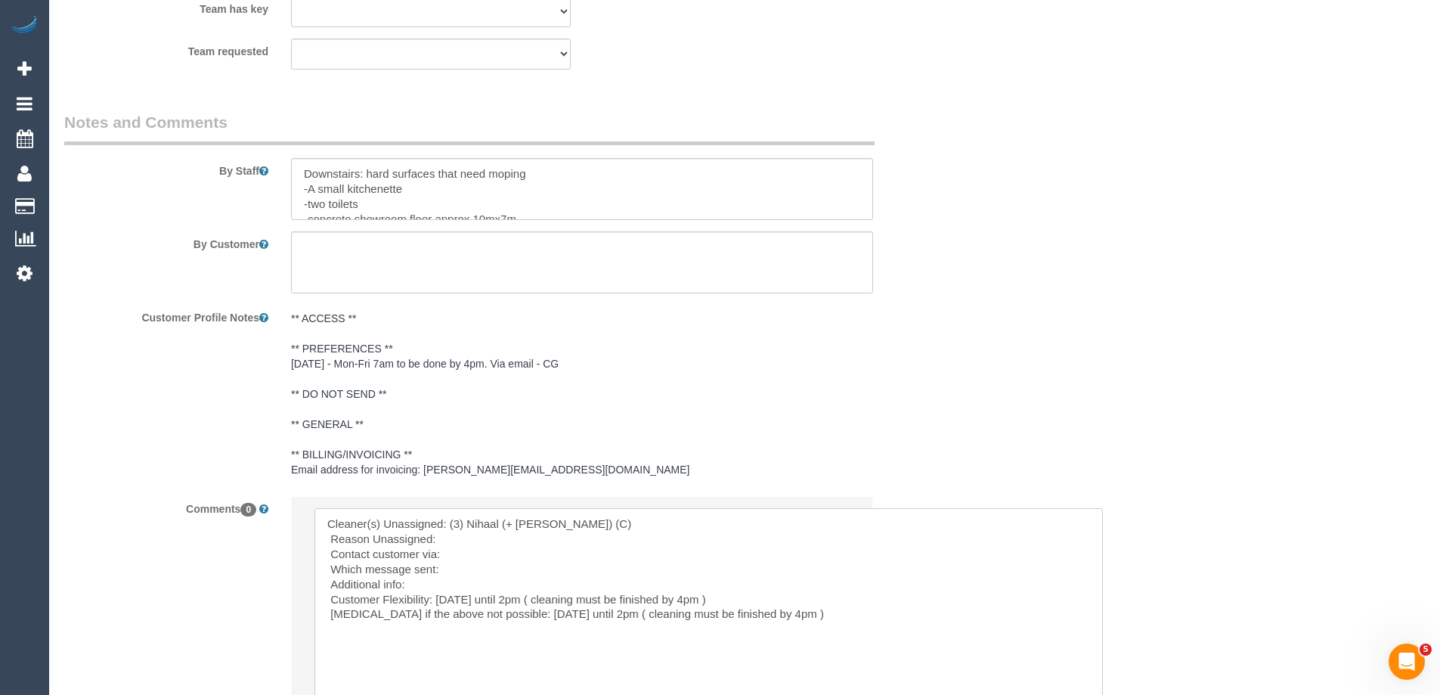
click at [453, 554] on textarea at bounding box center [708, 608] width 788 height 200
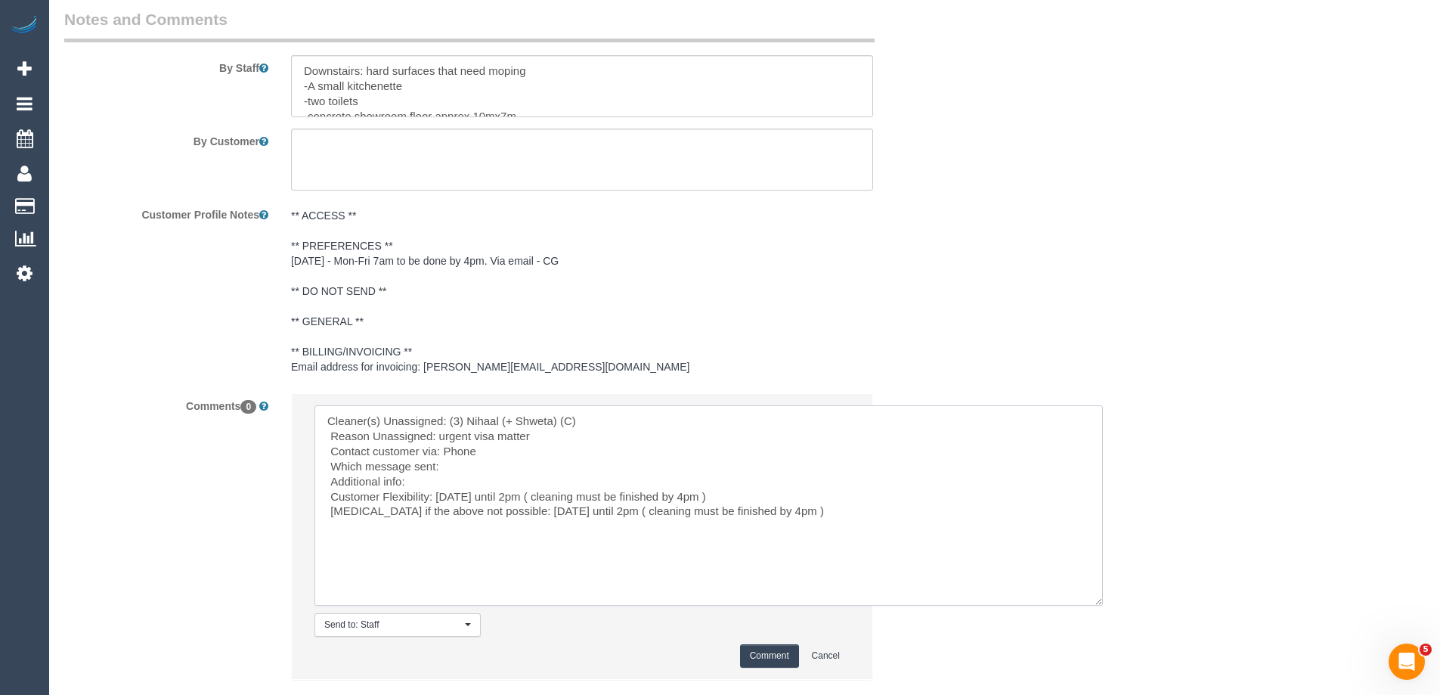
scroll to position [2691, 0]
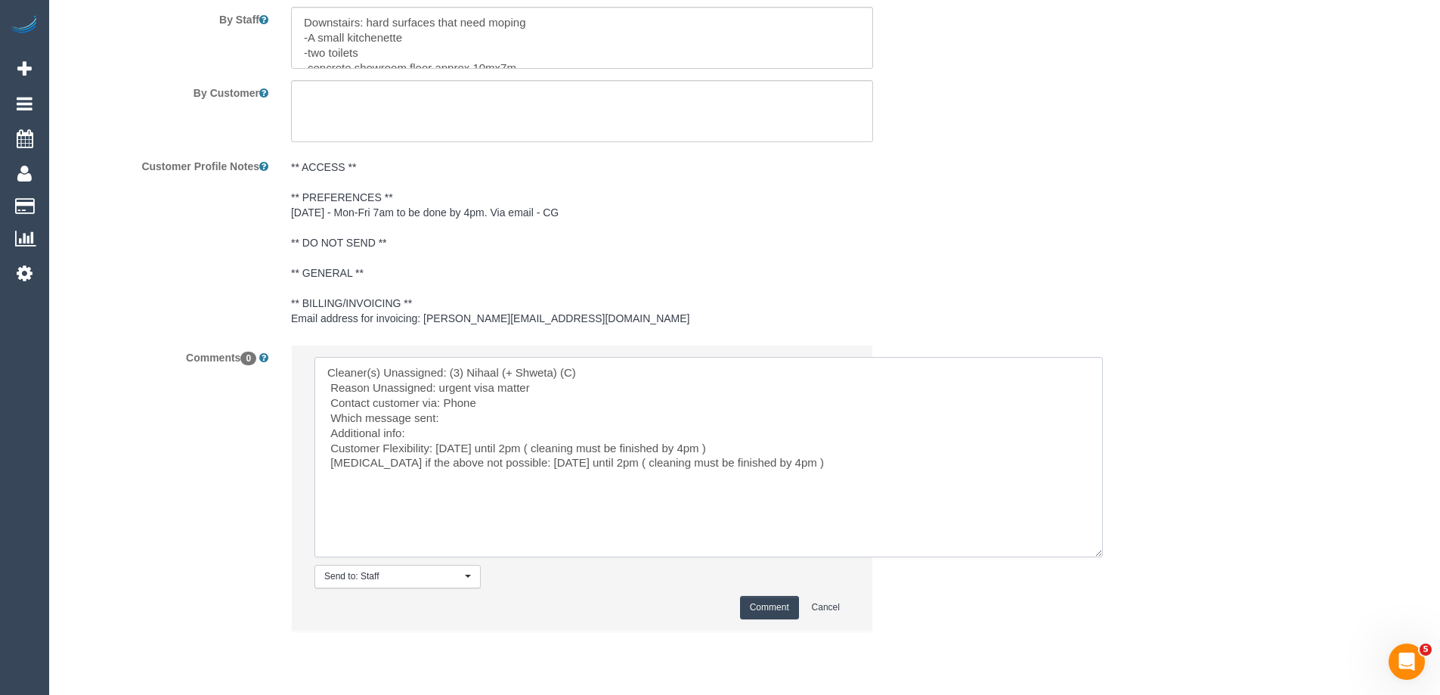
type textarea "Cleaner(s) Unassigned: (3) Nihaal (+ Shweta) (C) Reason Unassigned: urgent visa…"
click at [771, 619] on button "Comment" at bounding box center [769, 607] width 59 height 23
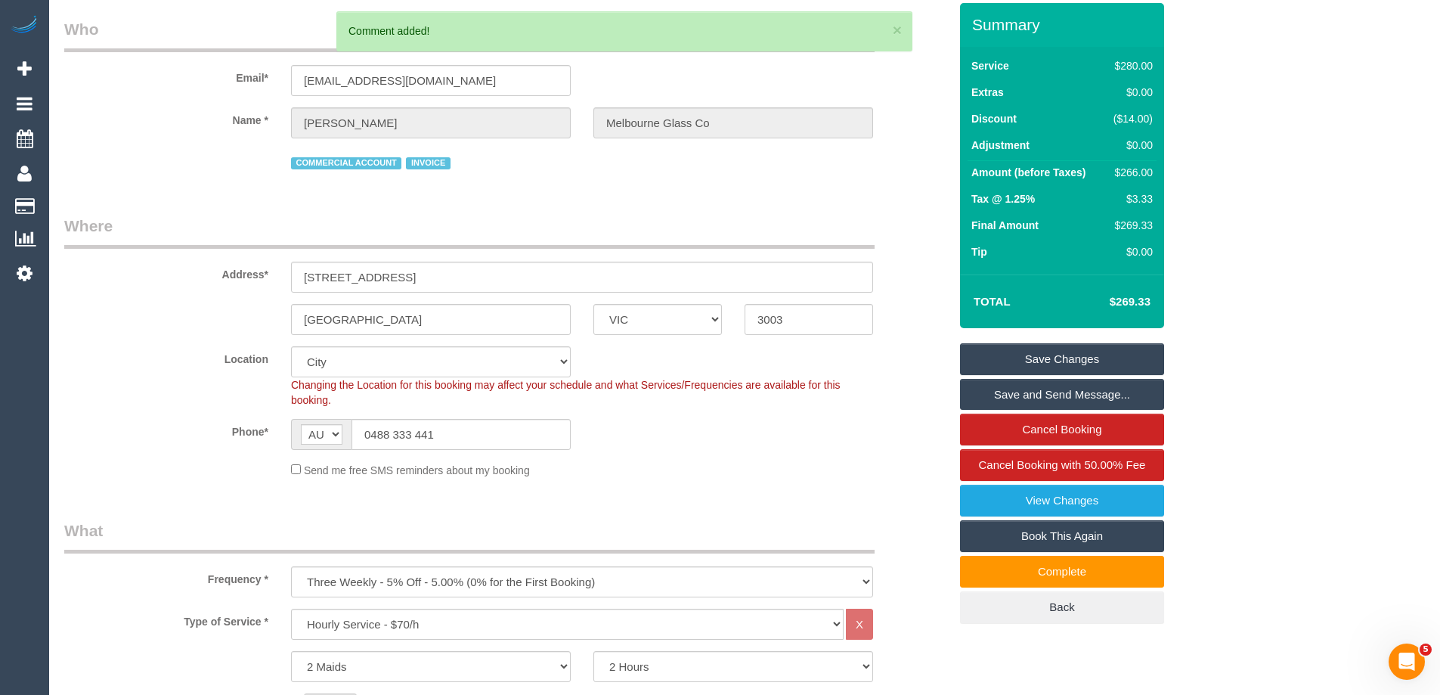
scroll to position [0, 0]
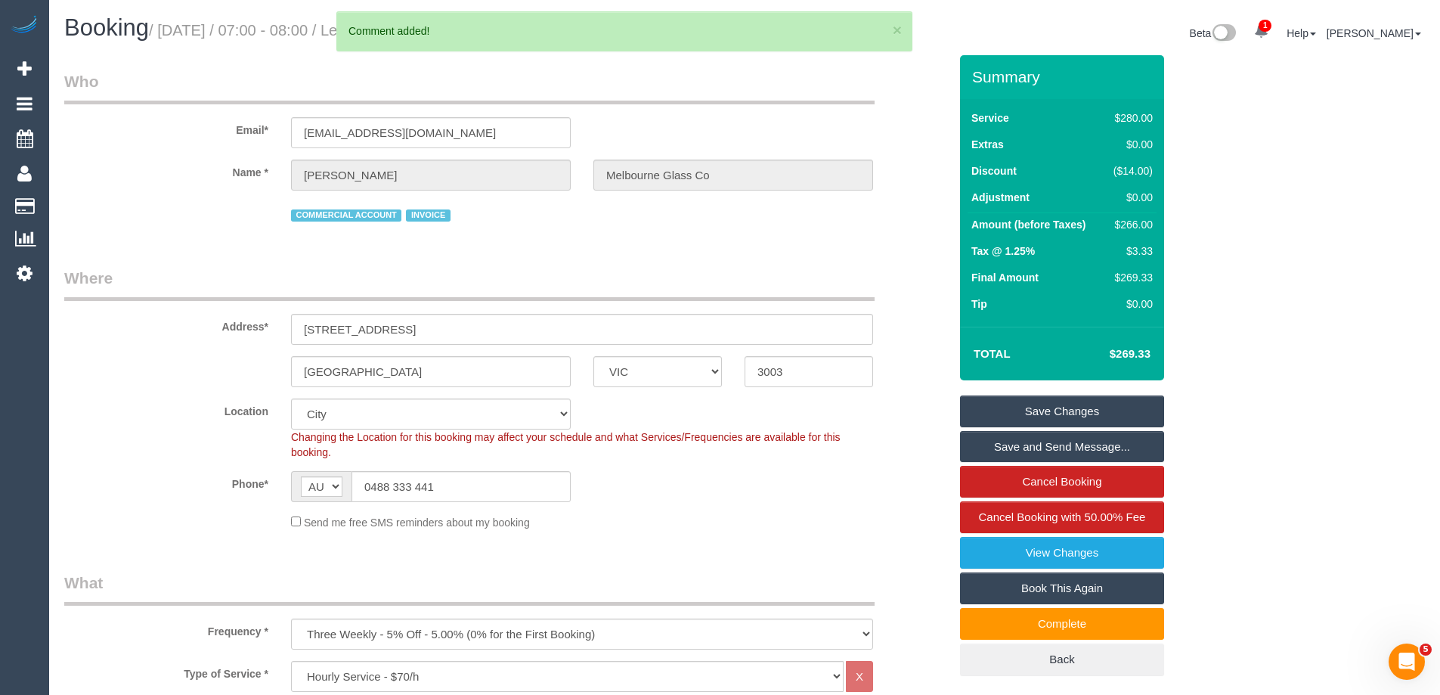
click at [1070, 427] on link "Save Changes" at bounding box center [1062, 411] width 204 height 32
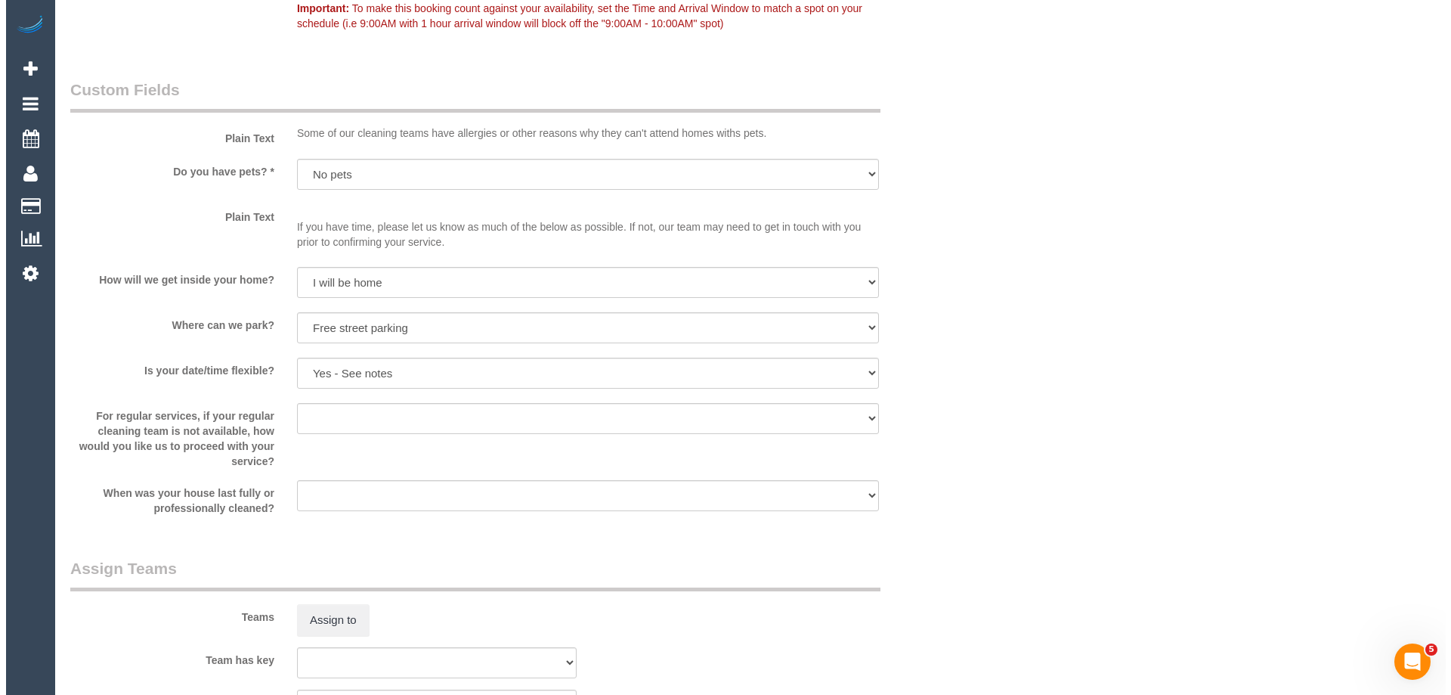
scroll to position [2267, 0]
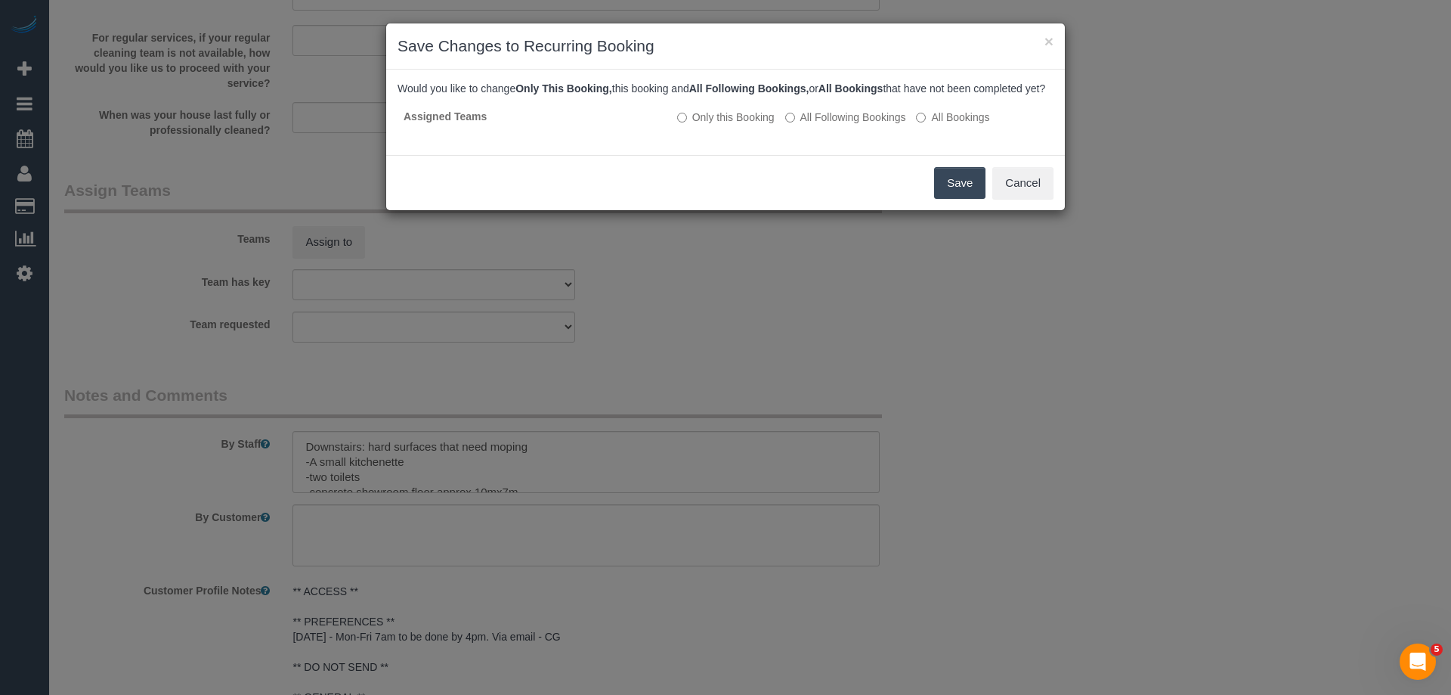
click at [977, 188] on button "Save" at bounding box center [959, 183] width 51 height 32
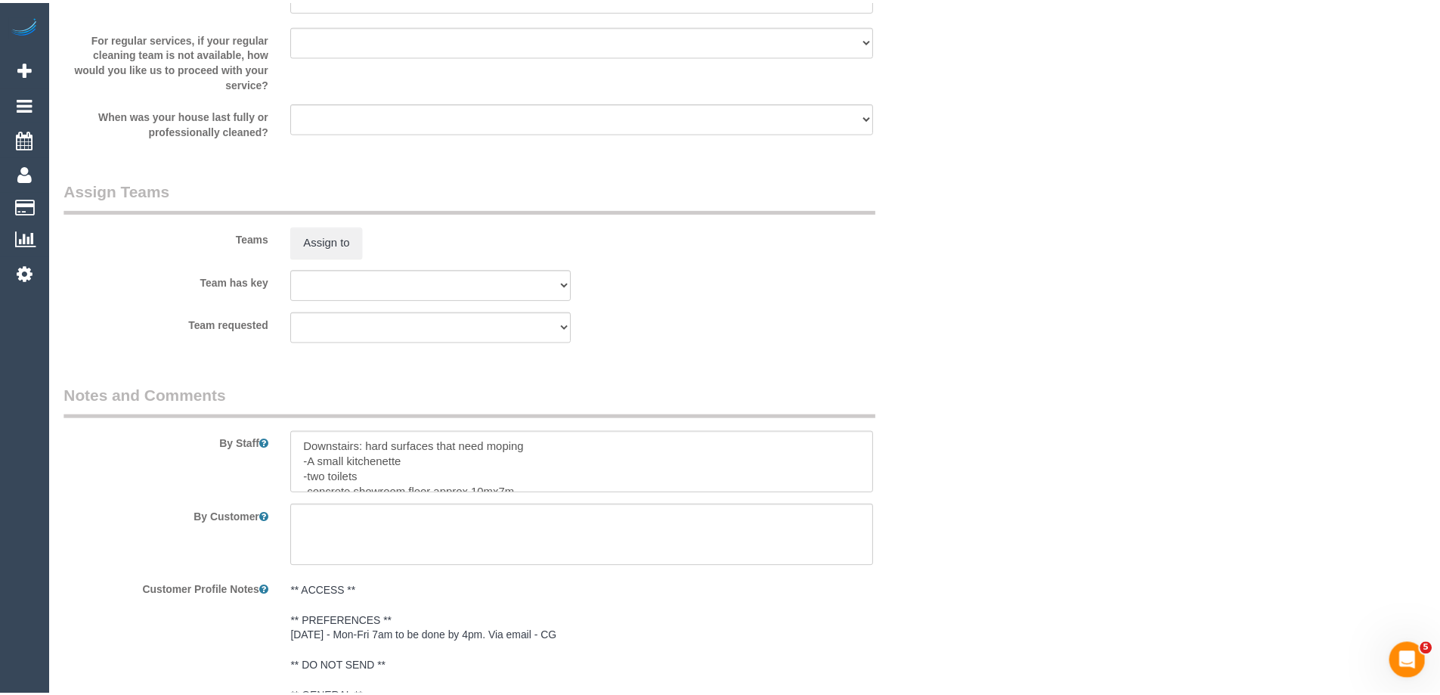
scroll to position [82, 0]
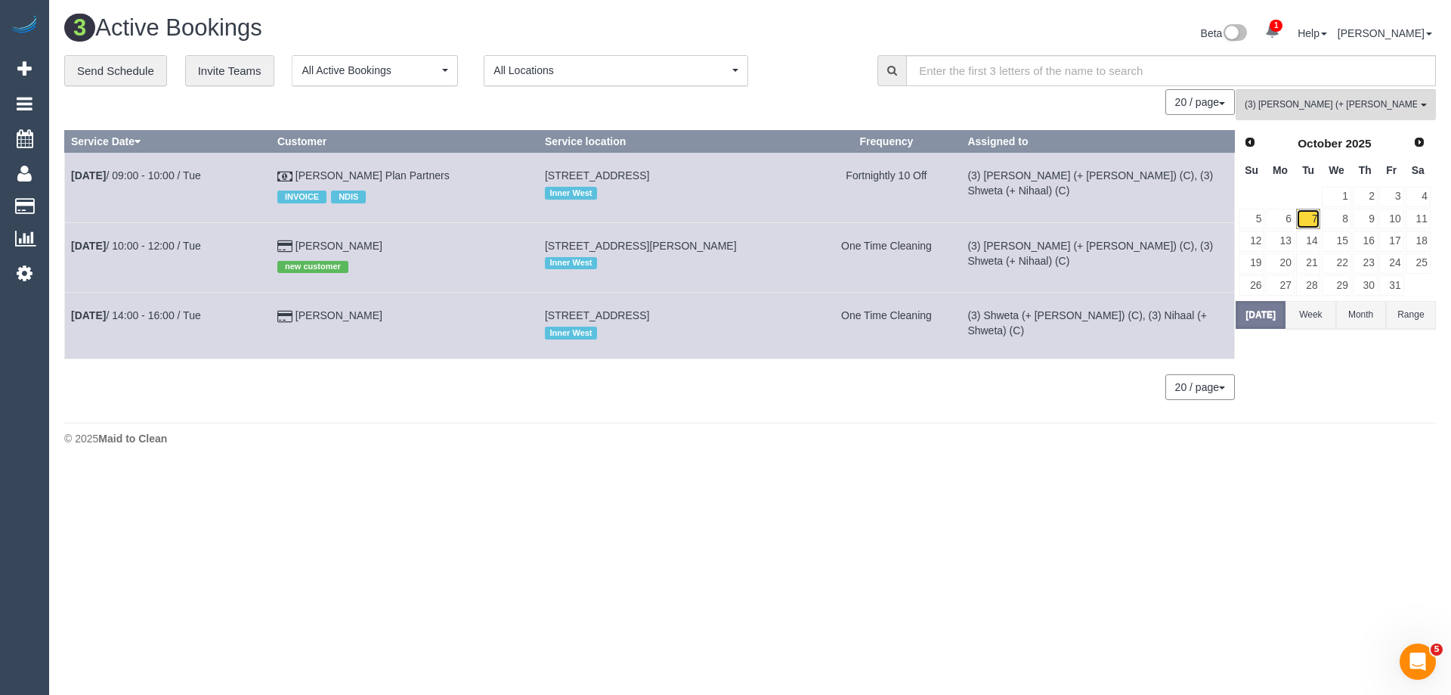
click at [1308, 214] on link "7" at bounding box center [1308, 219] width 25 height 20
click at [1341, 99] on span "(3) Nihaal (+ Shweta) (C)" at bounding box center [1331, 104] width 172 height 13
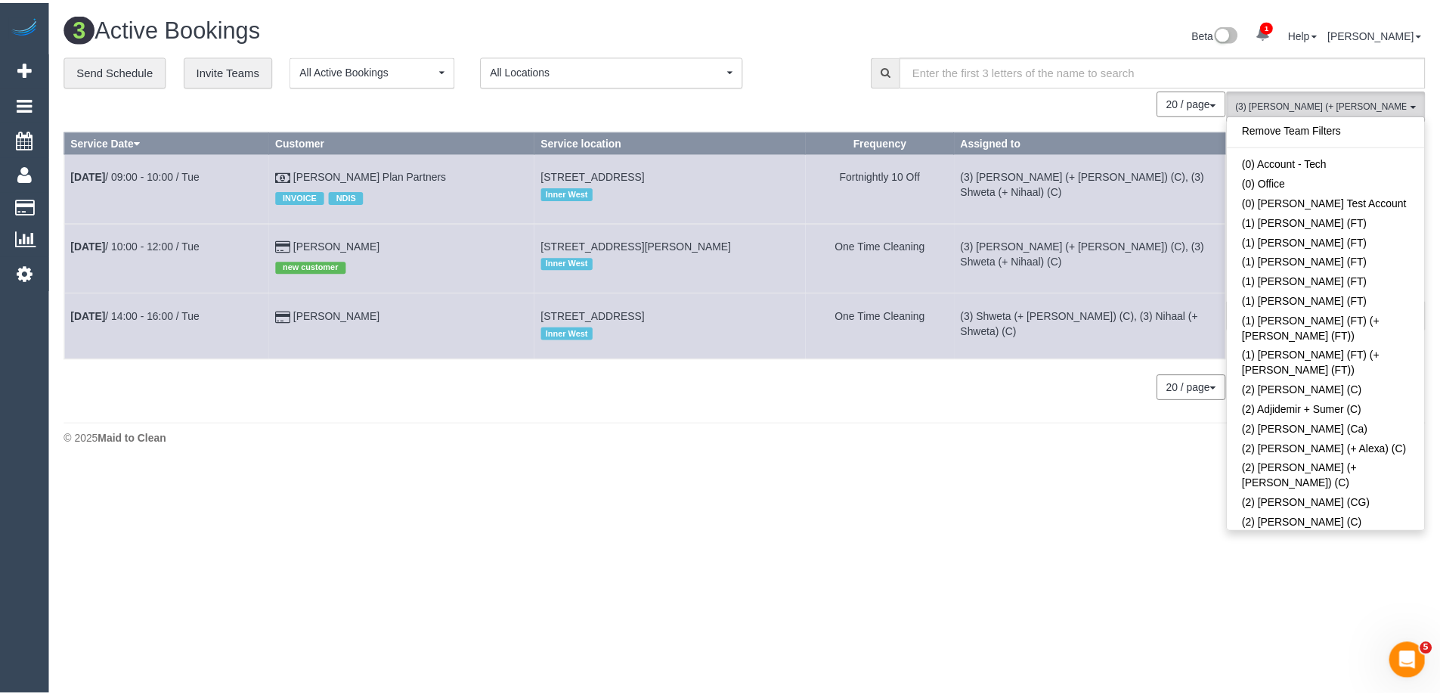
scroll to position [3023, 0]
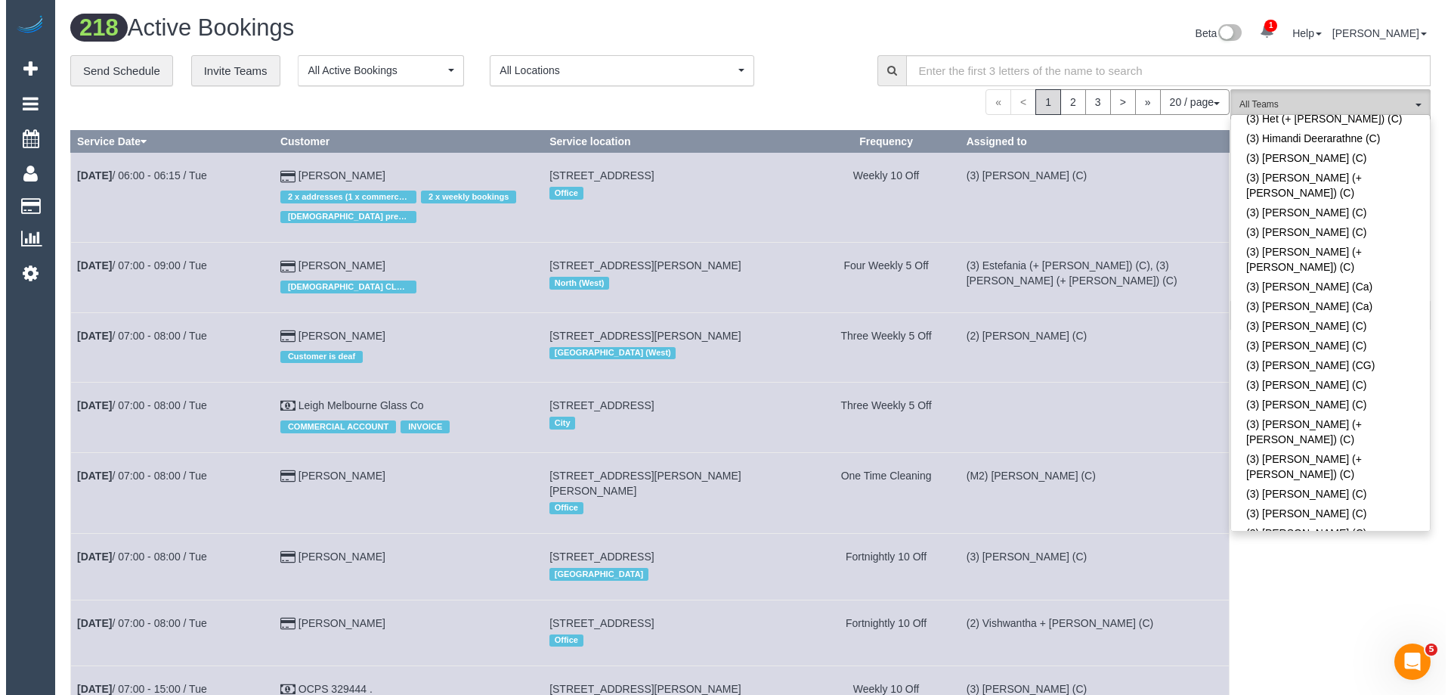
scroll to position [3357, 0]
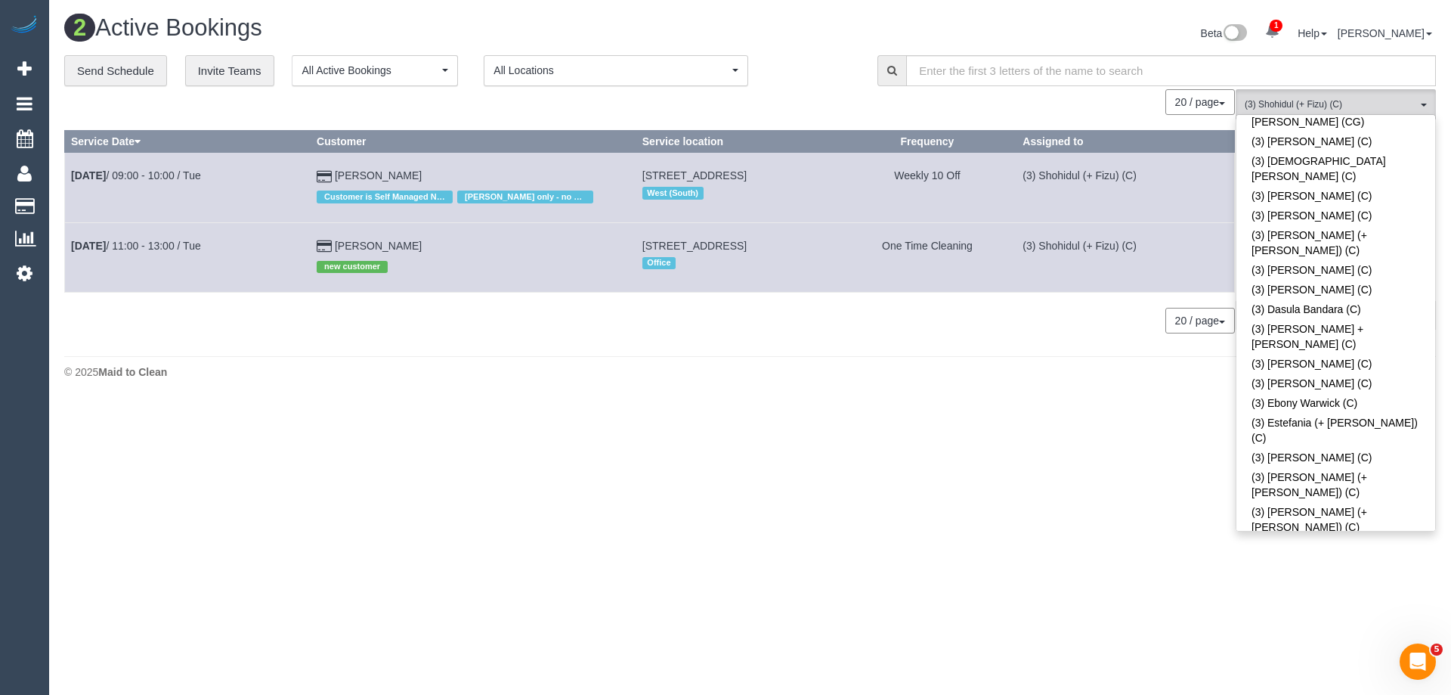
scroll to position [2072, 0]
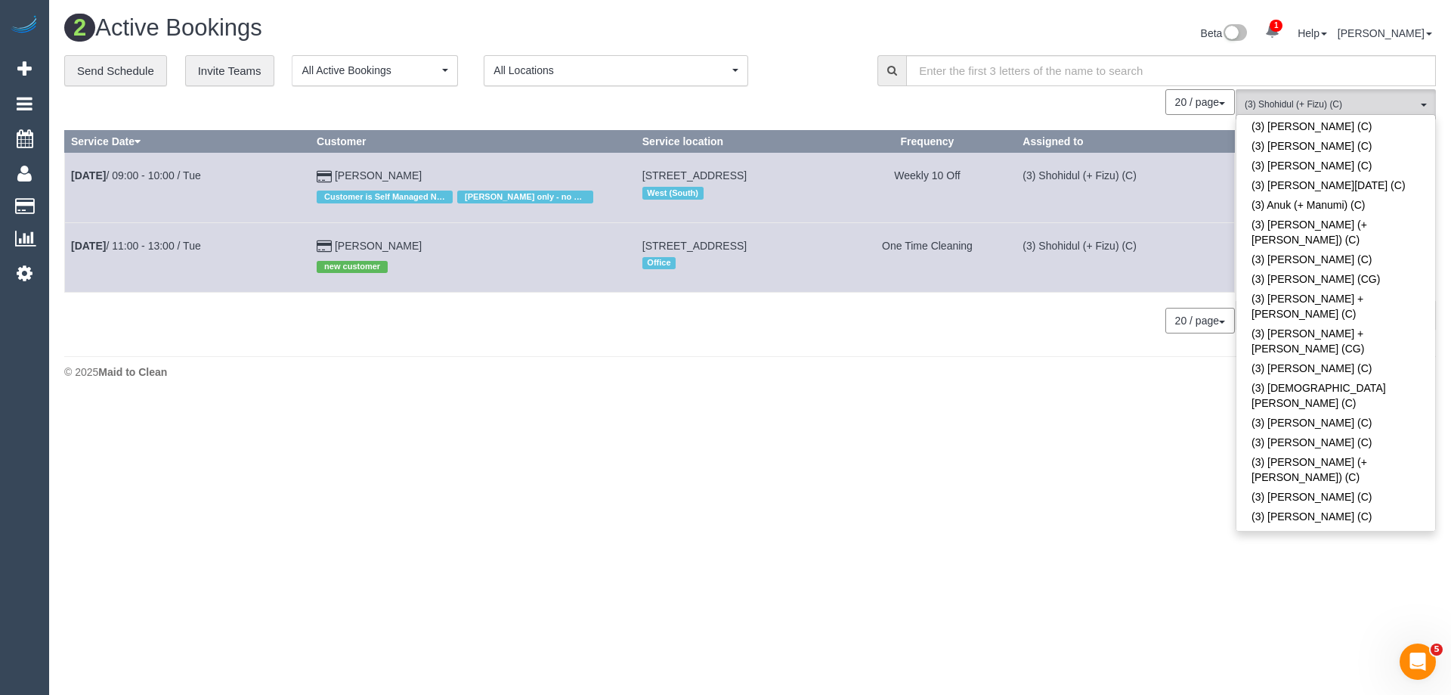
click at [1335, 102] on span "(3) Fizu (+ Shohidul) (C) , (3) Shohidul (+ Fizu) (C)" at bounding box center [1331, 104] width 172 height 13
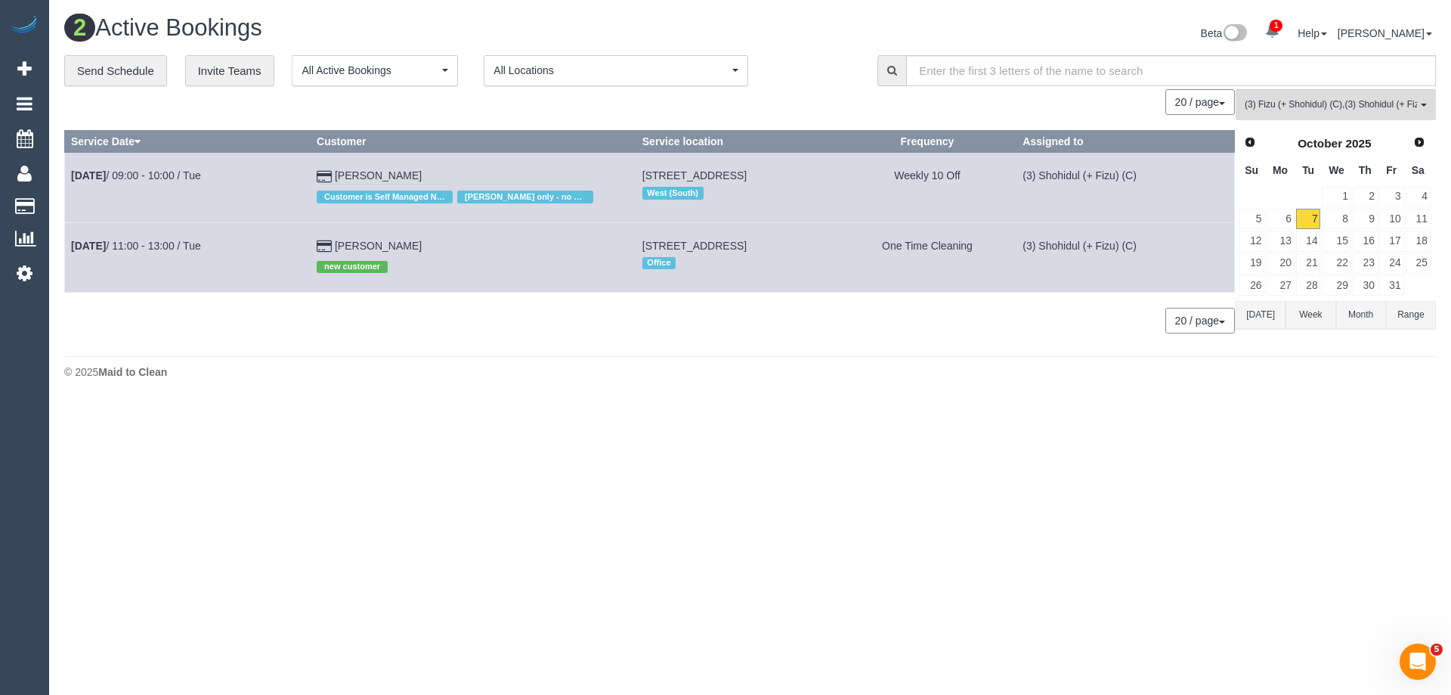
click at [1257, 320] on button "Today" at bounding box center [1261, 315] width 50 height 28
click at [1317, 110] on span "(3) Fizu (+ Shohidul) (C) , (3) Shohidul (+ Fizu) (C)" at bounding box center [1331, 104] width 172 height 13
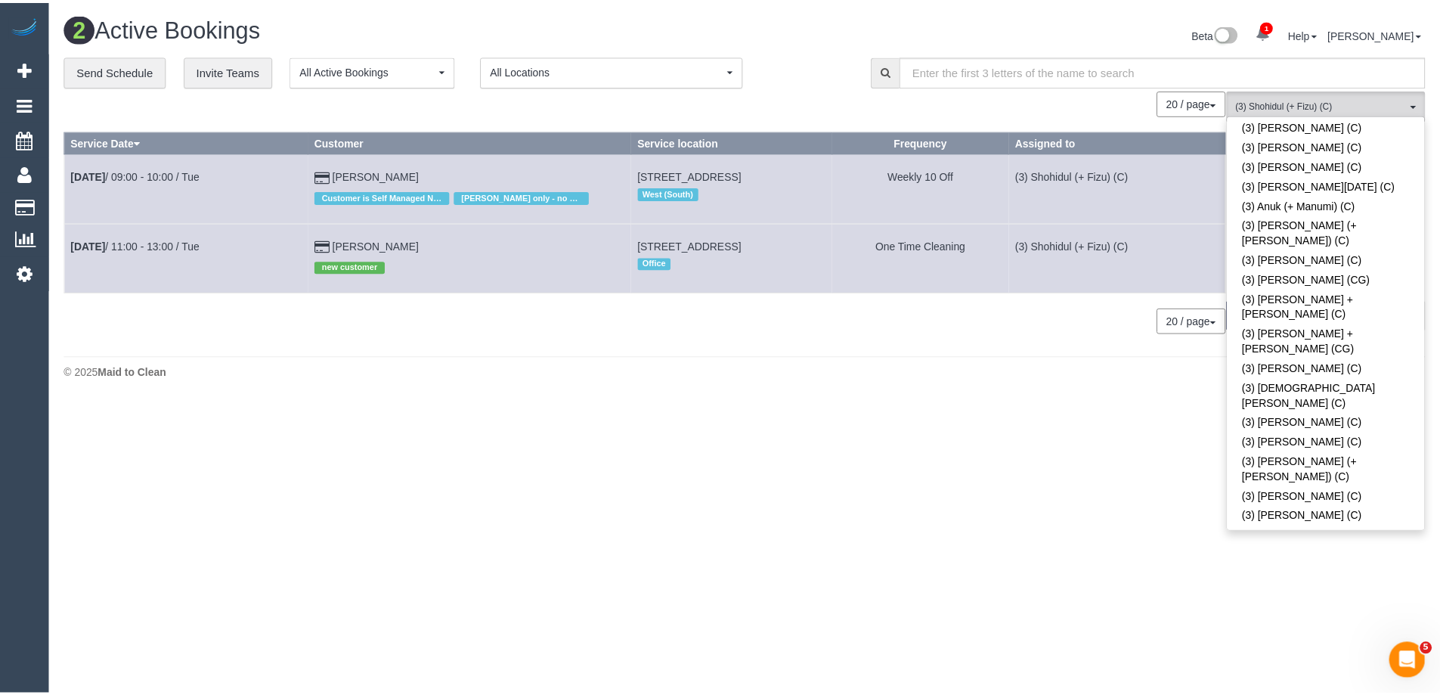
scroll to position [0, 0]
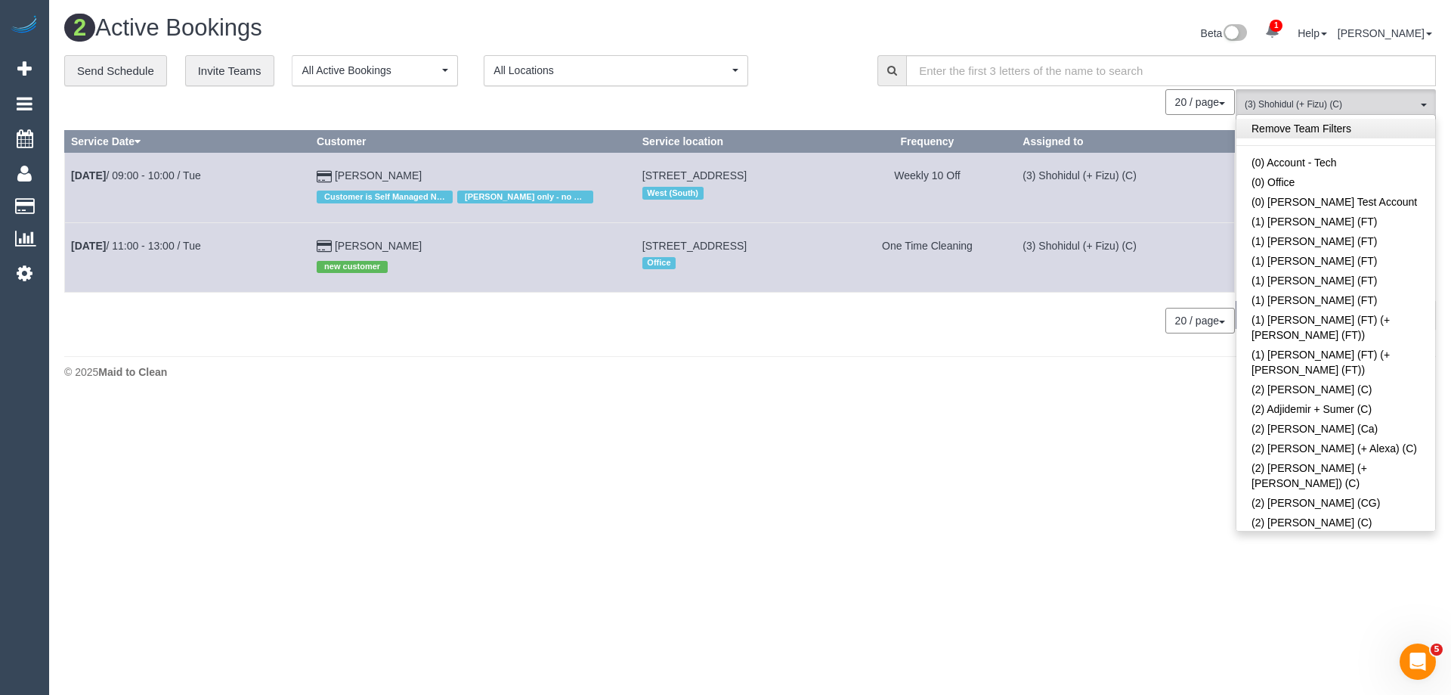
click at [1307, 134] on link "Remove Team Filters" at bounding box center [1335, 129] width 199 height 20
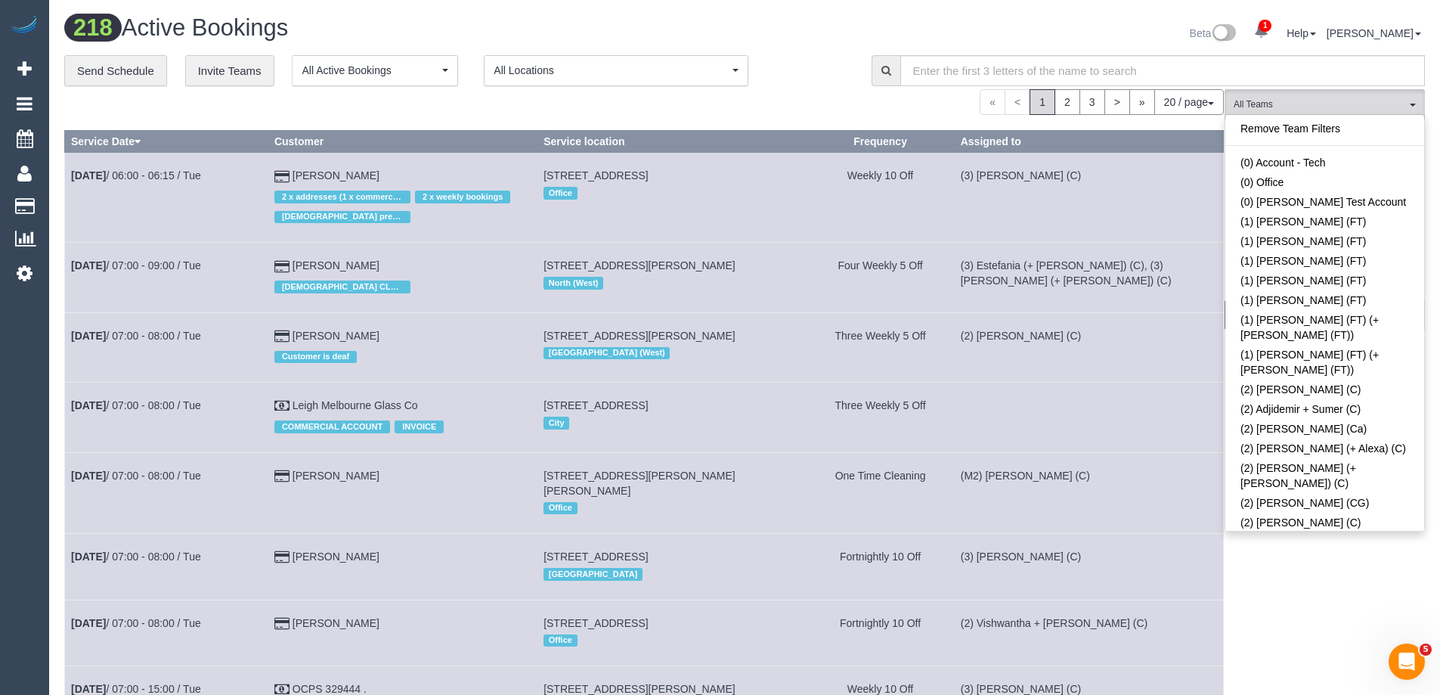
scroll to position [2159, 0]
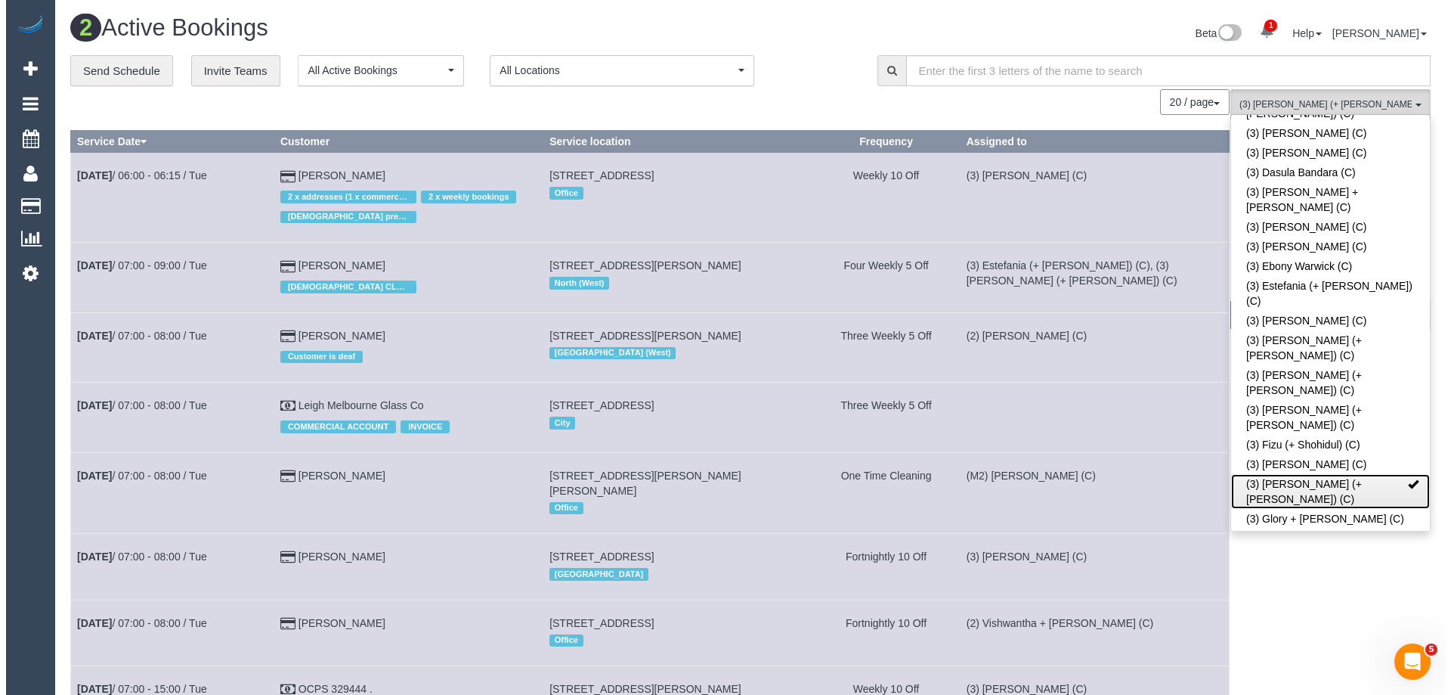
scroll to position [2461, 0]
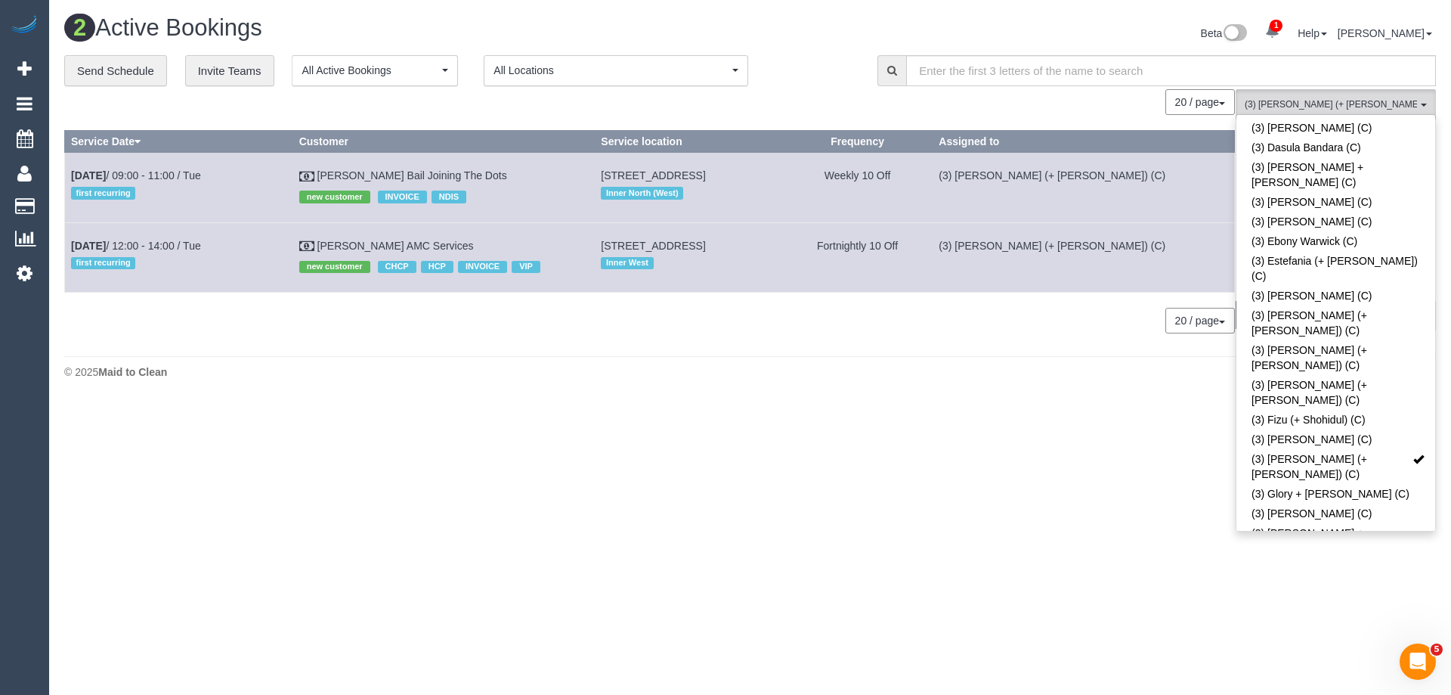
click at [1366, 99] on span "(3) Gazi (+ Juireya) (C) , (3) Juireya (+ Gazi) (C)" at bounding box center [1331, 104] width 172 height 13
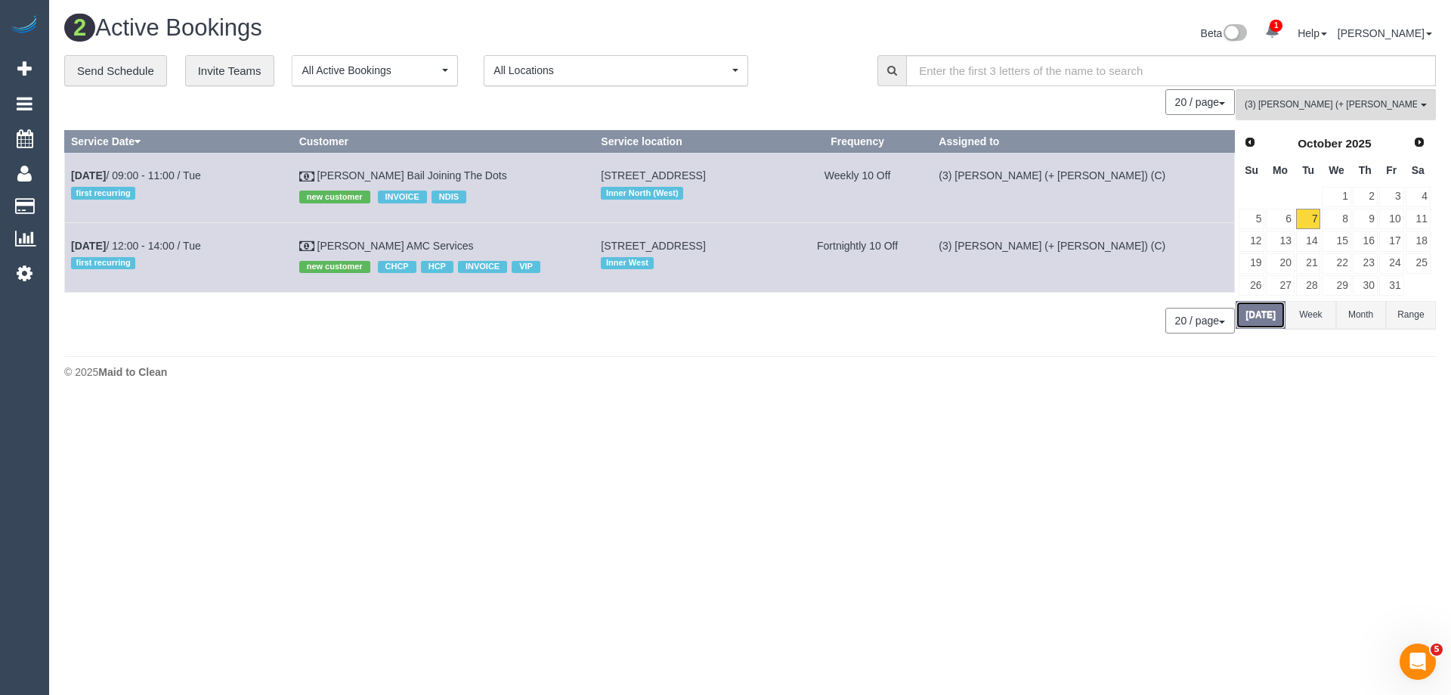
click at [1265, 310] on button "Today" at bounding box center [1261, 315] width 50 height 28
click at [1282, 242] on link "13" at bounding box center [1280, 241] width 28 height 20
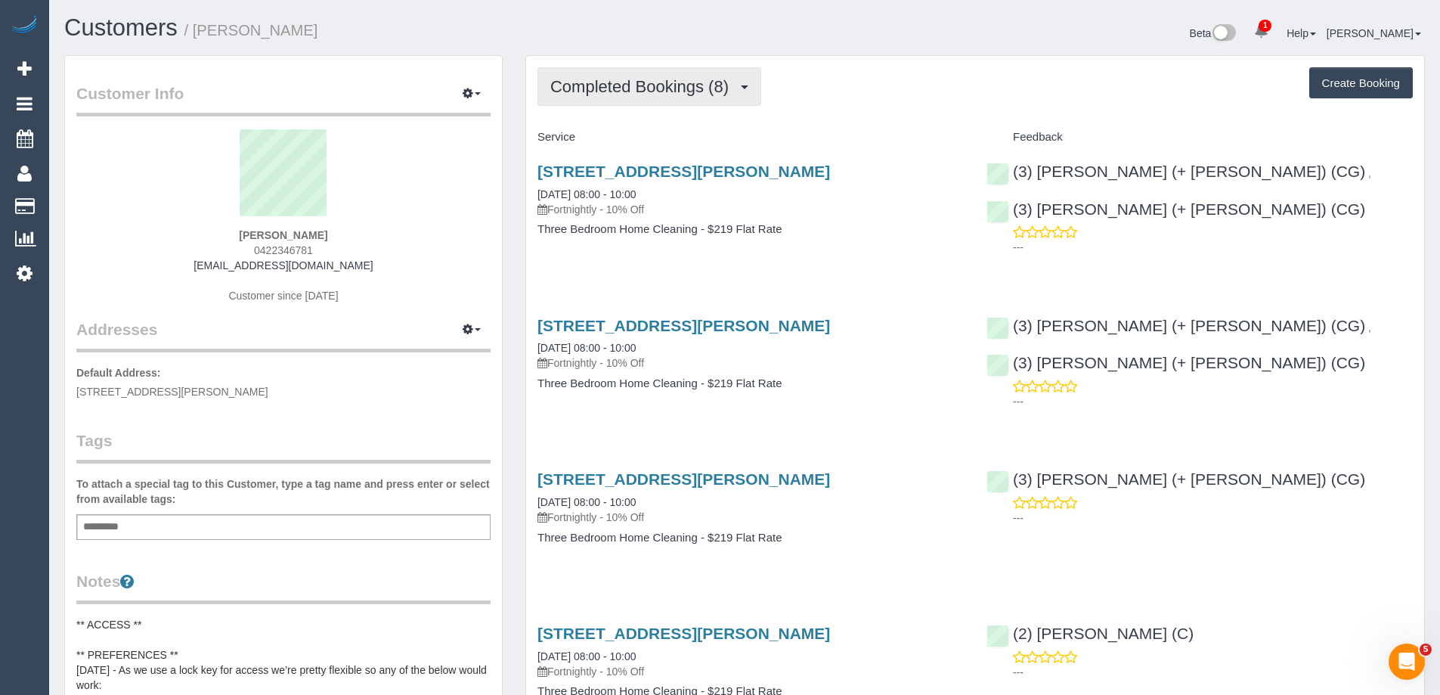
click at [631, 96] on button "Completed Bookings (8)" at bounding box center [649, 86] width 224 height 39
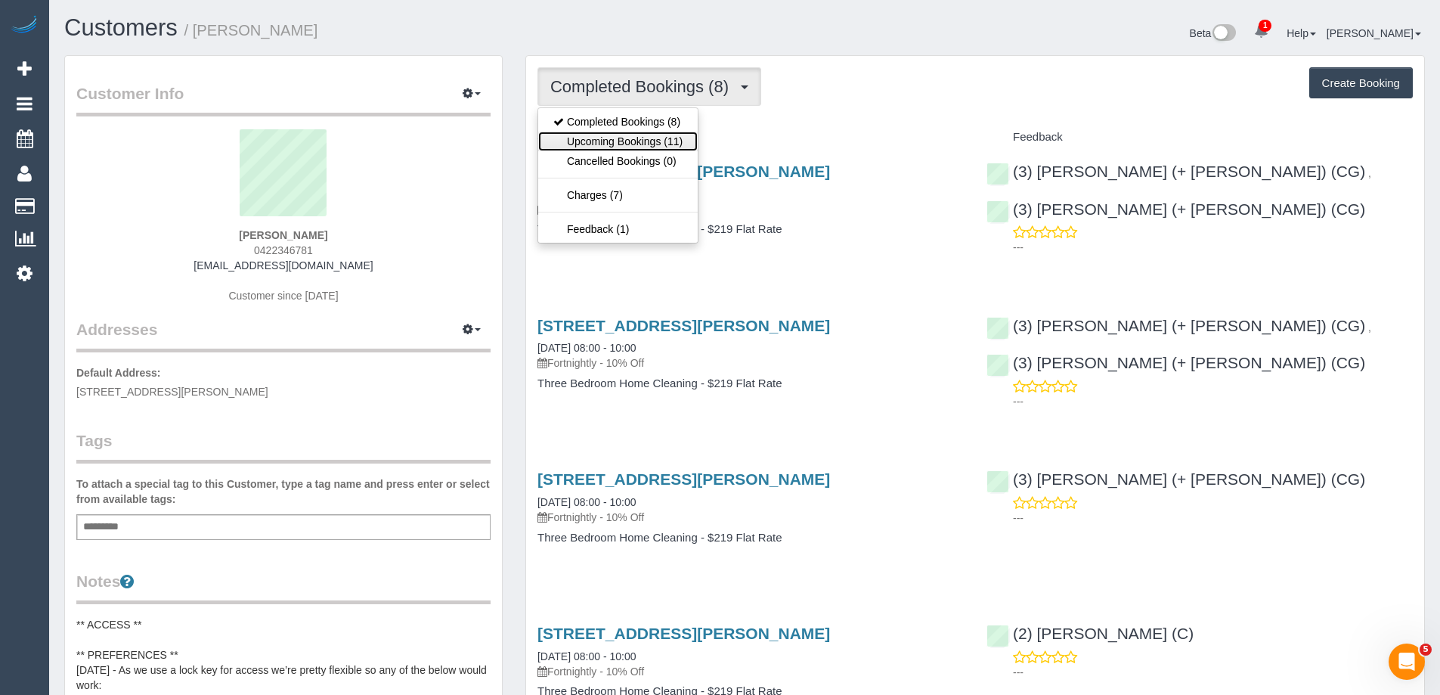
click at [609, 144] on link "Upcoming Bookings (11)" at bounding box center [617, 142] width 159 height 20
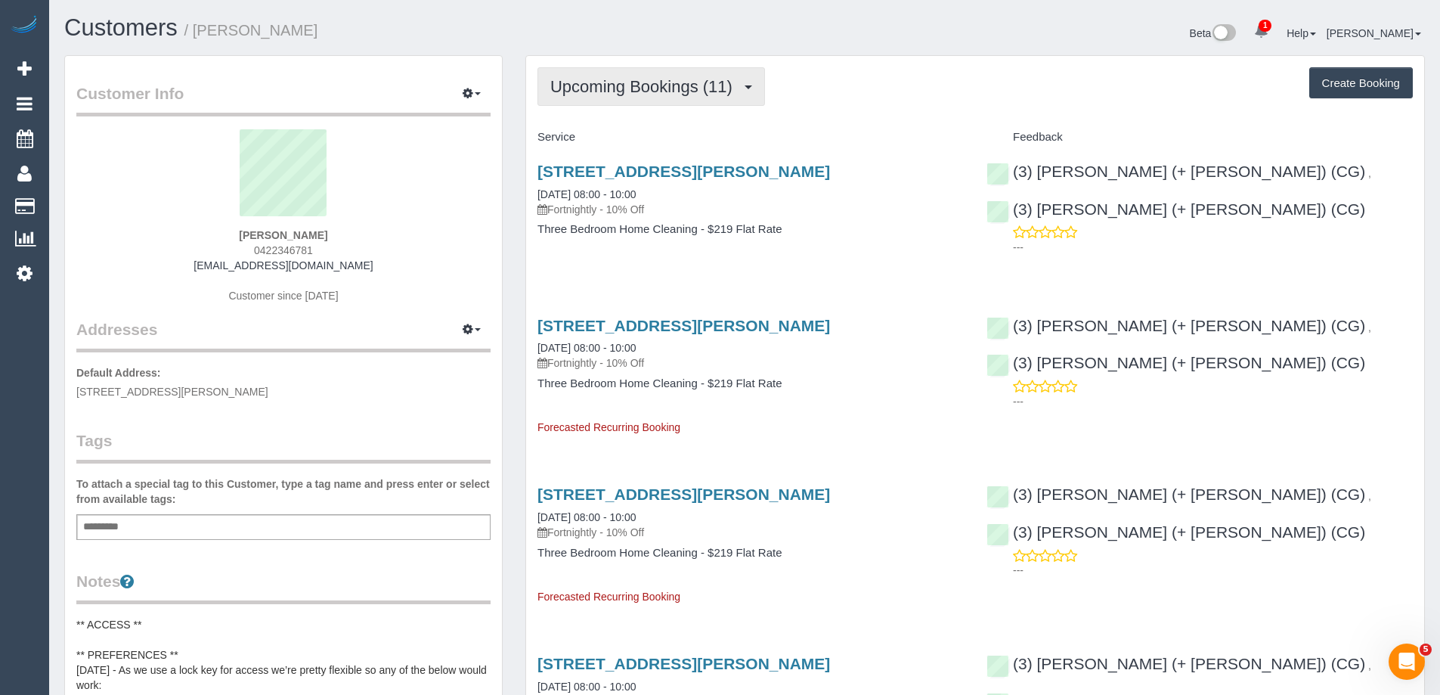
click at [612, 85] on span "Upcoming Bookings (11)" at bounding box center [645, 86] width 190 height 19
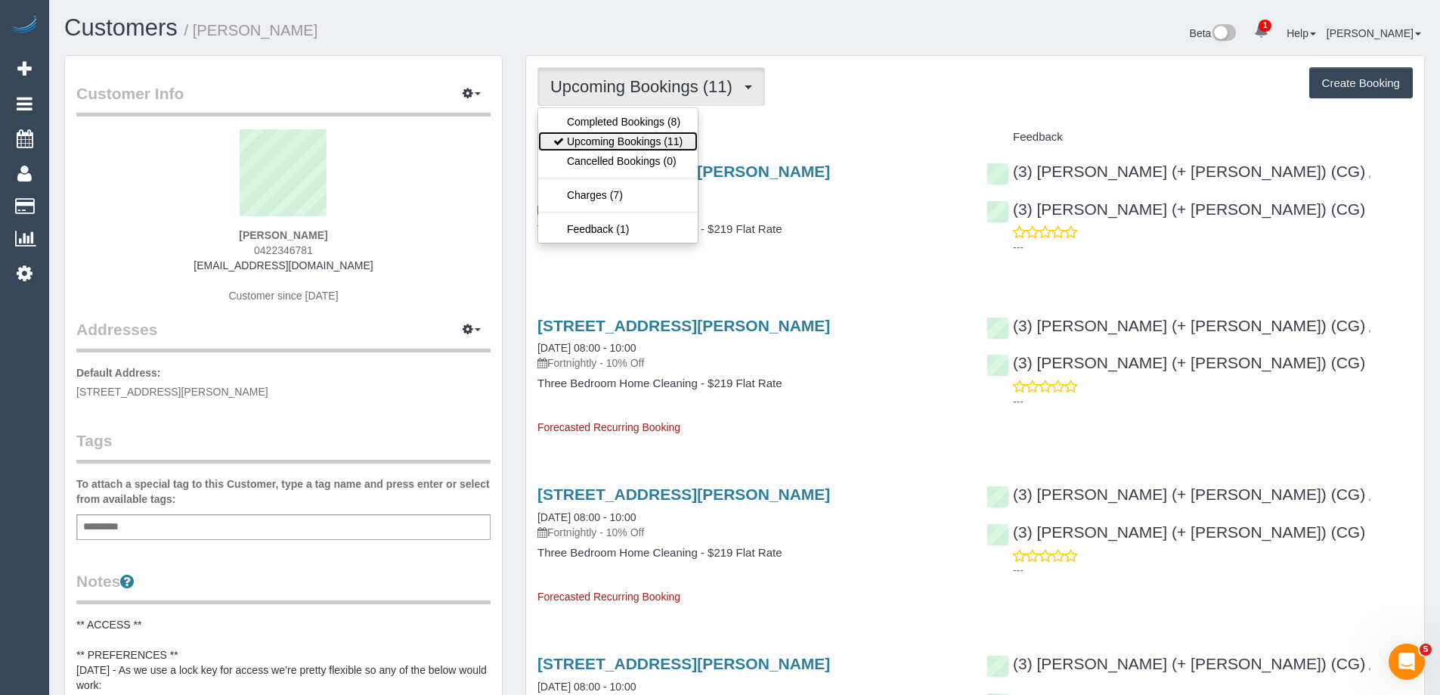
click at [639, 144] on link "Upcoming Bookings (11)" at bounding box center [617, 142] width 159 height 20
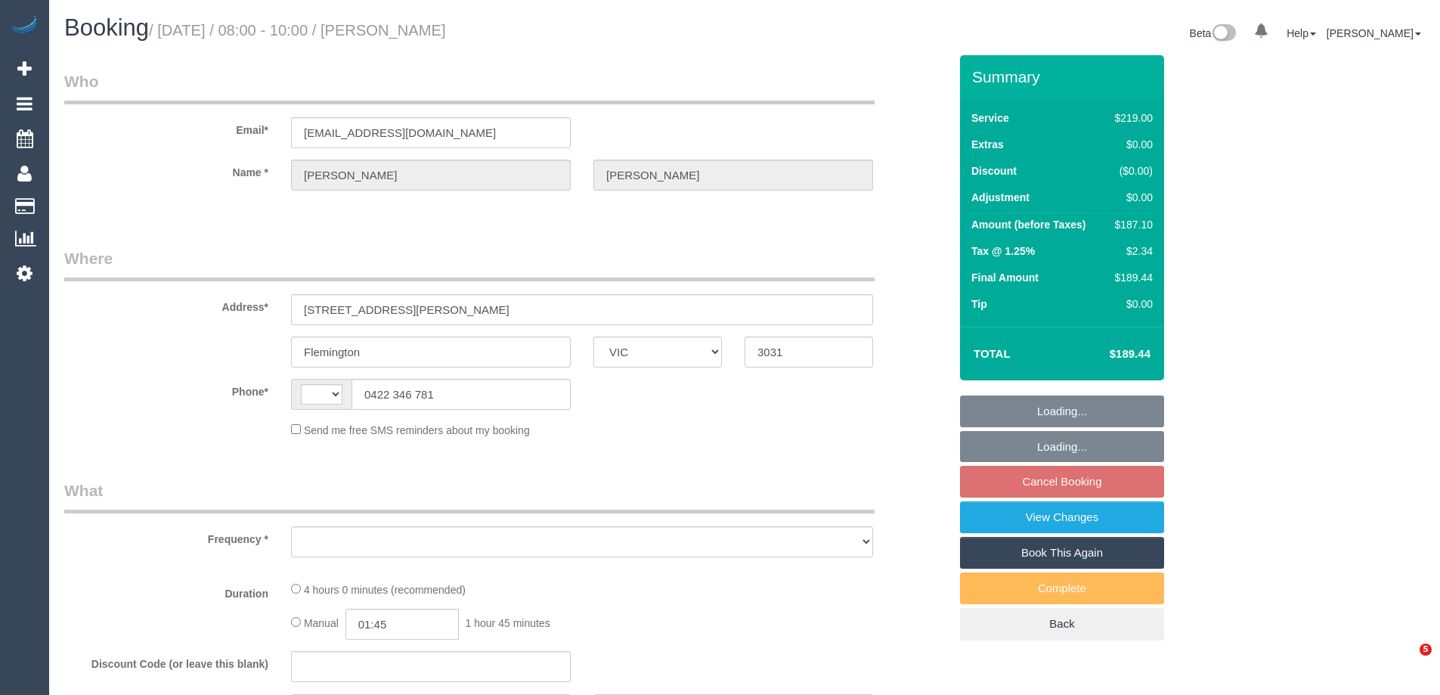
select select "VIC"
select select "string:AU"
select select "number:28"
select select "number:16"
select select "number:21"
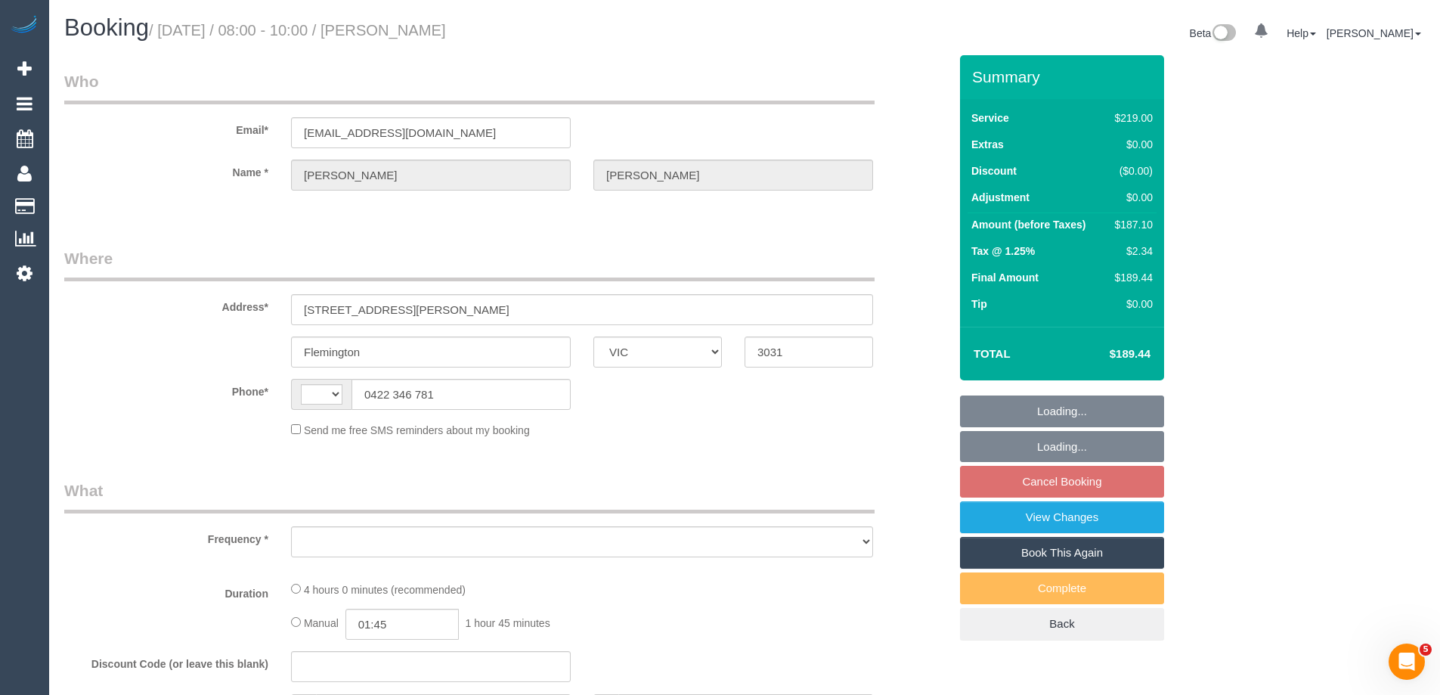
select select "number:22"
select select "number:34"
select select "number:11"
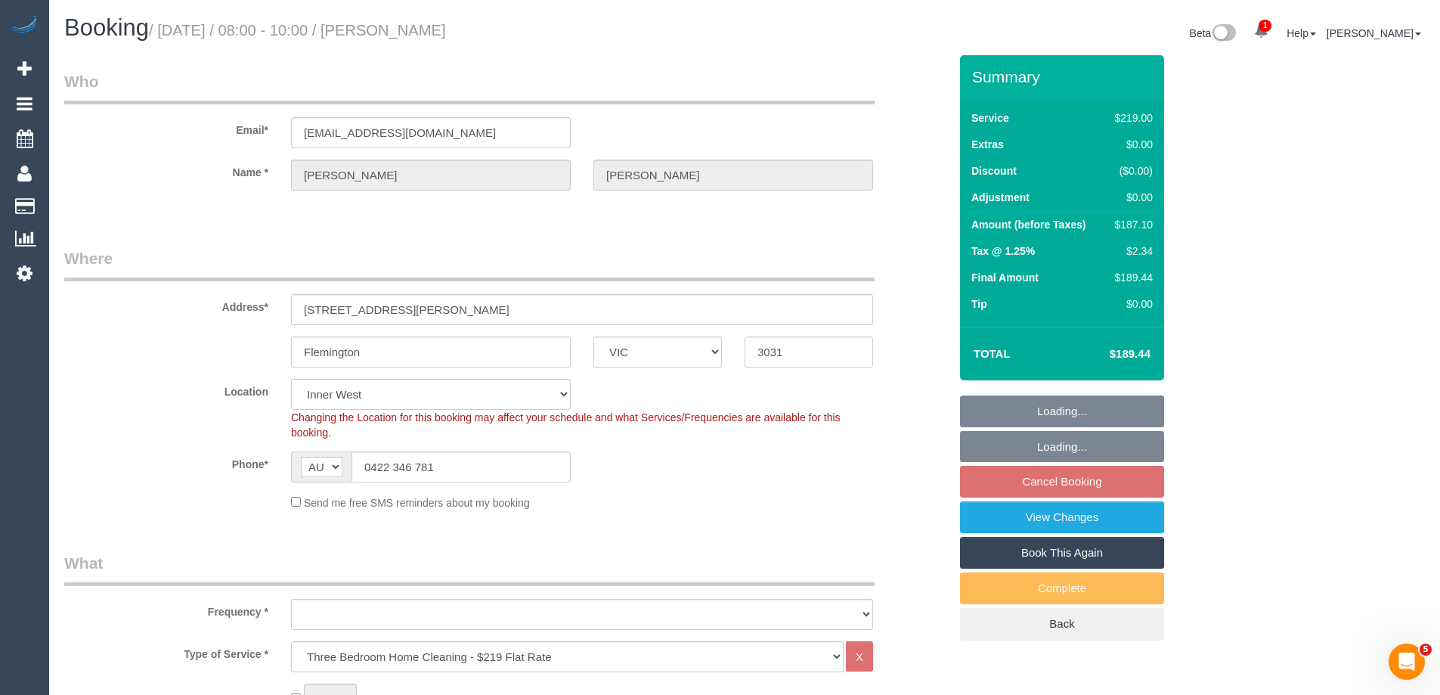
select select "object:791"
select select "spot2"
select select "string:stripe-pm_1RdrKL2GScqysDRV3vcK7xHH"
select select "object:1456"
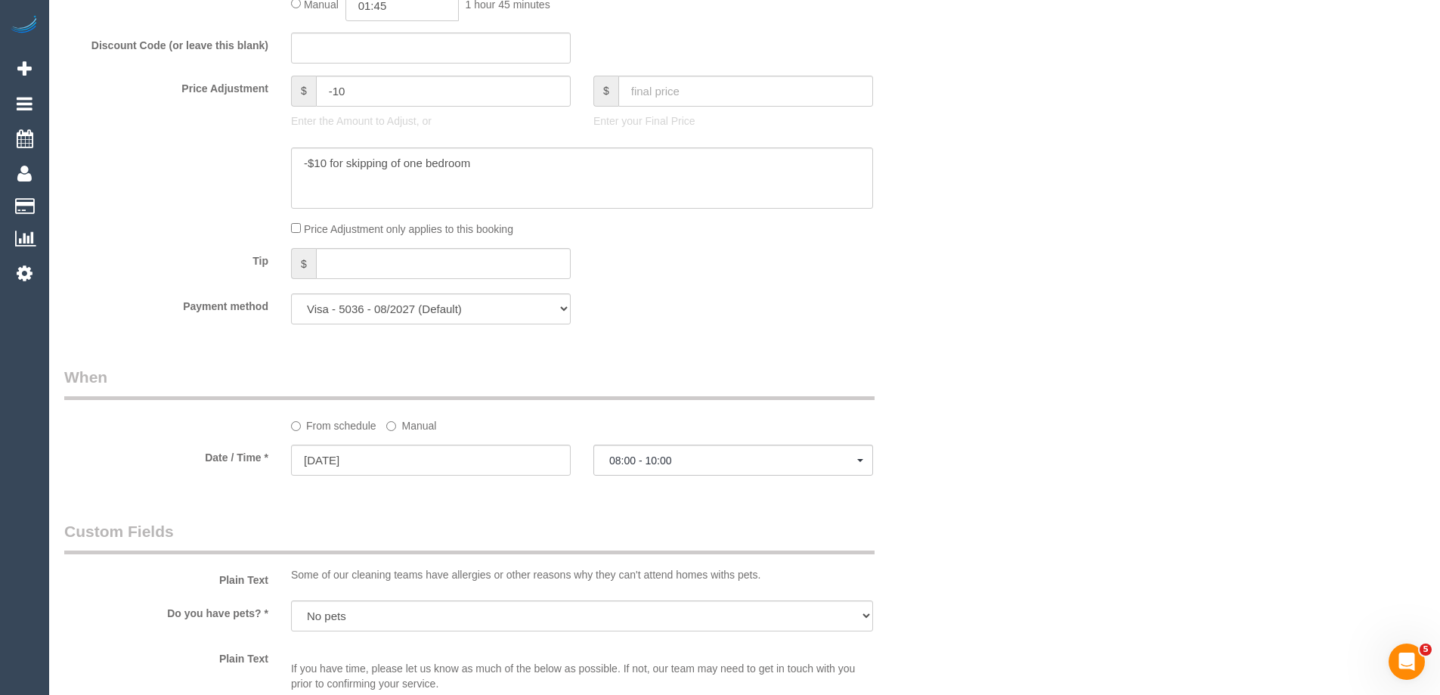
scroll to position [1663, 0]
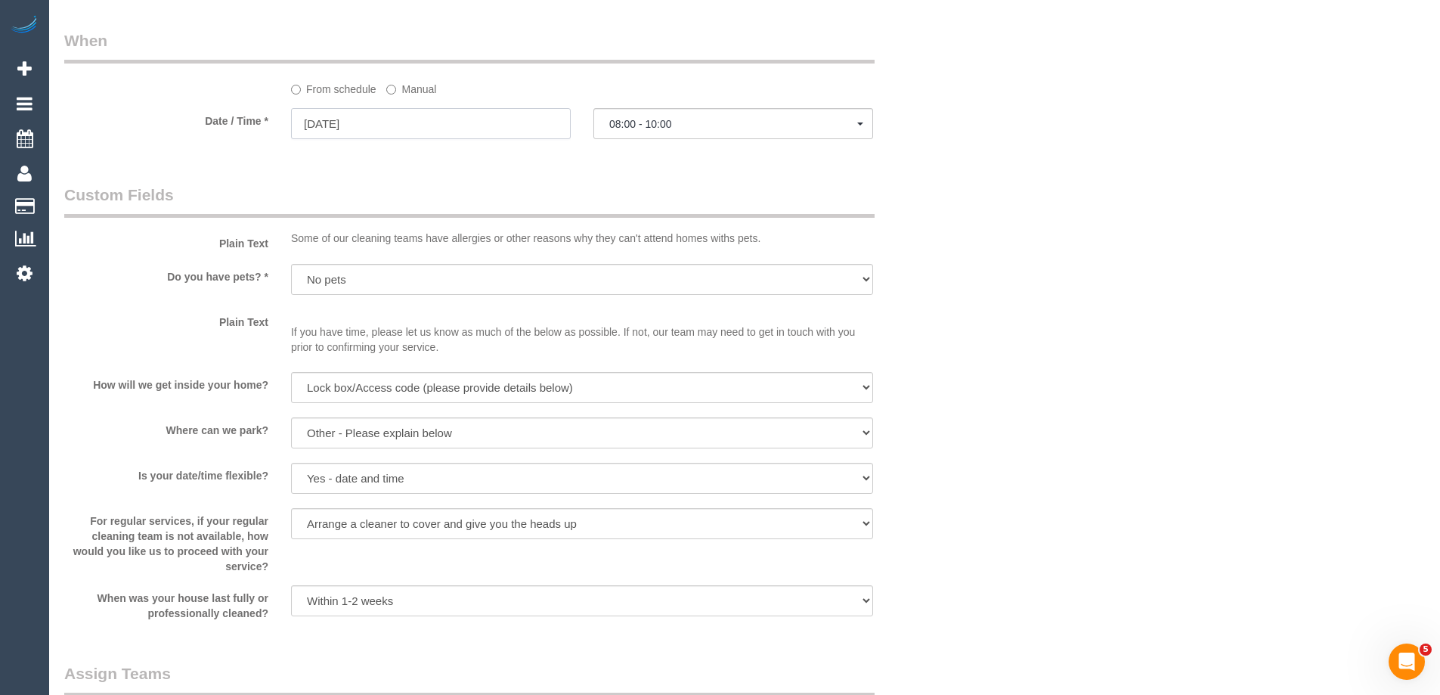
click at [373, 121] on input "[DATE]" at bounding box center [431, 123] width 280 height 31
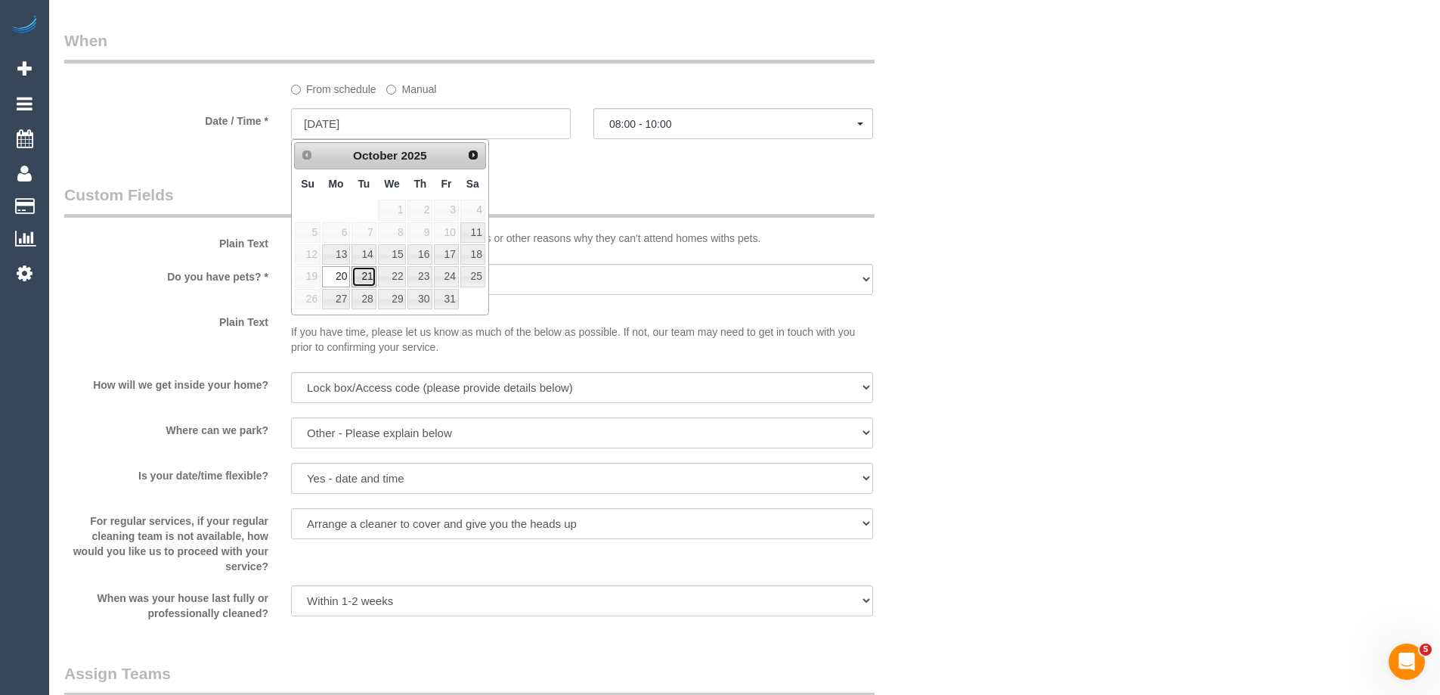
click at [367, 277] on link "21" at bounding box center [363, 276] width 24 height 20
type input "21/10/2025"
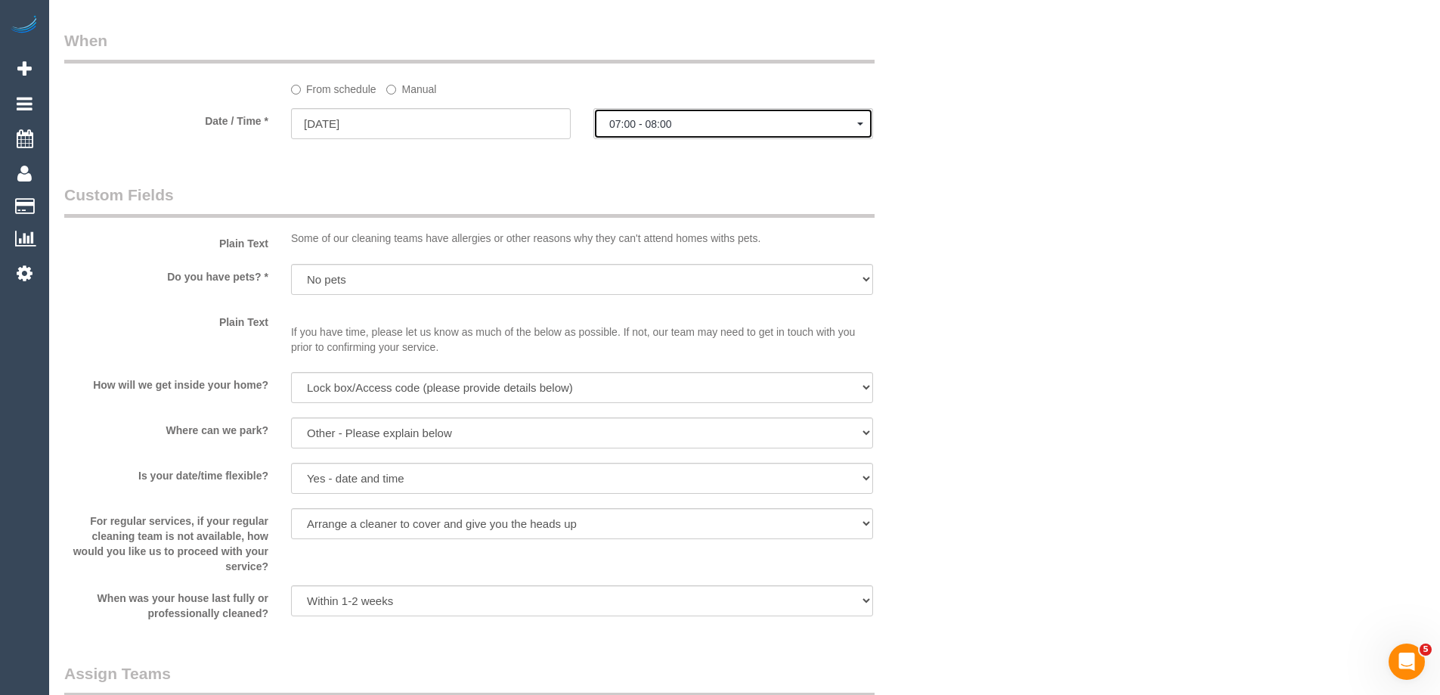
click at [686, 129] on span "07:00 - 08:00" at bounding box center [733, 124] width 248 height 12
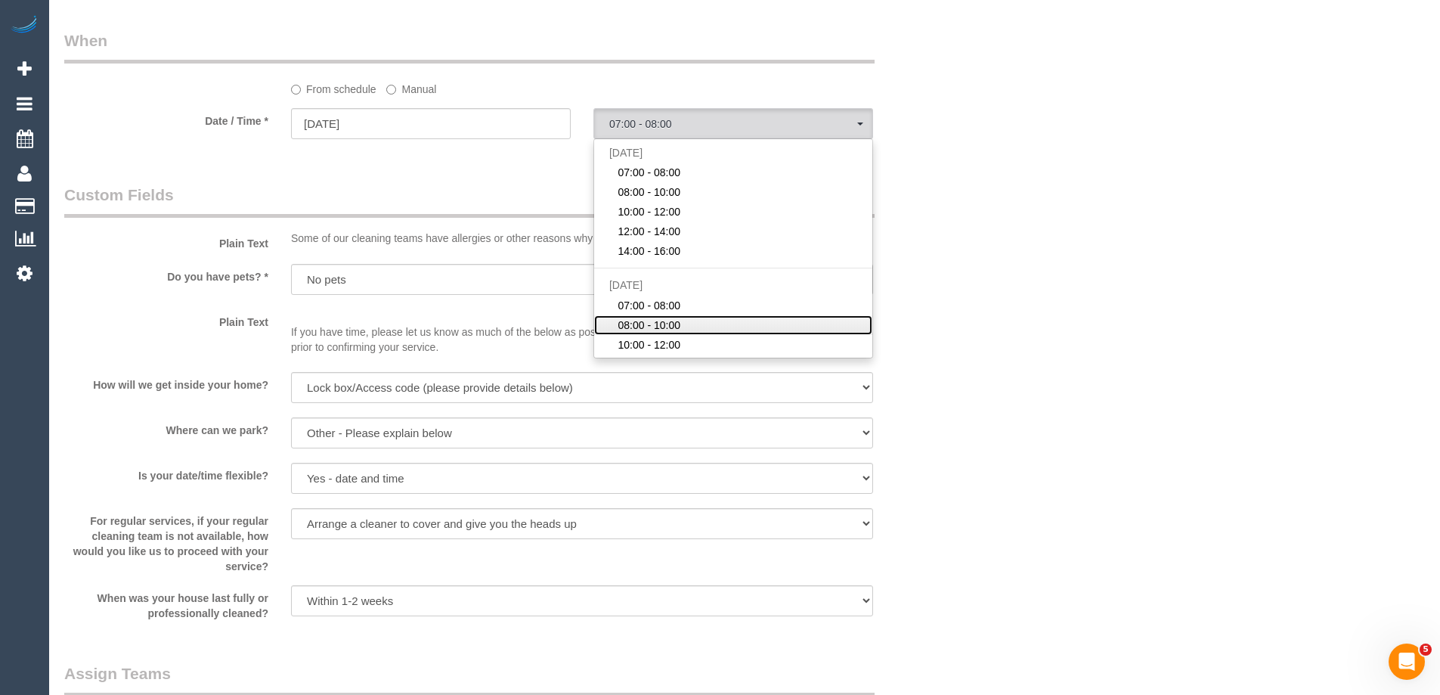
click at [665, 327] on span "08:00 - 10:00" at bounding box center [648, 324] width 63 height 15
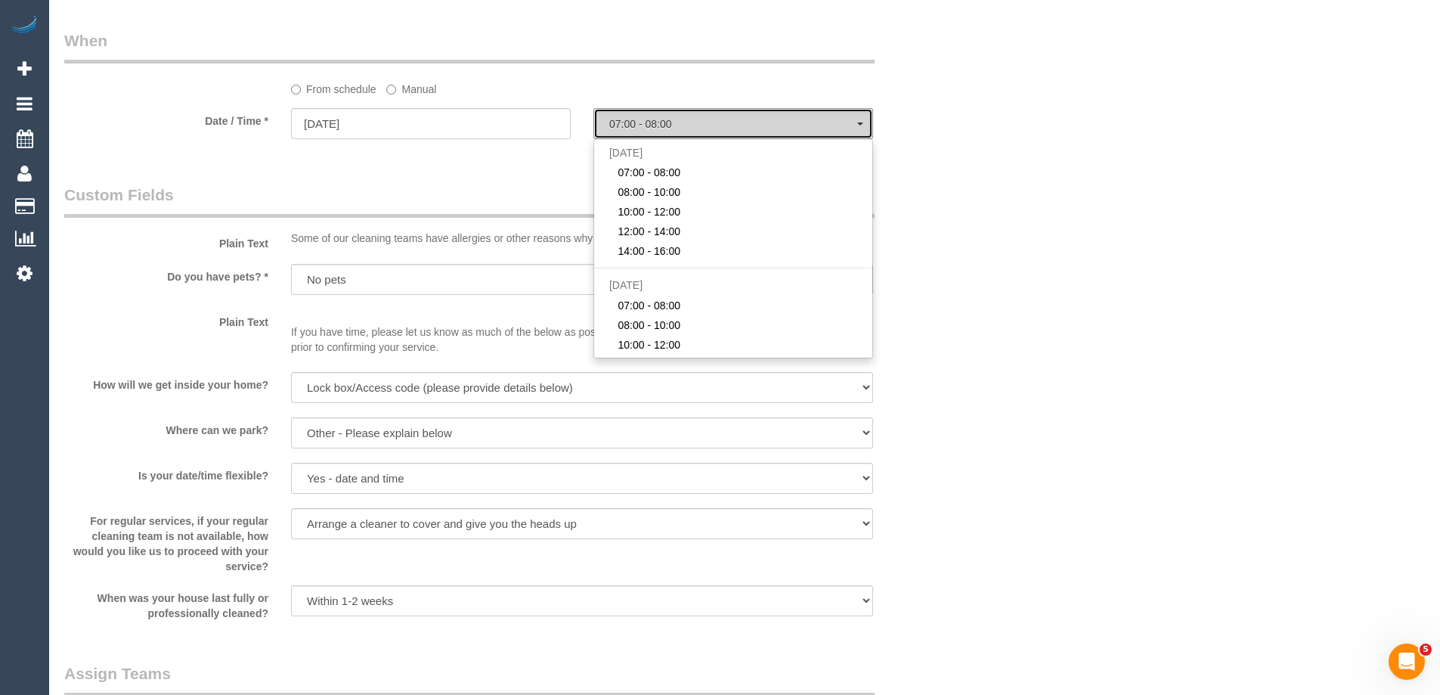
select select "spot7"
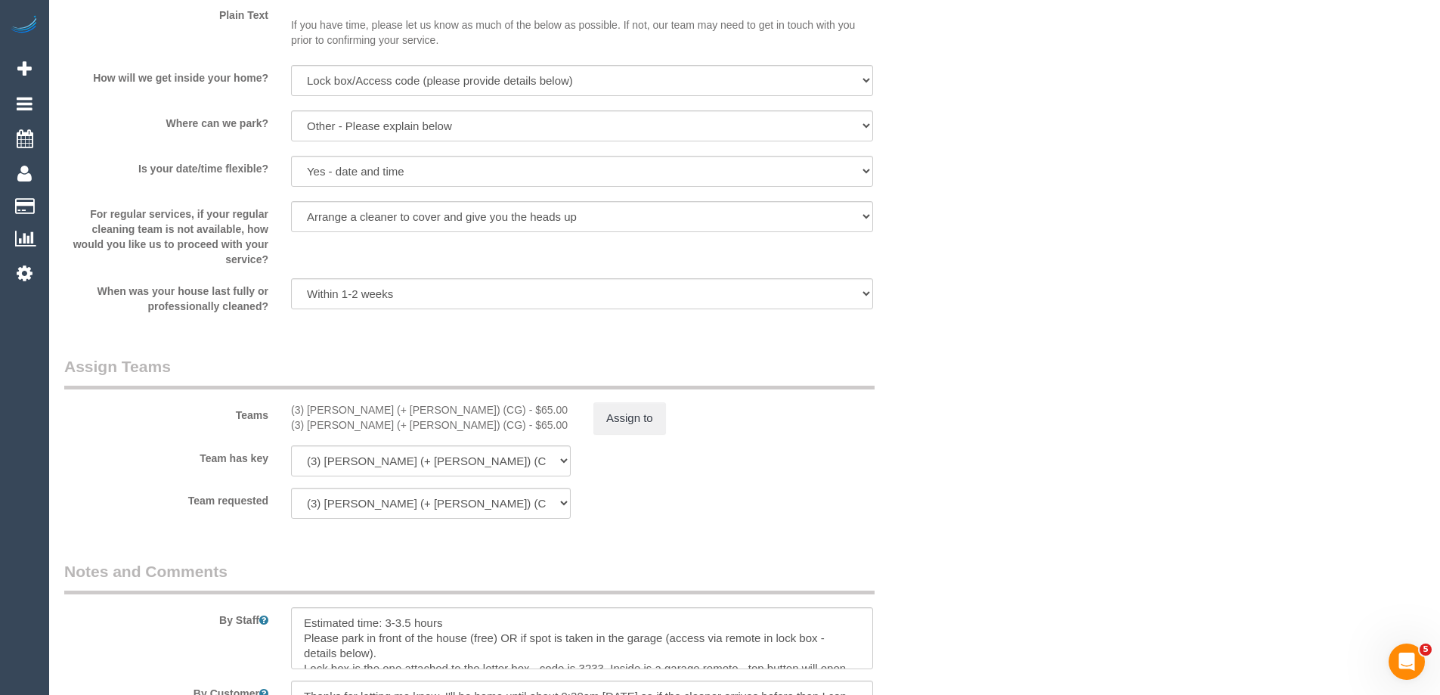
scroll to position [2192, 0]
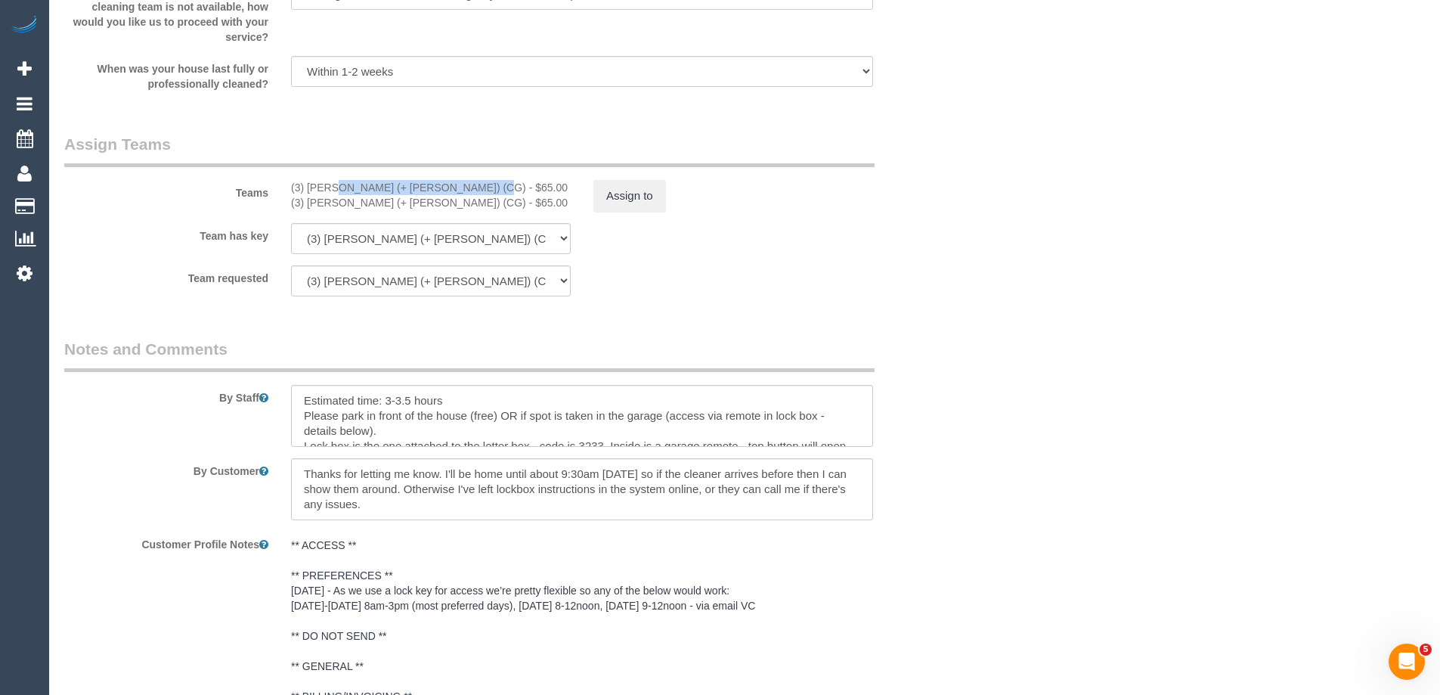
drag, startPoint x: 428, startPoint y: 184, endPoint x: 278, endPoint y: 184, distance: 149.6
click at [278, 184] on div "Teams (3) Amninder (+ Sohail) (CG) - $65.00 (3) Sohail (+ Amninder) (CG) - $65.…" at bounding box center [506, 172] width 907 height 79
copy div "(3) [PERSON_NAME] (+ [PERSON_NAME]) (CG)"
click at [576, 189] on div "(3) Amninder (+ Sohail) (CG) - $65.00 (3) Sohail (+ Amninder) (CG) - $65.00" at bounding box center [431, 195] width 302 height 30
click at [611, 191] on button "Assign to" at bounding box center [629, 196] width 73 height 32
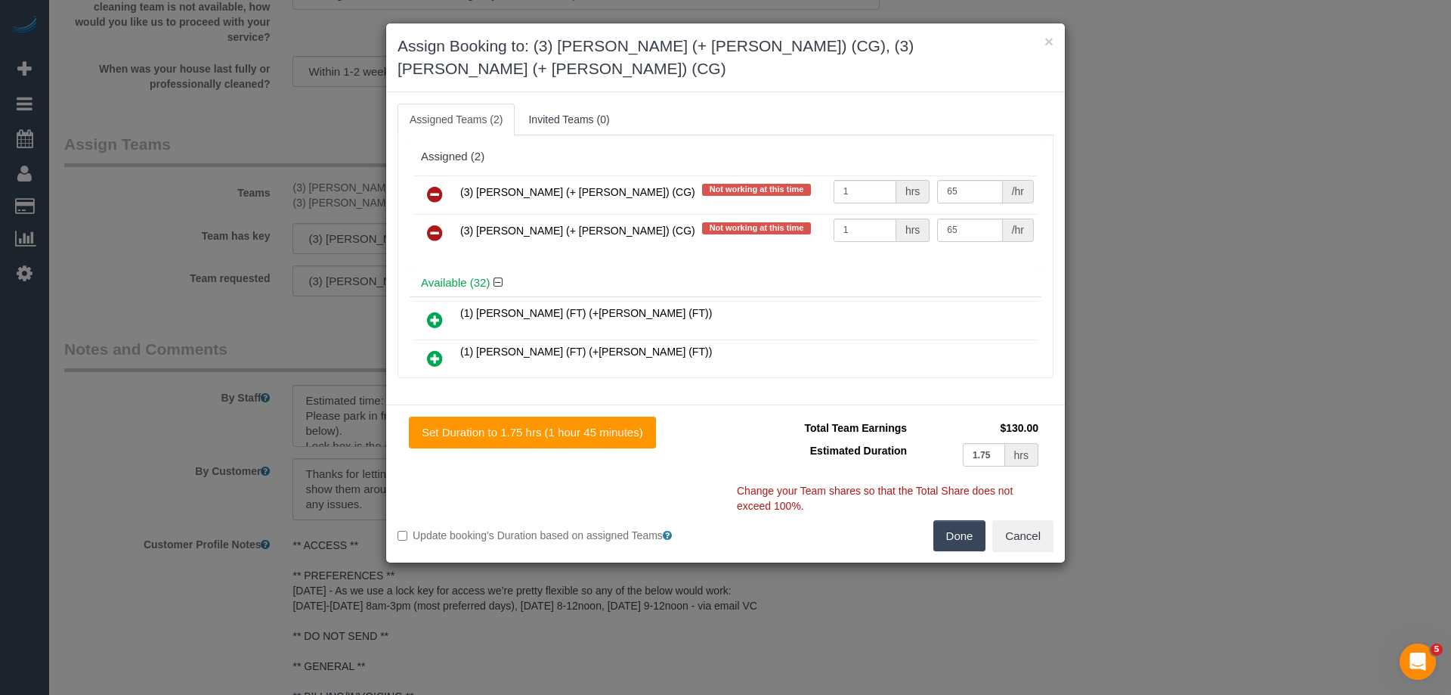
click at [436, 185] on icon at bounding box center [435, 194] width 16 height 18
click at [436, 224] on icon at bounding box center [435, 233] width 16 height 18
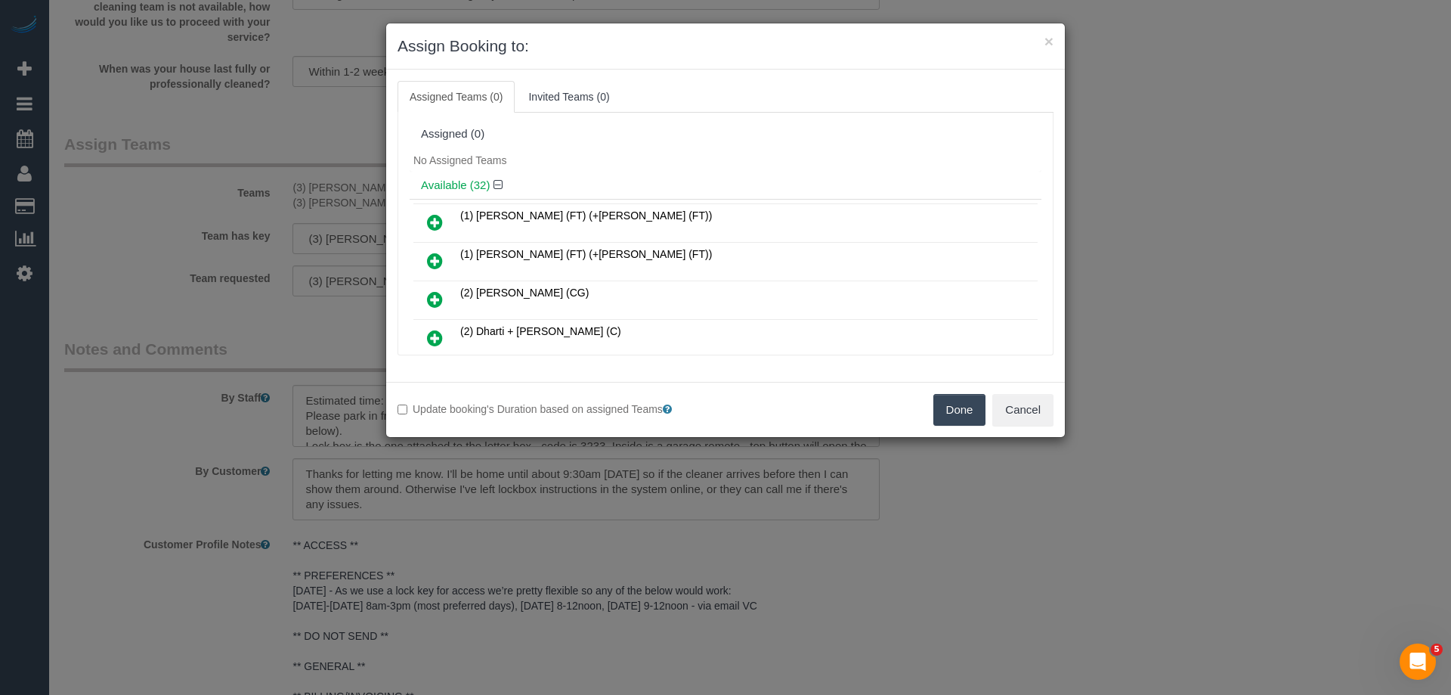
click at [961, 404] on button "Done" at bounding box center [959, 410] width 53 height 32
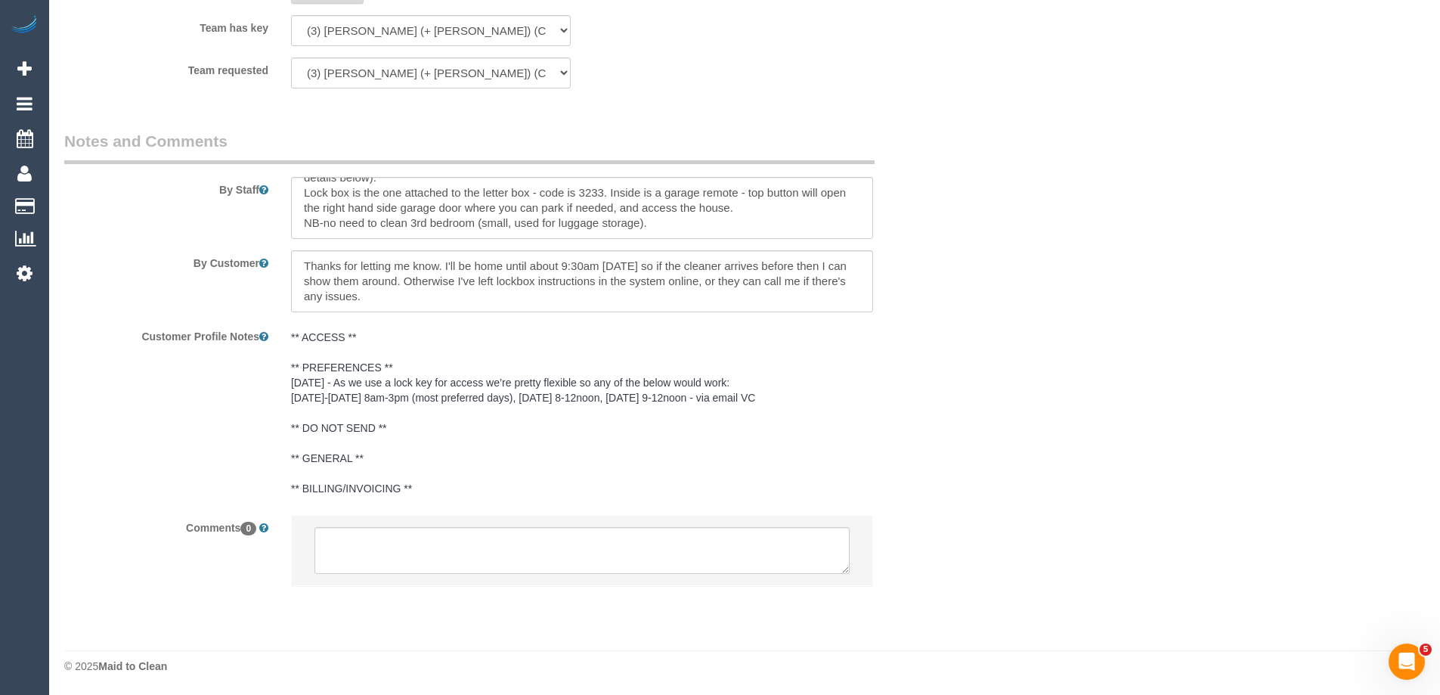
scroll to position [2400, 0]
click at [355, 540] on textarea at bounding box center [581, 549] width 535 height 47
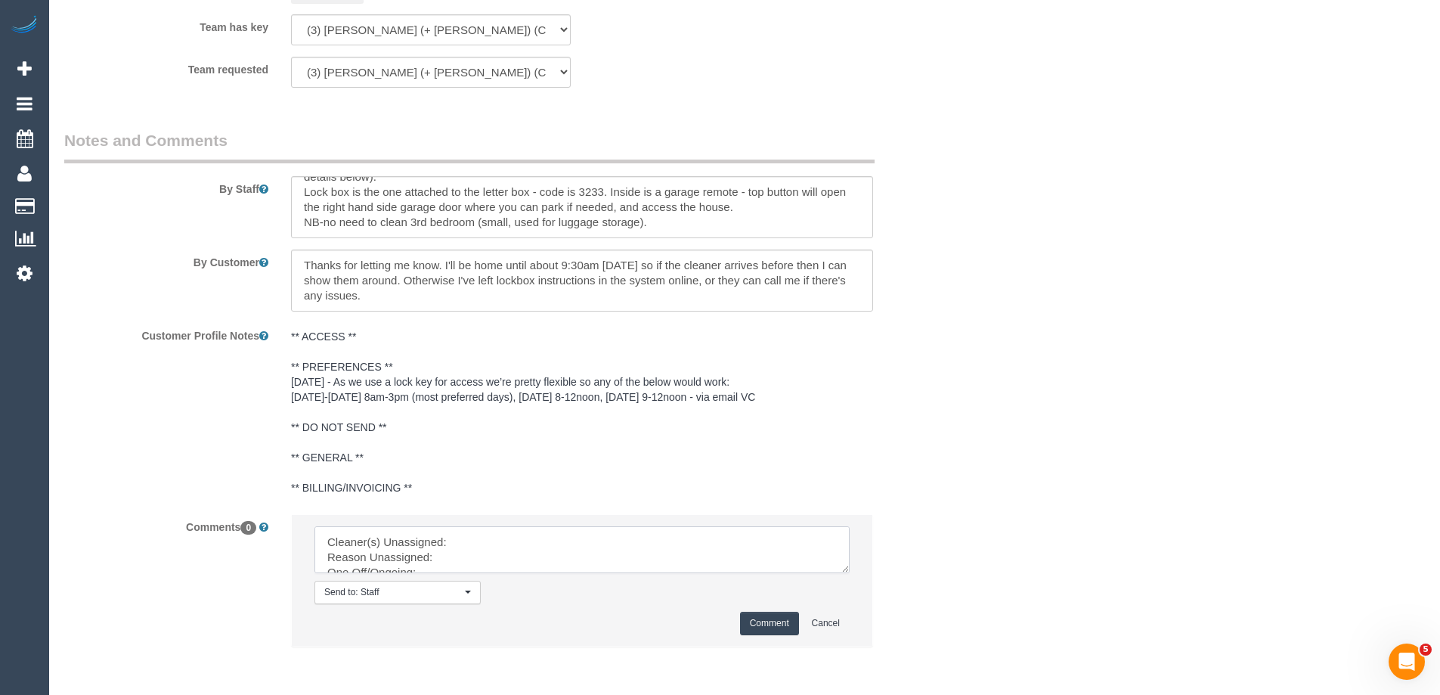
drag, startPoint x: 842, startPoint y: 567, endPoint x: 920, endPoint y: 673, distance: 131.4
click at [850, 573] on textarea at bounding box center [581, 549] width 535 height 47
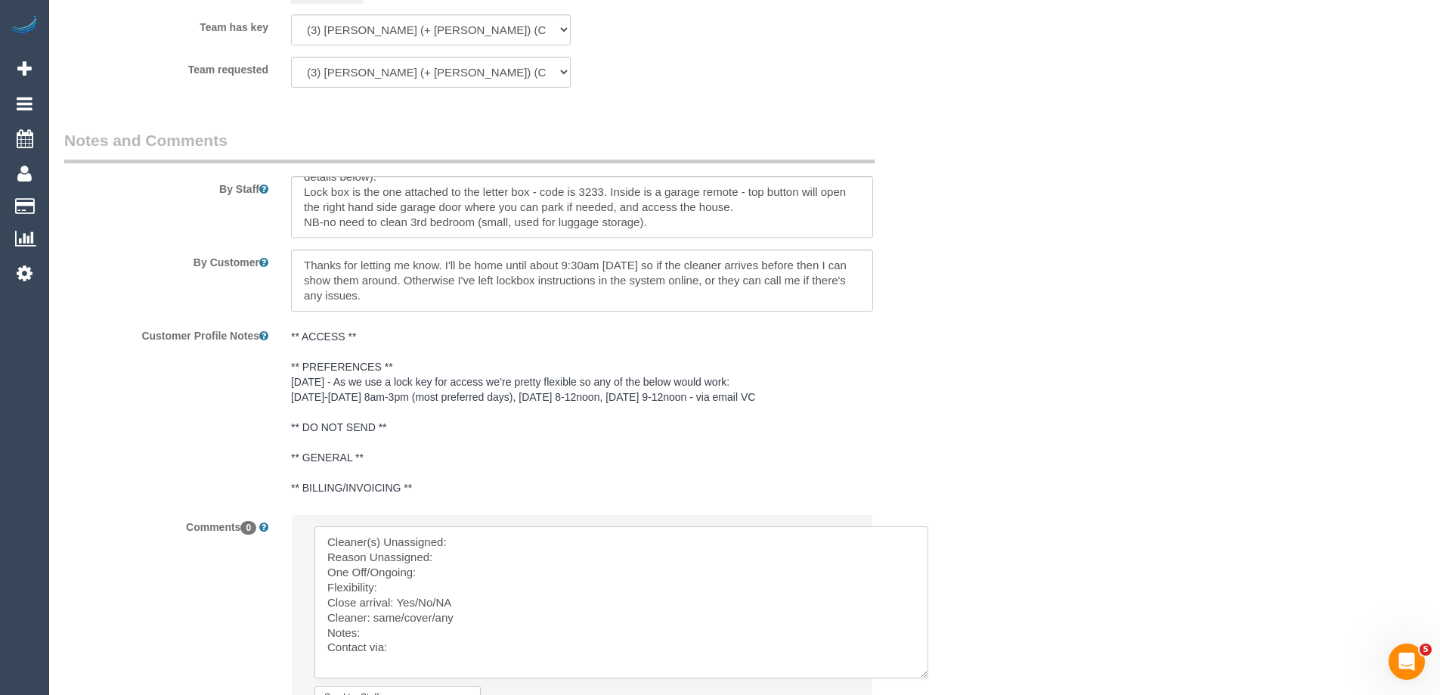
click at [500, 538] on textarea at bounding box center [621, 602] width 614 height 152
paste textarea "(3) [PERSON_NAME] (+ [PERSON_NAME]) (CG)"
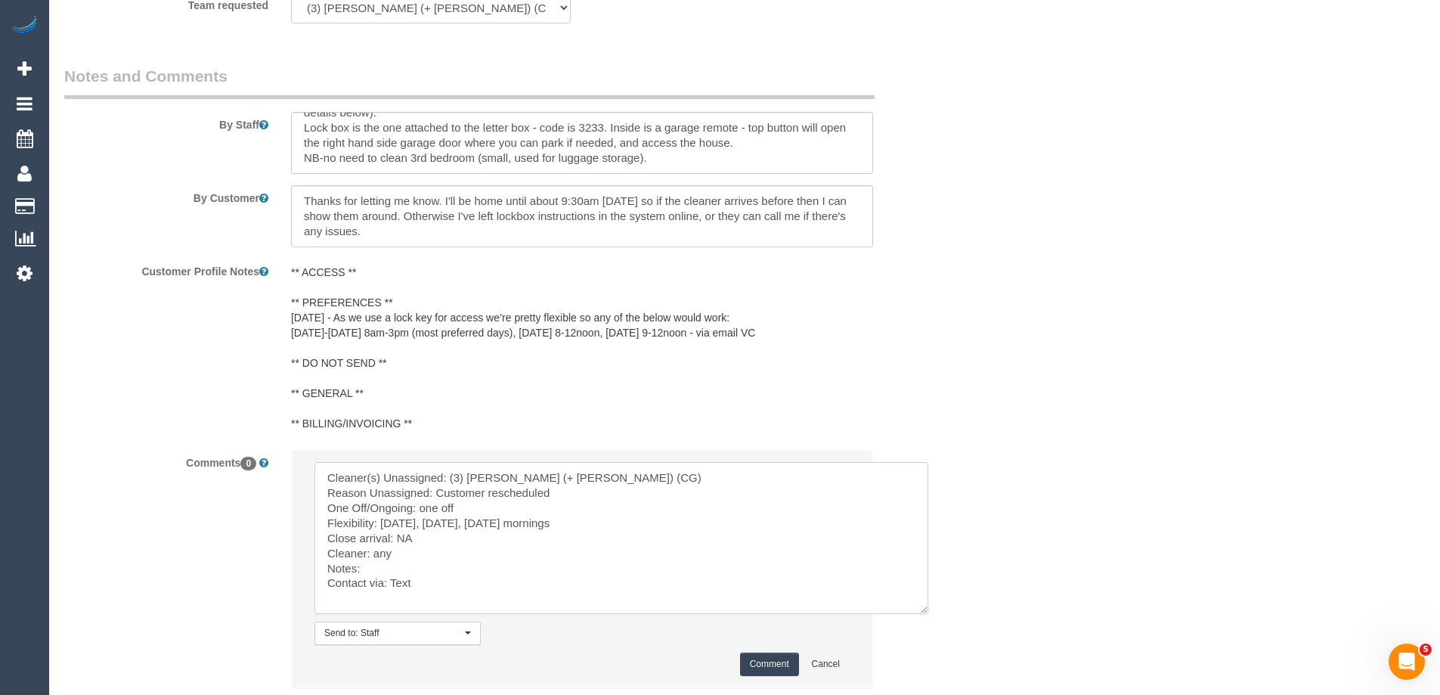
scroll to position [2552, 0]
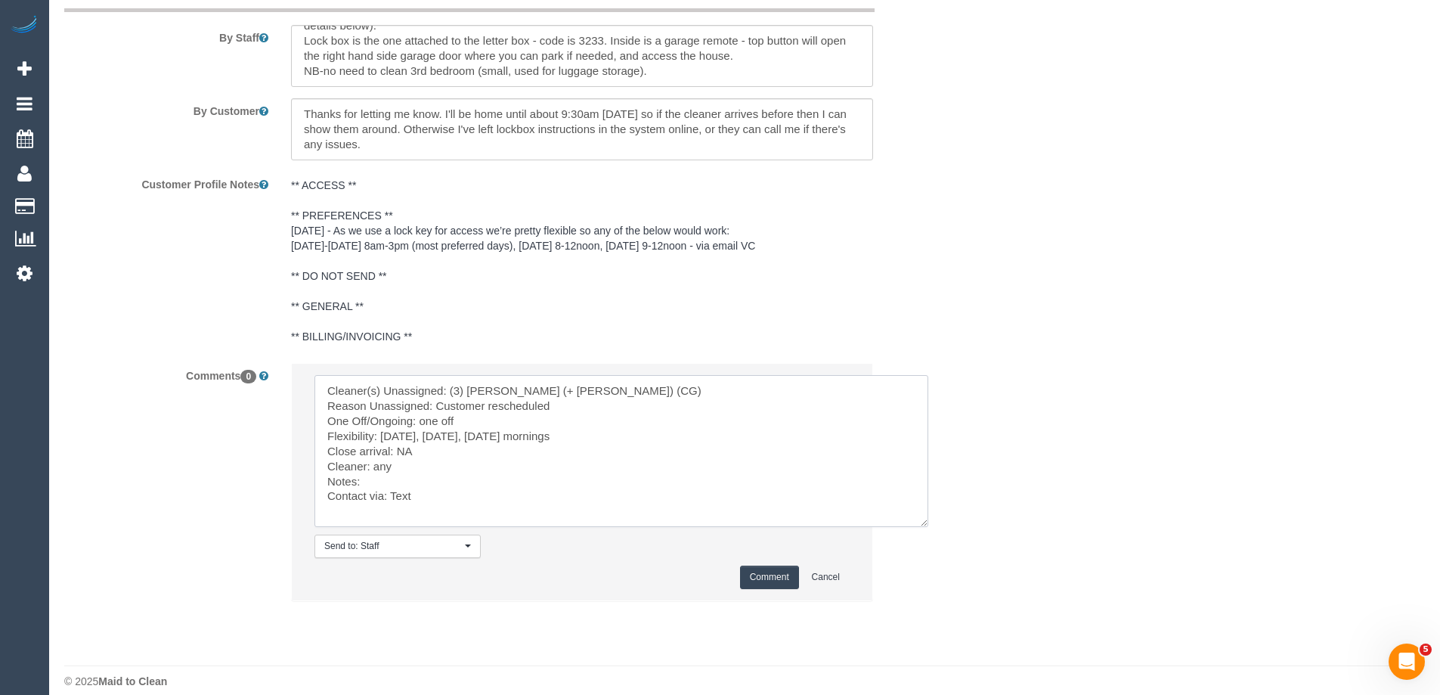
type textarea "Cleaner(s) Unassigned: (3) Amninder (+ Sohail) (CG) Reason Unassigned: Customer…"
click at [755, 574] on button "Comment" at bounding box center [769, 576] width 59 height 23
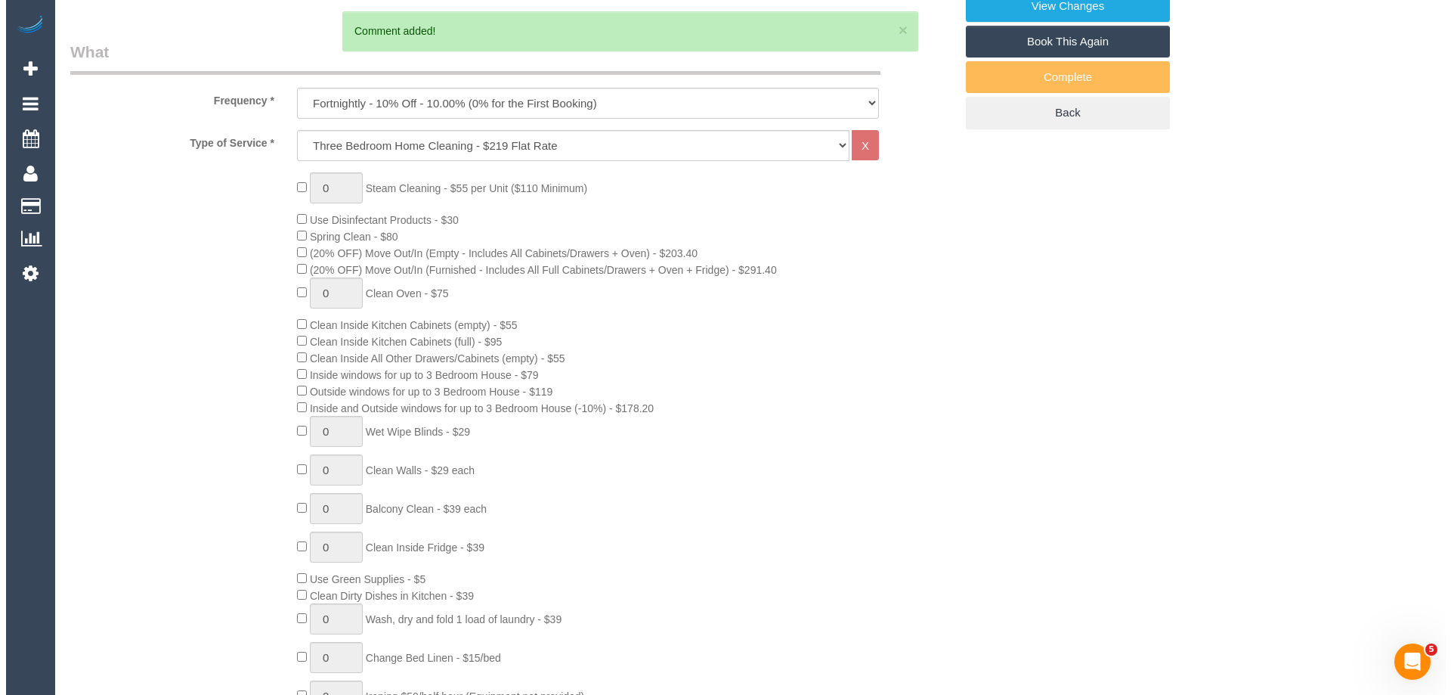
scroll to position [0, 0]
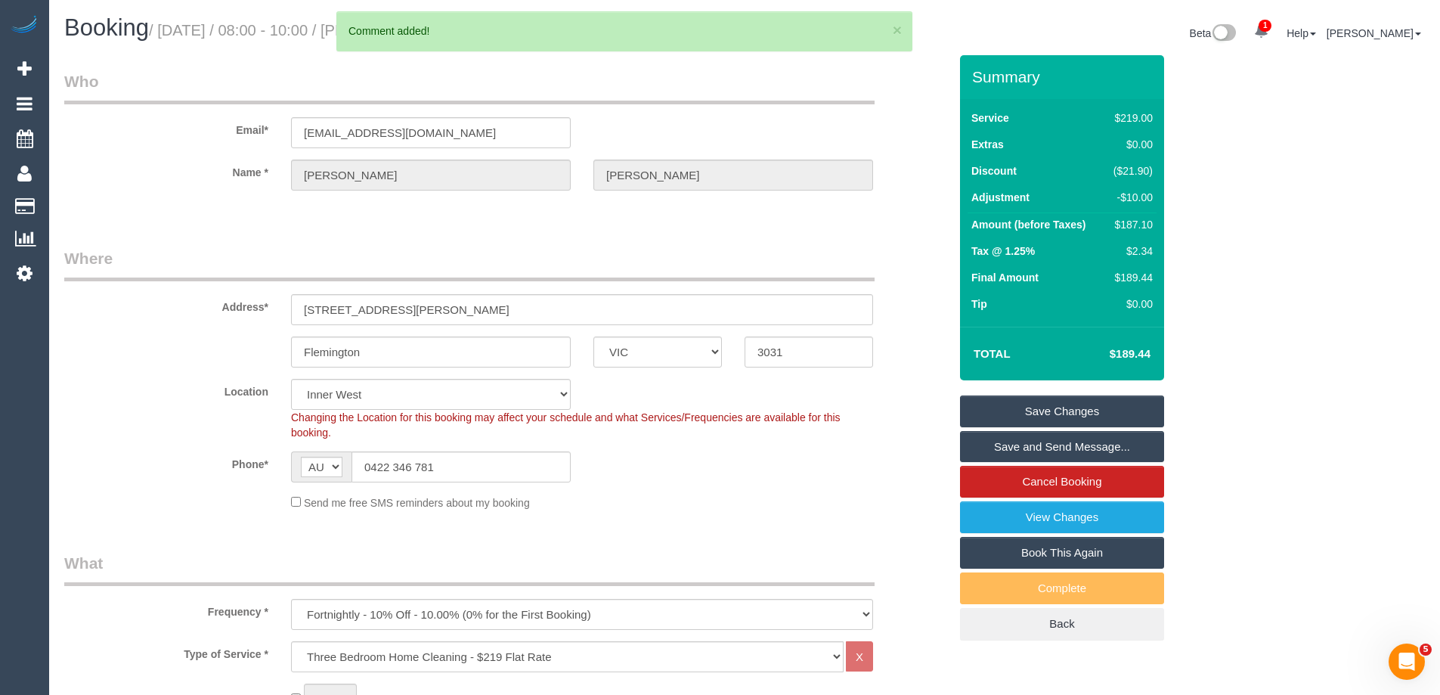
click at [1122, 412] on link "Save Changes" at bounding box center [1062, 411] width 204 height 32
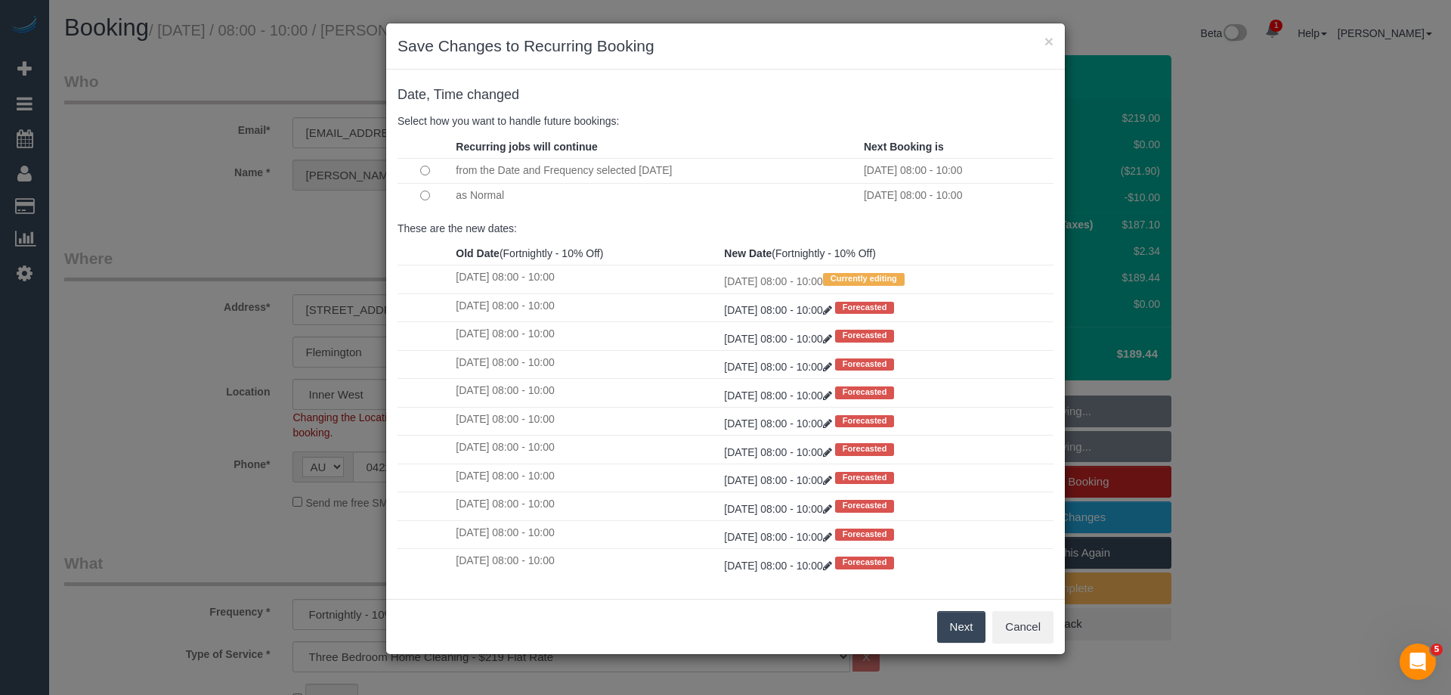
click at [951, 624] on button "Next" at bounding box center [961, 627] width 49 height 32
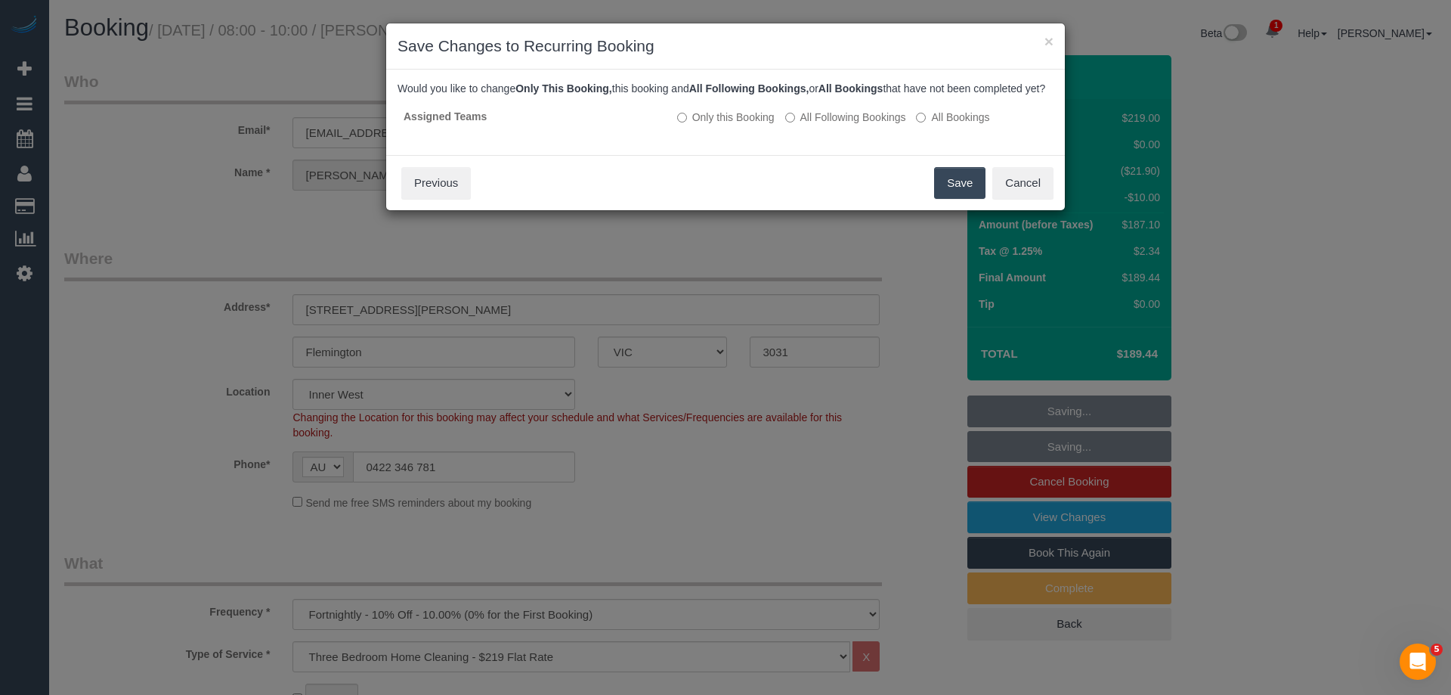
click at [949, 198] on button "Save" at bounding box center [959, 183] width 51 height 32
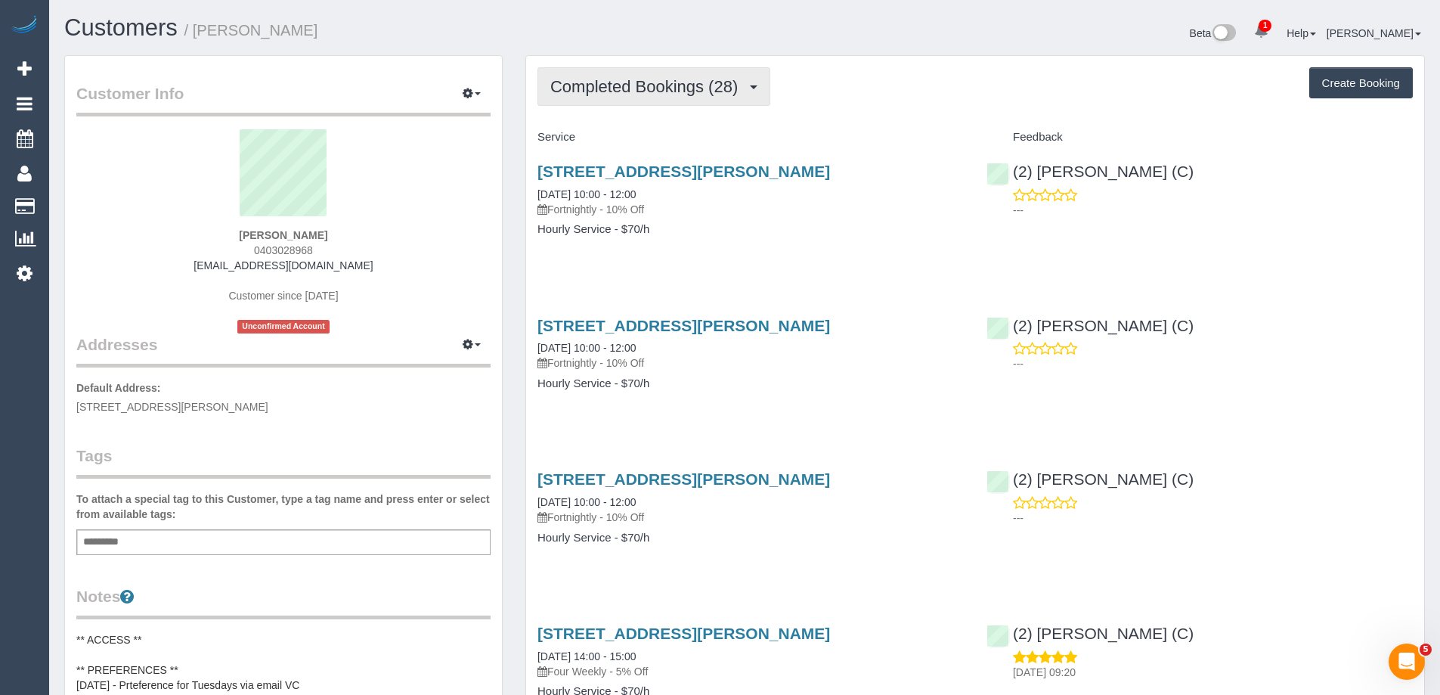
click at [711, 68] on button "Completed Bookings (28)" at bounding box center [653, 86] width 233 height 39
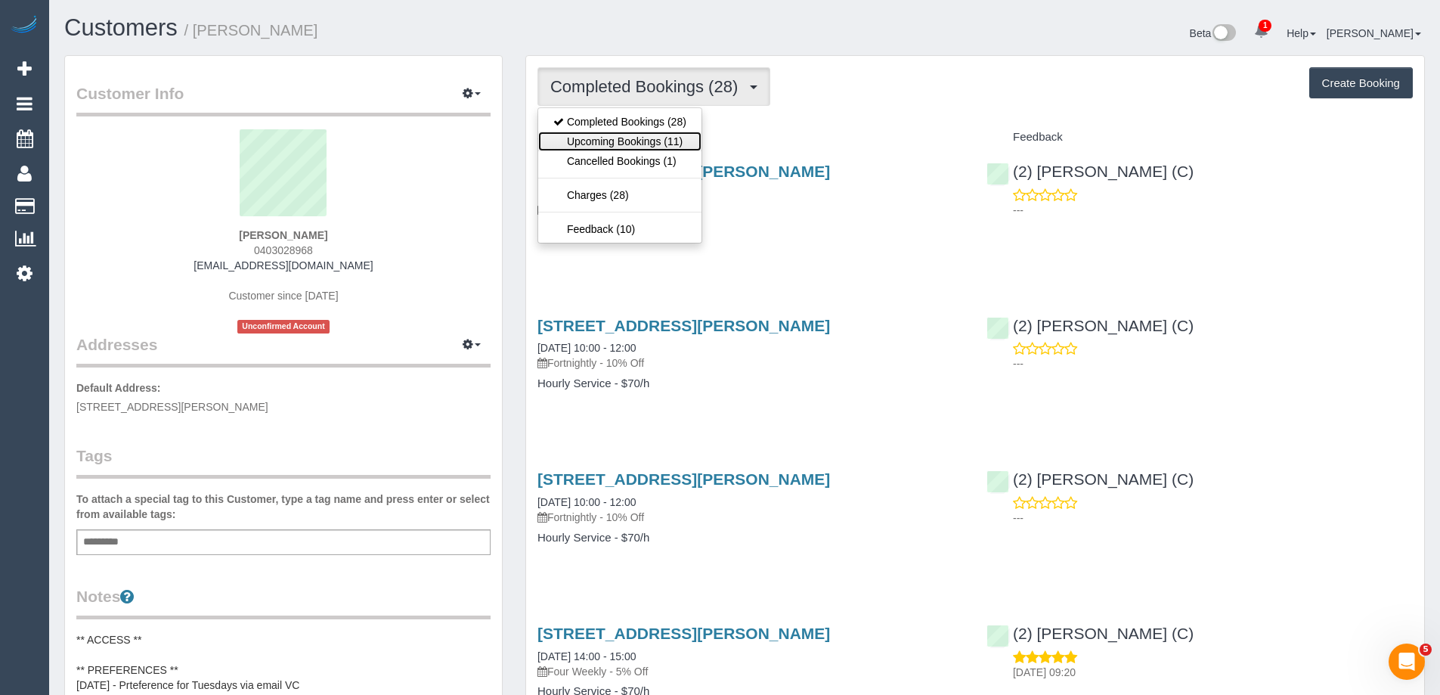
click at [633, 140] on link "Upcoming Bookings (11)" at bounding box center [619, 142] width 163 height 20
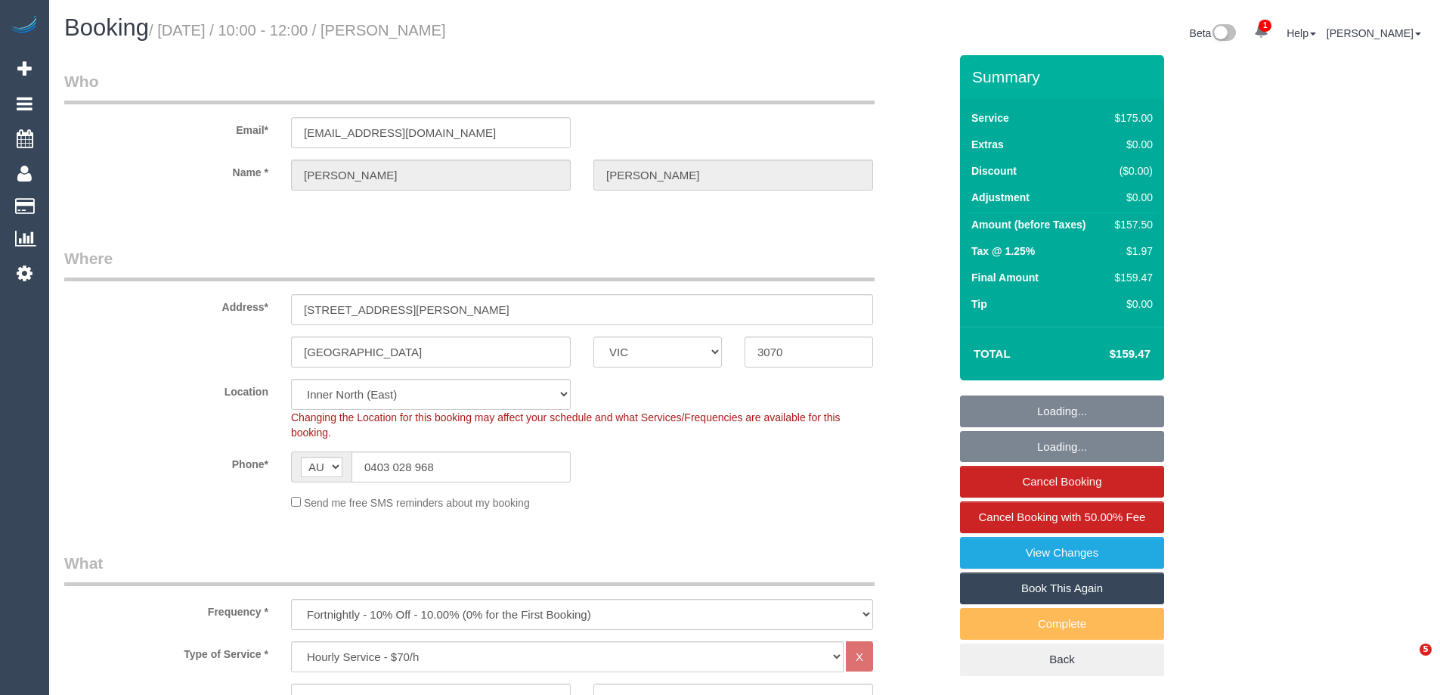
select select "VIC"
select select "150"
select select "number:28"
select select "number:14"
select select "number:19"
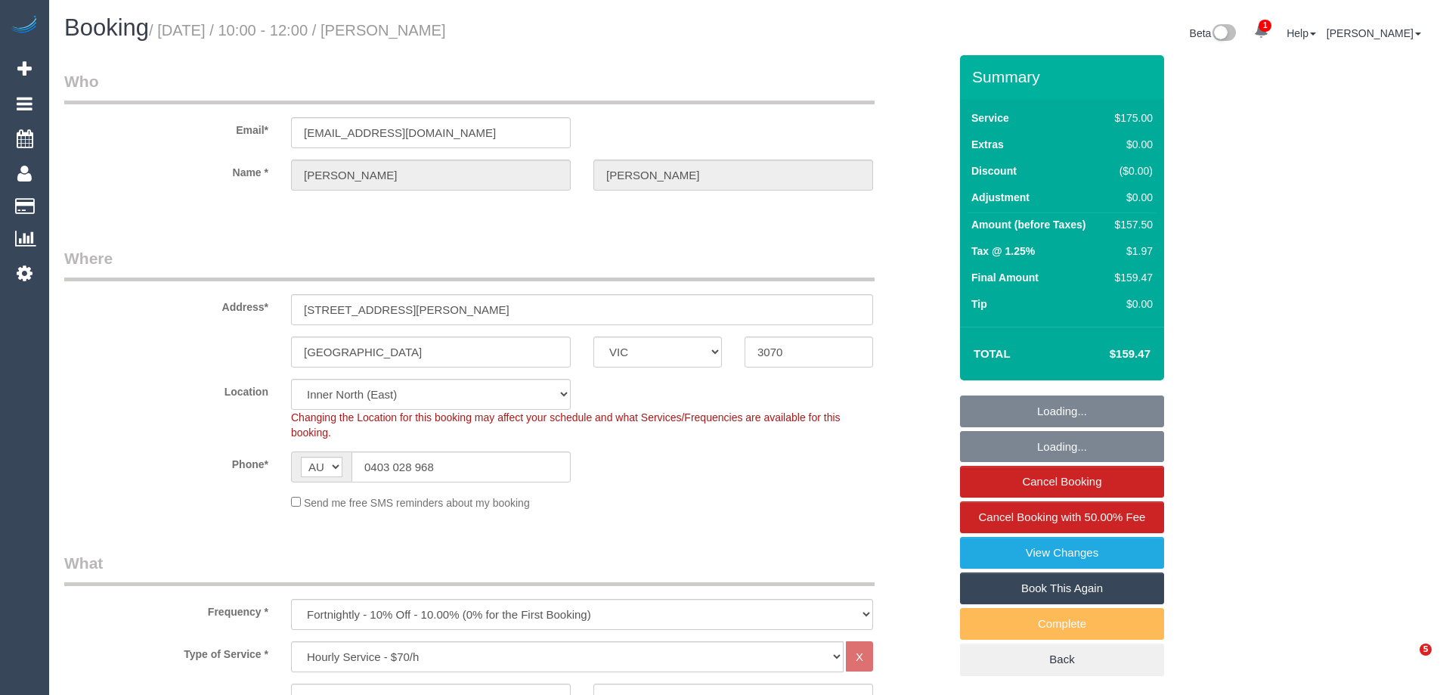
select select "number:22"
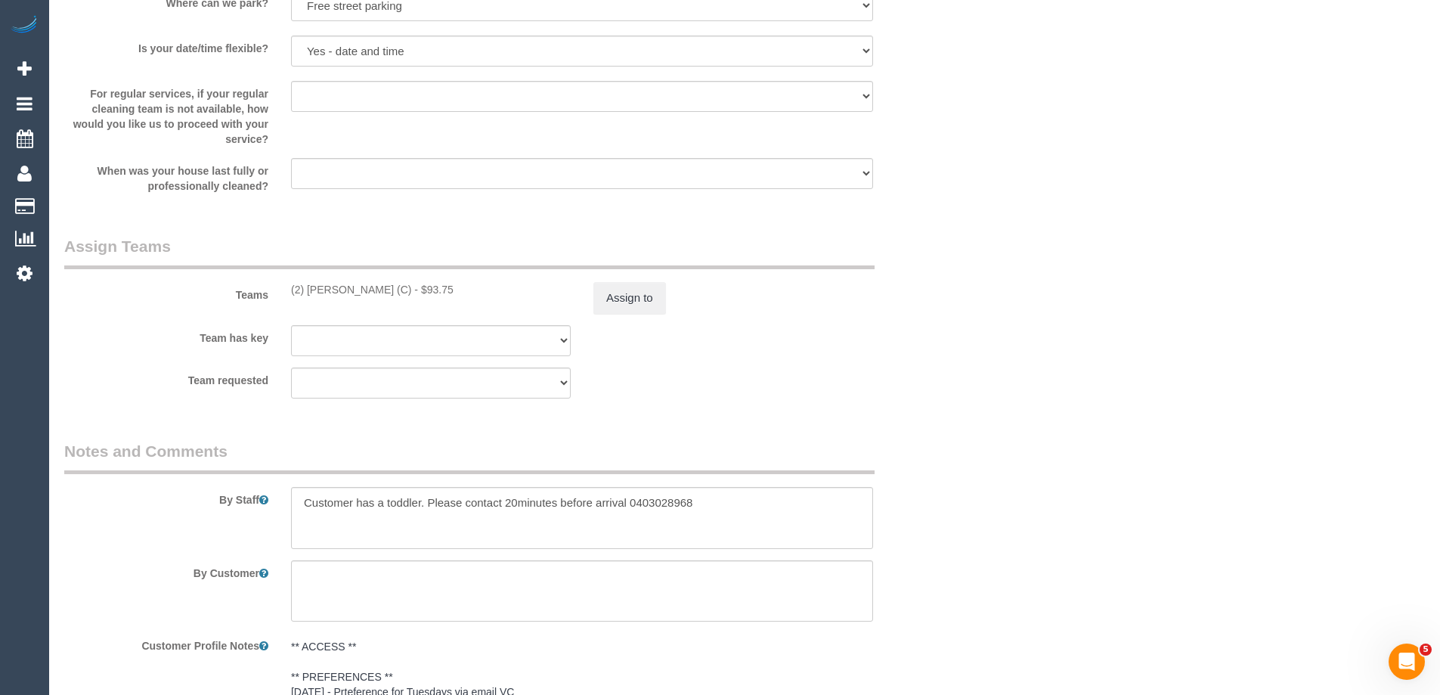
scroll to position [2192, 0]
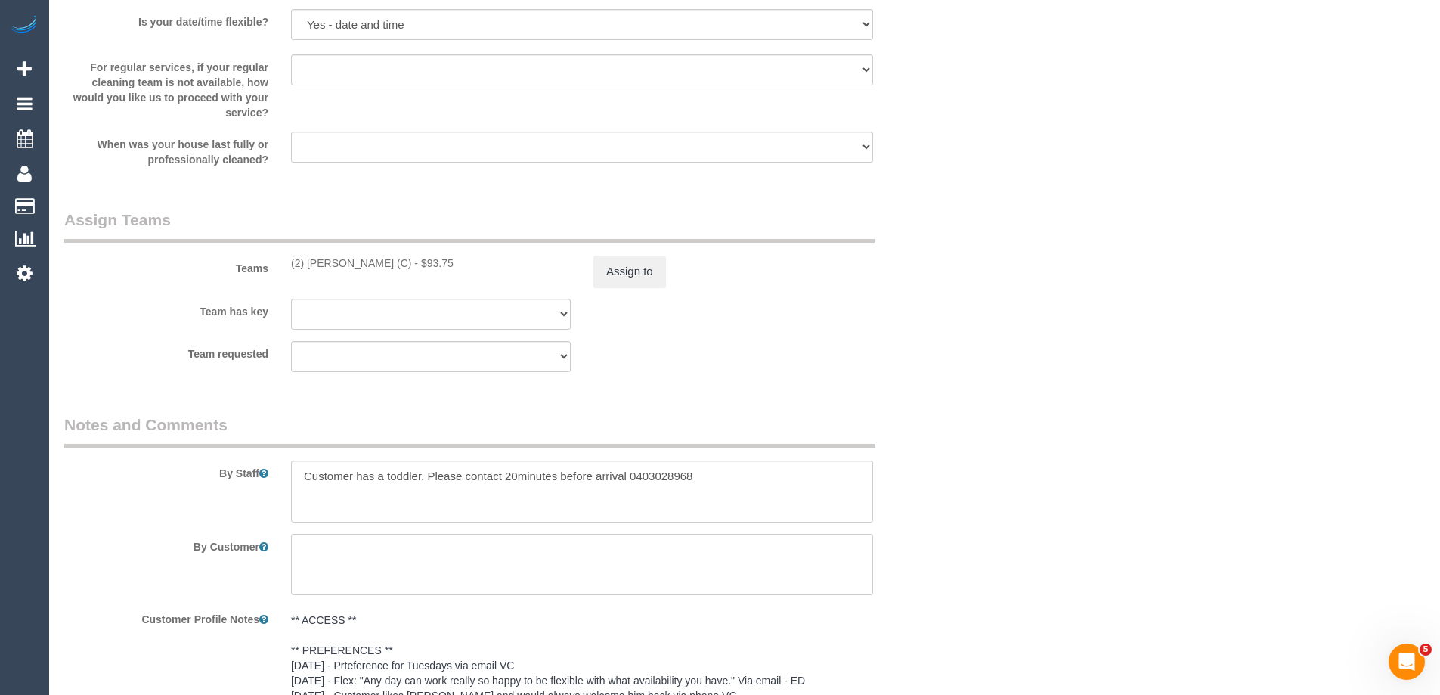
drag, startPoint x: 407, startPoint y: 263, endPoint x: 277, endPoint y: 258, distance: 129.3
click at [277, 258] on div "Teams (2) [PERSON_NAME] (C) - $93.75 Assign to" at bounding box center [506, 248] width 907 height 79
copy div "(2) [PERSON_NAME] (C)"
click at [638, 267] on button "Assign to" at bounding box center [629, 271] width 73 height 32
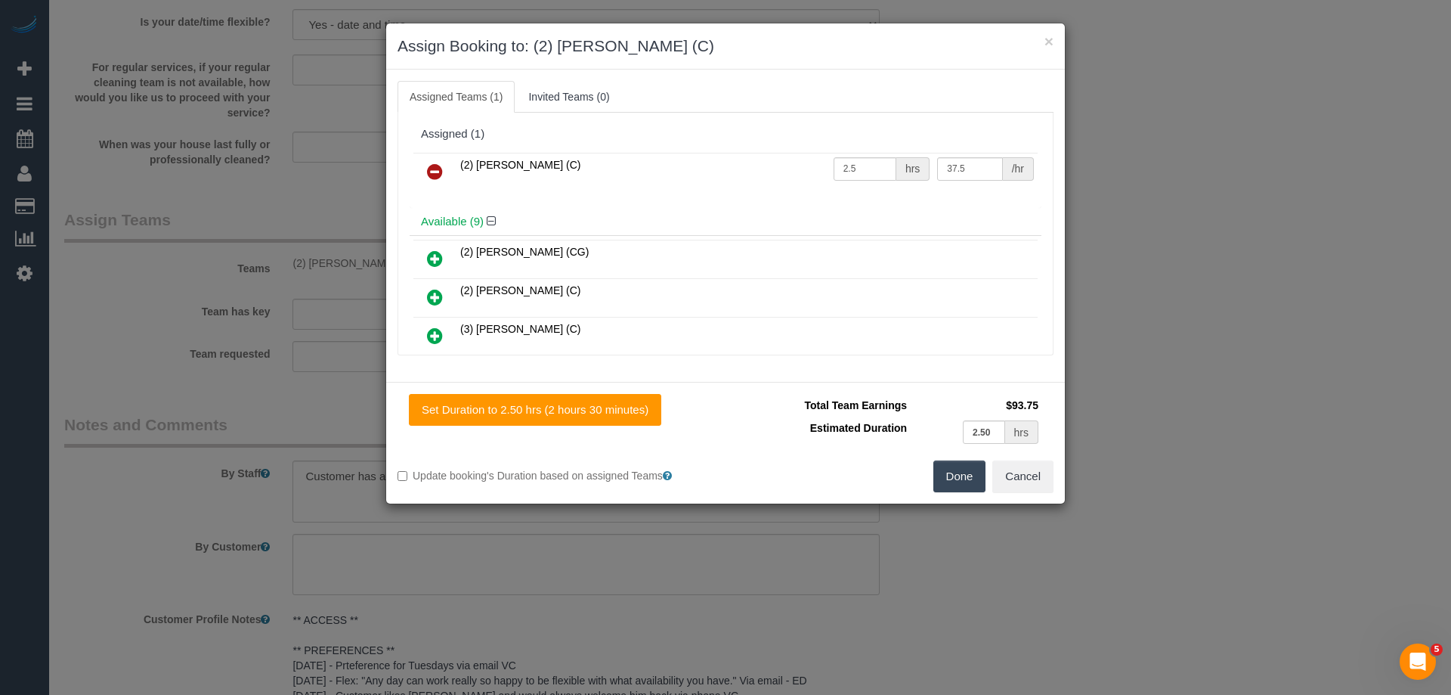
click at [421, 175] on link at bounding box center [435, 172] width 36 height 30
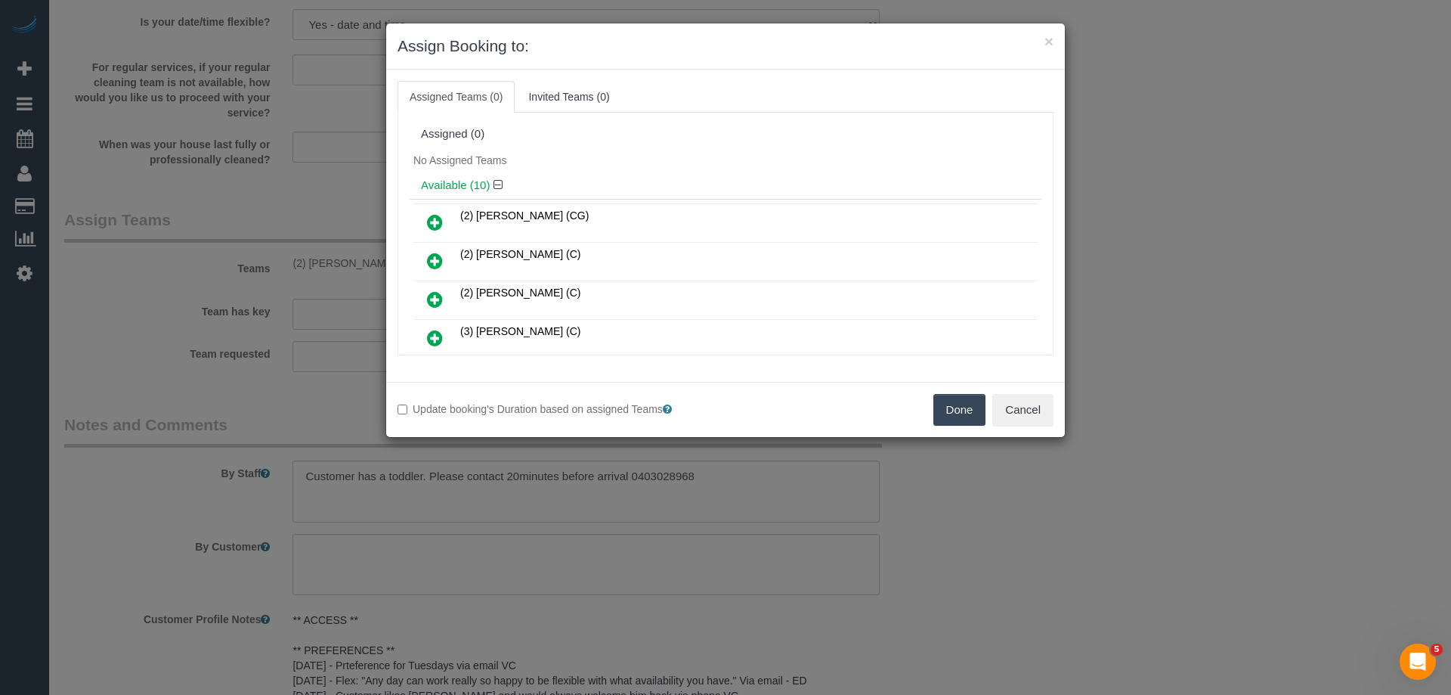
click at [961, 408] on button "Done" at bounding box center [959, 410] width 53 height 32
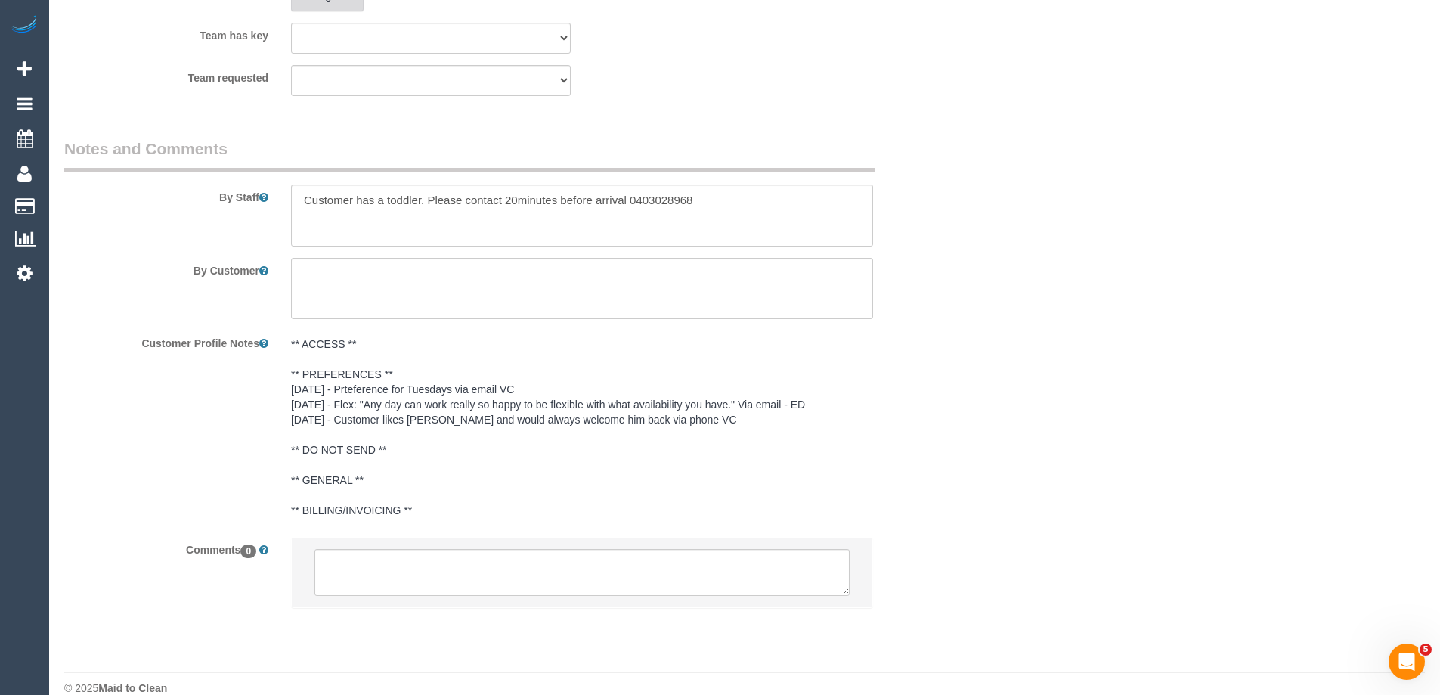
scroll to position [2490, 0]
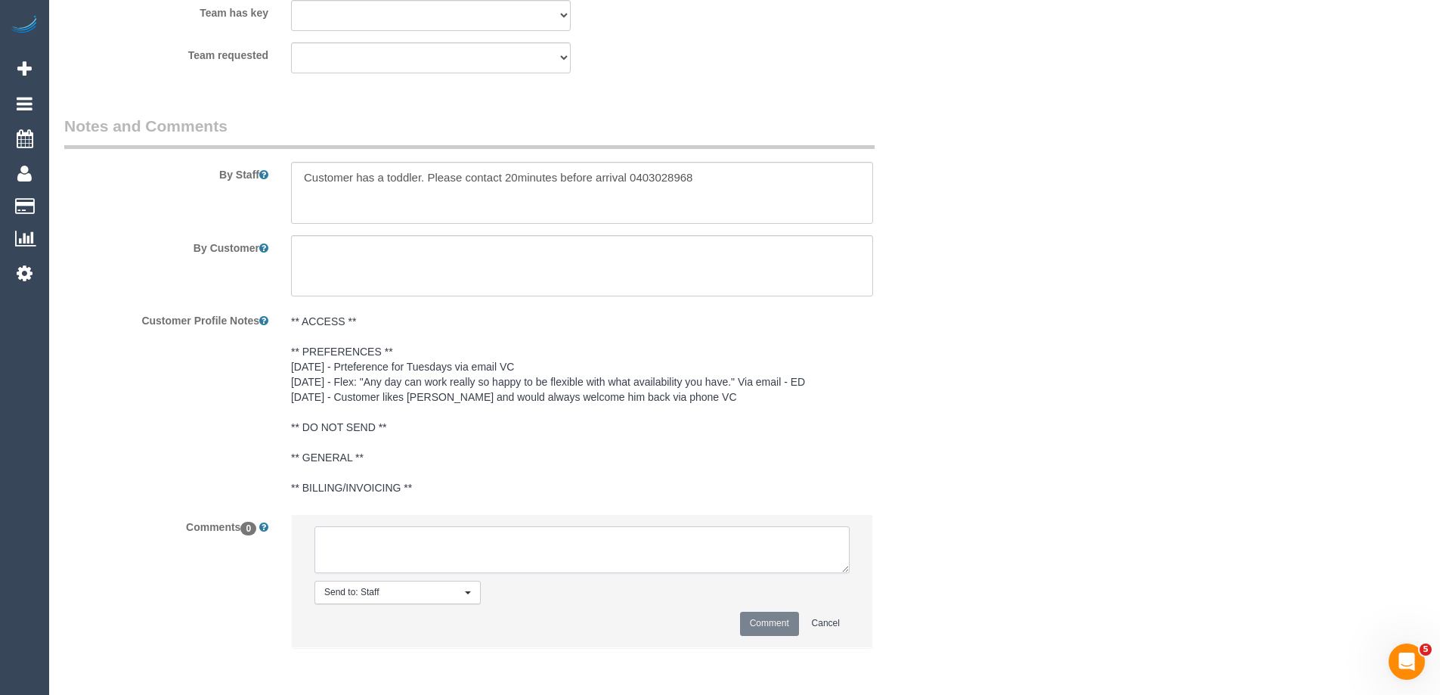
click at [475, 551] on textarea at bounding box center [581, 549] width 535 height 47
drag, startPoint x: 840, startPoint y: 568, endPoint x: 1006, endPoint y: 724, distance: 228.3
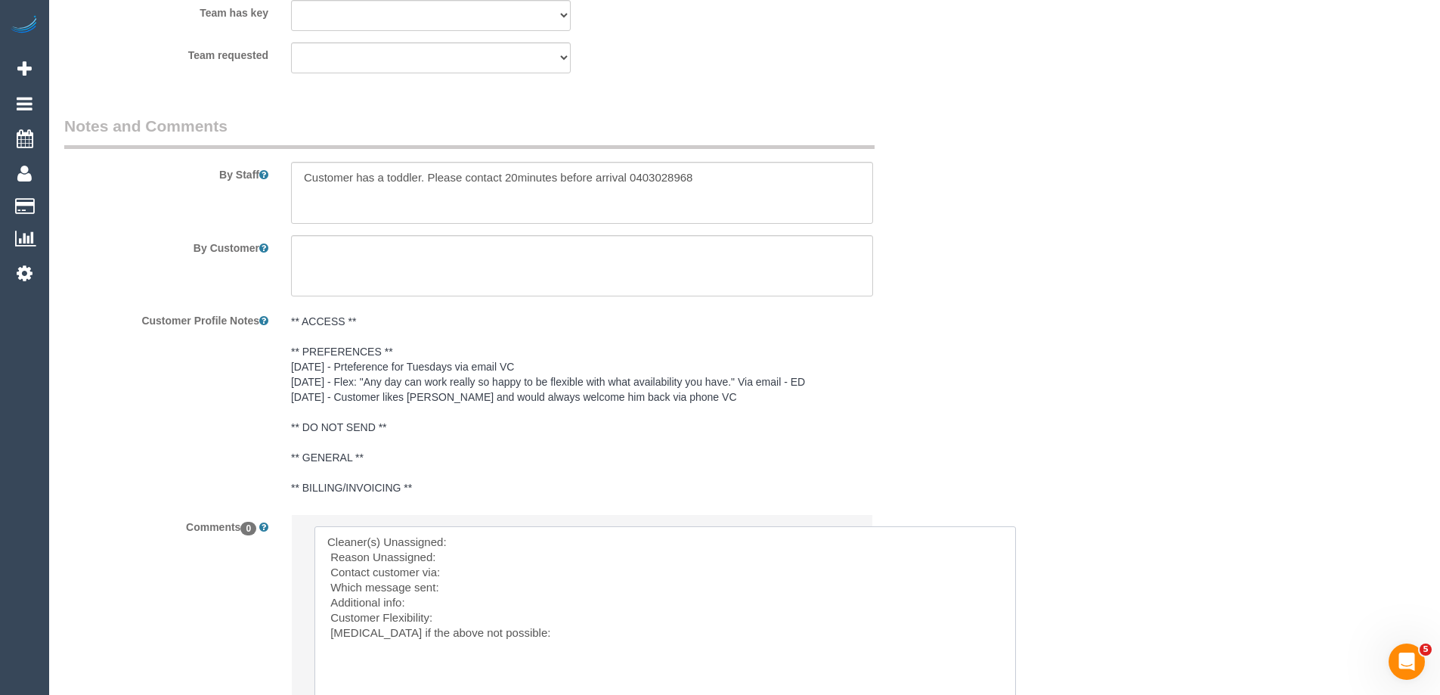
click at [483, 541] on textarea at bounding box center [664, 628] width 701 height 204
paste textarea "(2) [PERSON_NAME] (C)"
click at [469, 586] on textarea at bounding box center [664, 628] width 701 height 204
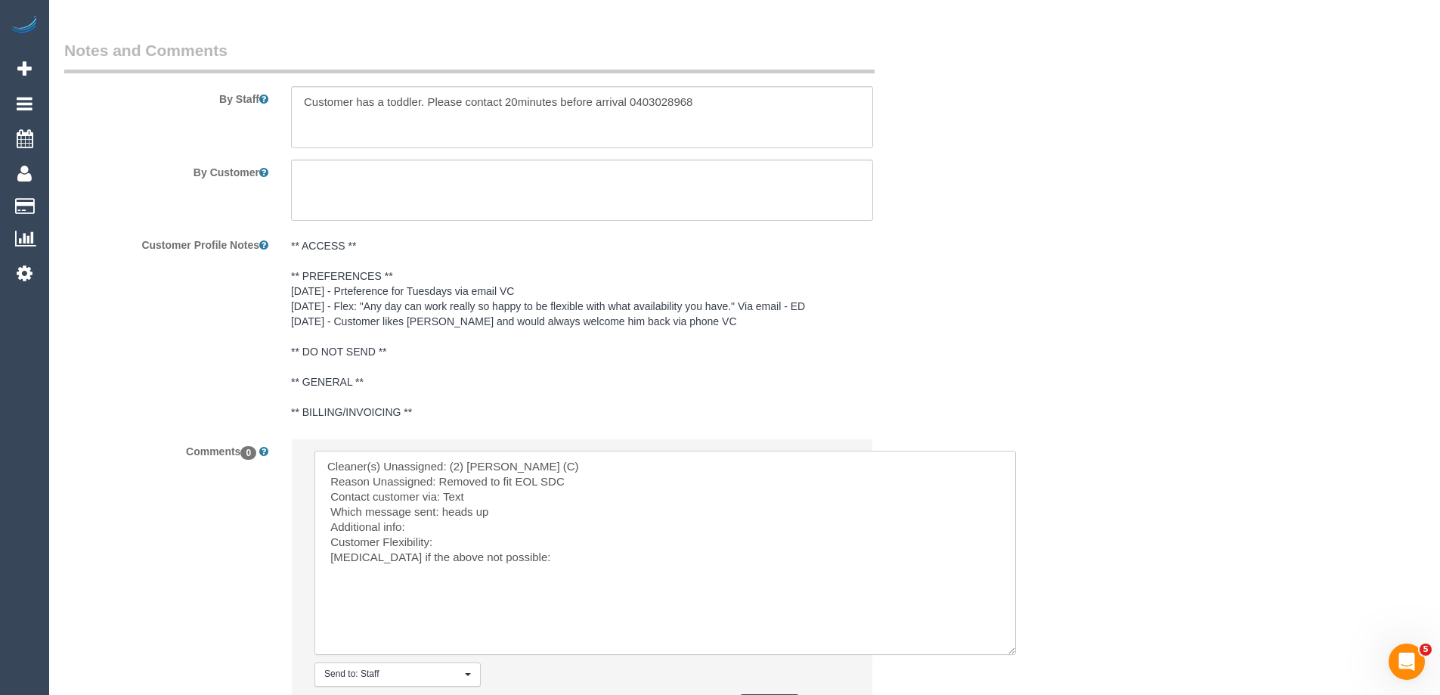
scroll to position [2641, 0]
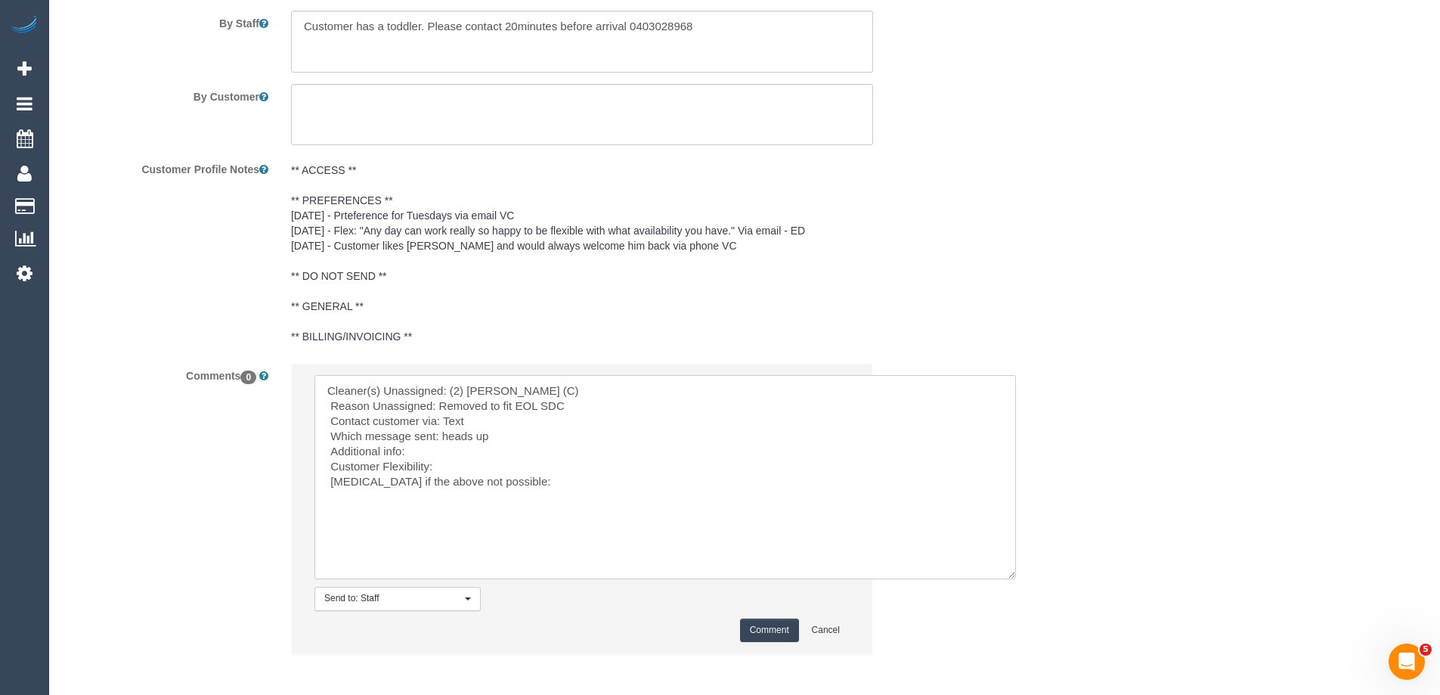
click at [416, 450] on textarea at bounding box center [664, 477] width 701 height 204
click at [525, 465] on textarea at bounding box center [664, 477] width 701 height 204
click at [587, 501] on textarea at bounding box center [664, 477] width 701 height 204
type textarea "Cleaner(s) Unassigned: (2) [PERSON_NAME] (C) Reason Unassigned: Removed to fit …"
click at [763, 630] on button "Comment" at bounding box center [769, 629] width 59 height 23
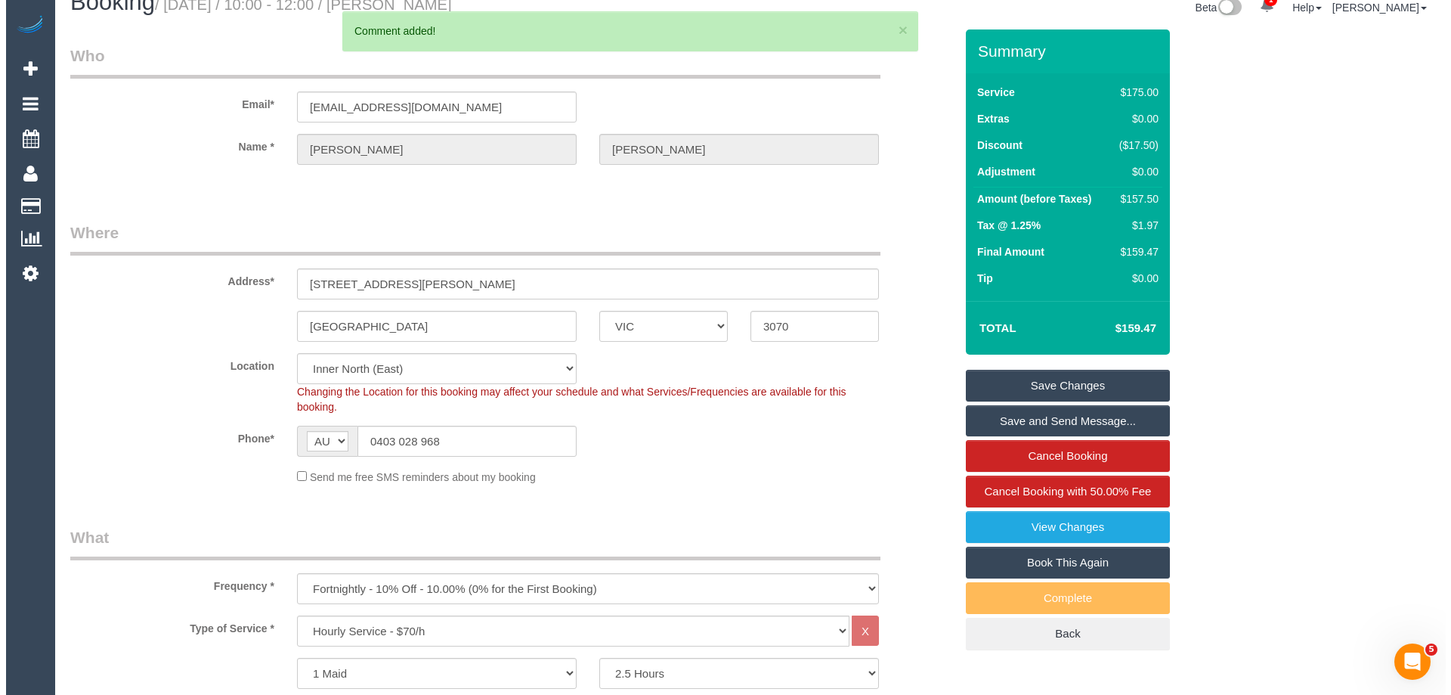
scroll to position [0, 0]
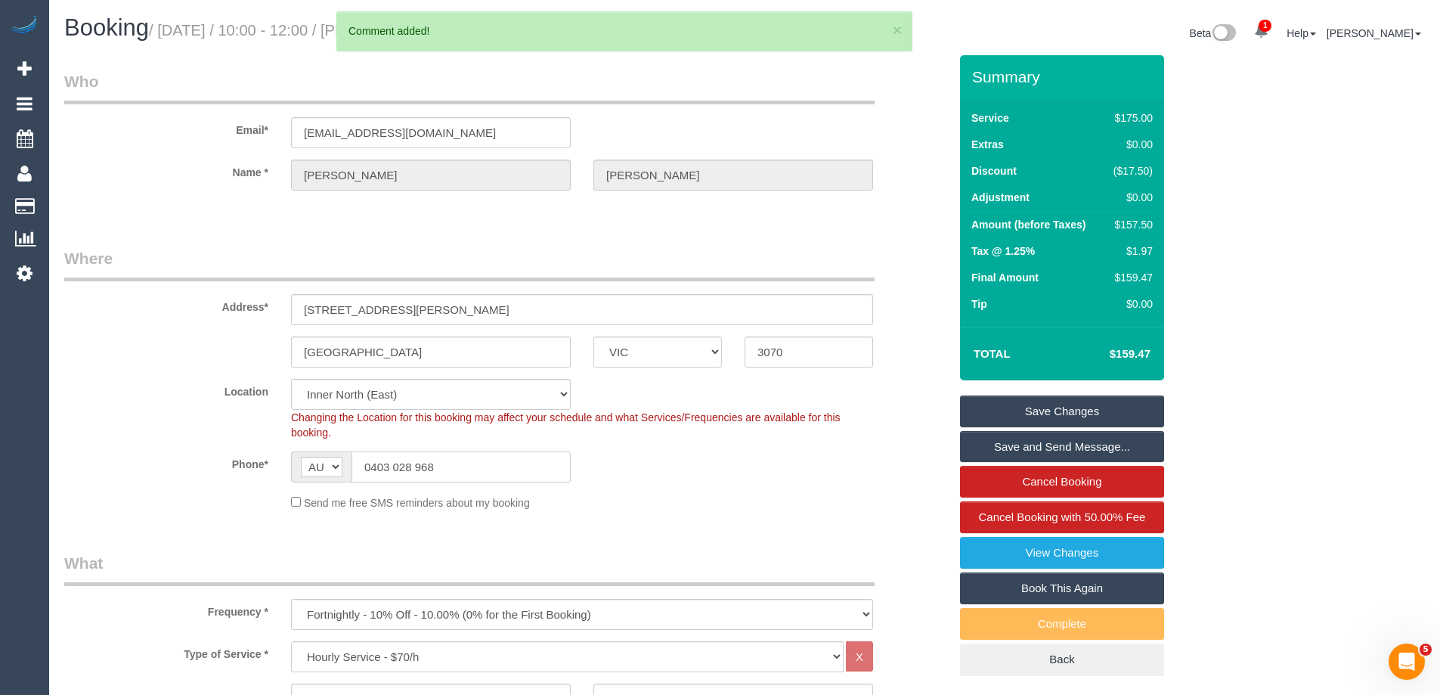
drag, startPoint x: 483, startPoint y: 475, endPoint x: 75, endPoint y: 463, distance: 408.3
click at [76, 463] on div "Phone* AF AL DZ AD AO AI AQ AG AR AM AW AU AT AZ BS BH BD BB BY BE BZ BJ BM BT …" at bounding box center [506, 466] width 907 height 31
click at [1096, 412] on link "Save Changes" at bounding box center [1062, 411] width 204 height 32
